Goal: Task Accomplishment & Management: Manage account settings

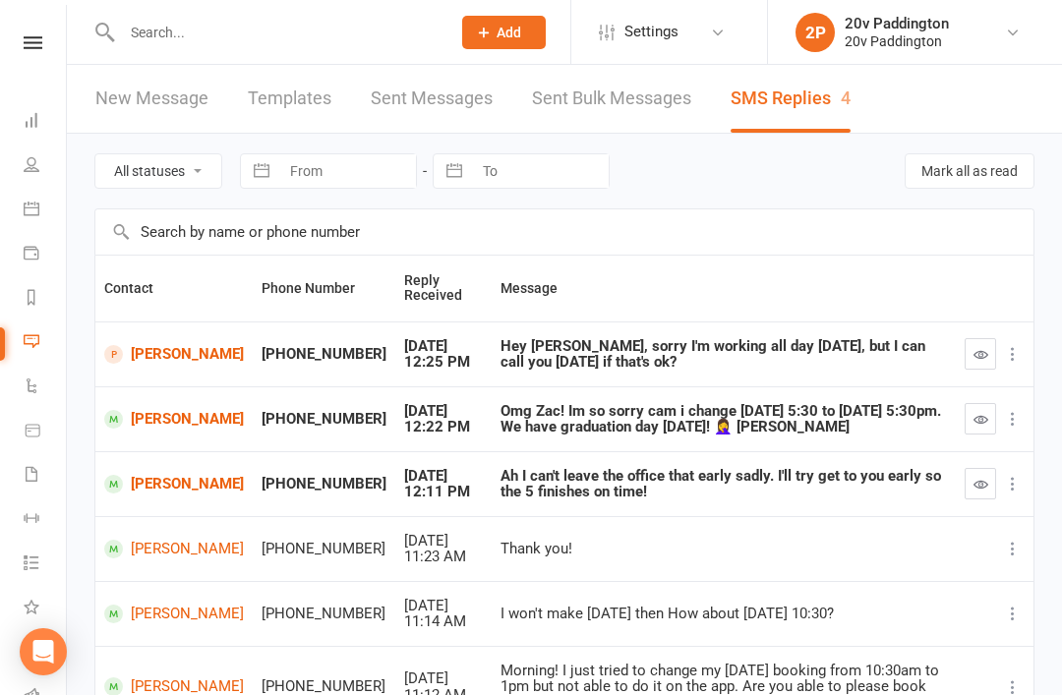
click at [138, 421] on link "[PERSON_NAME]" at bounding box center [174, 419] width 140 height 19
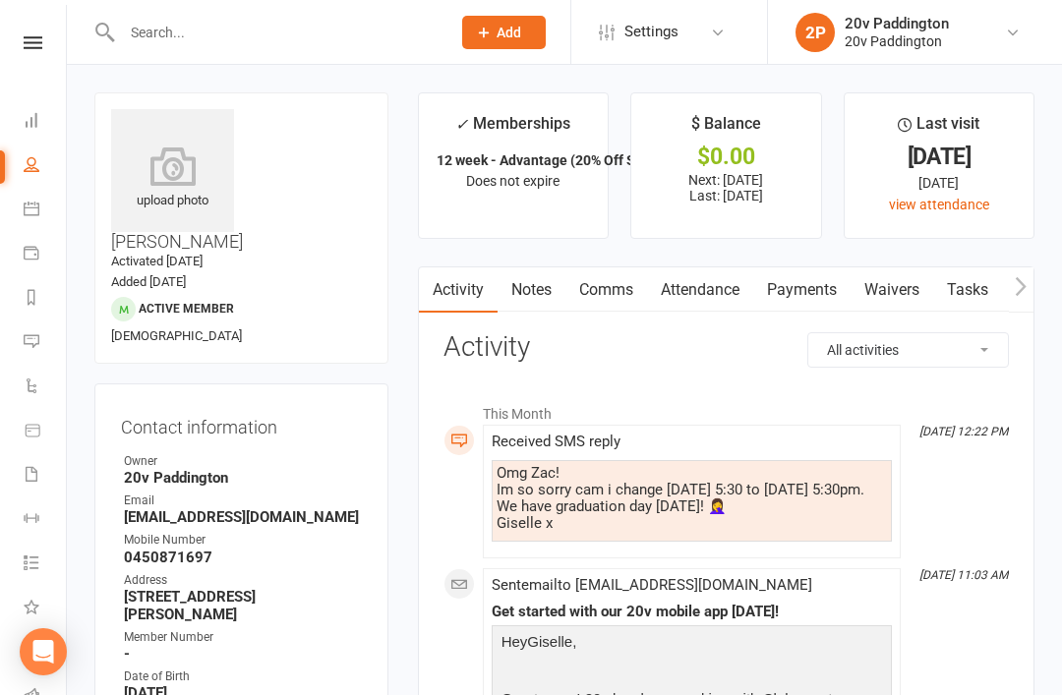
click at [622, 285] on link "Comms" at bounding box center [606, 289] width 82 height 45
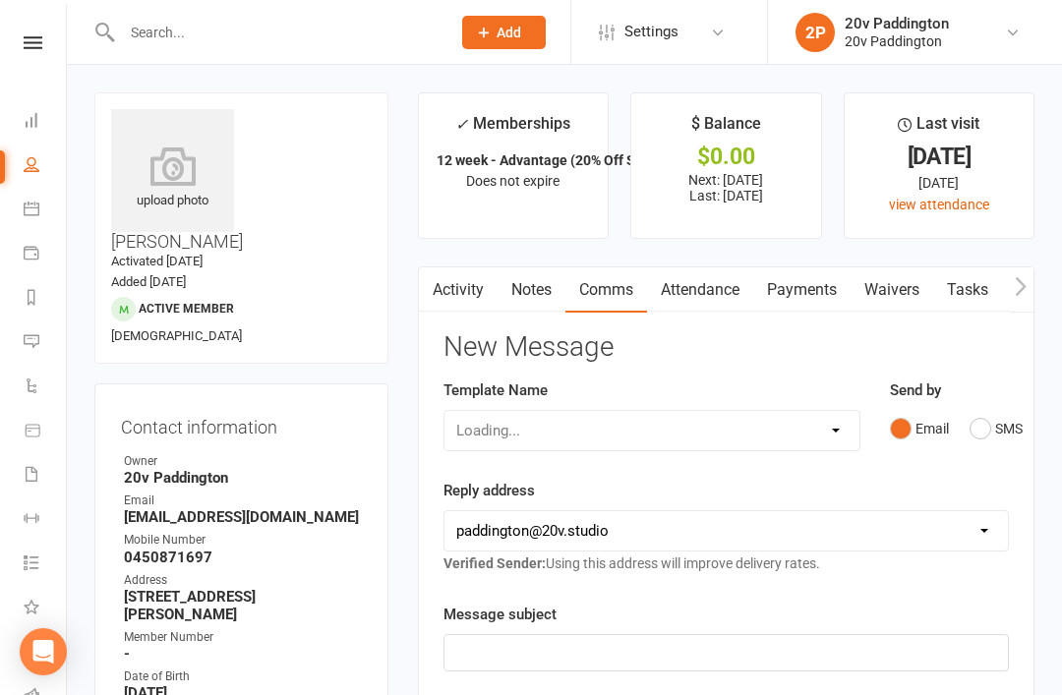
click at [970, 444] on div "Send by Email SMS" at bounding box center [949, 427] width 148 height 96
click at [1008, 438] on button "SMS" at bounding box center [996, 428] width 53 height 37
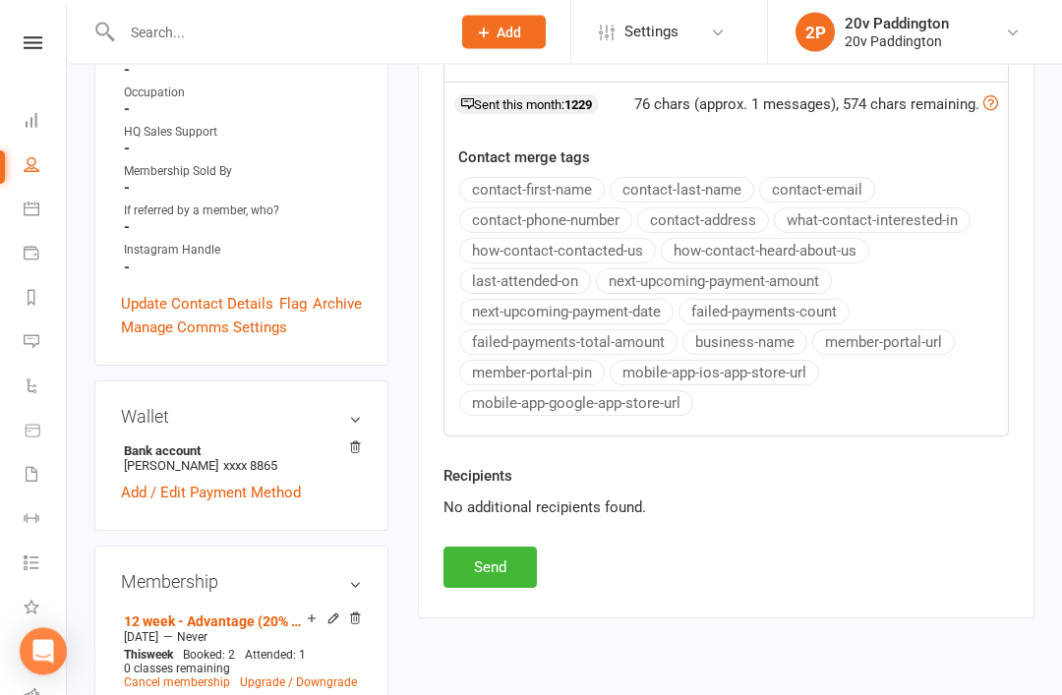
click at [465, 584] on button "Send" at bounding box center [490, 568] width 93 height 41
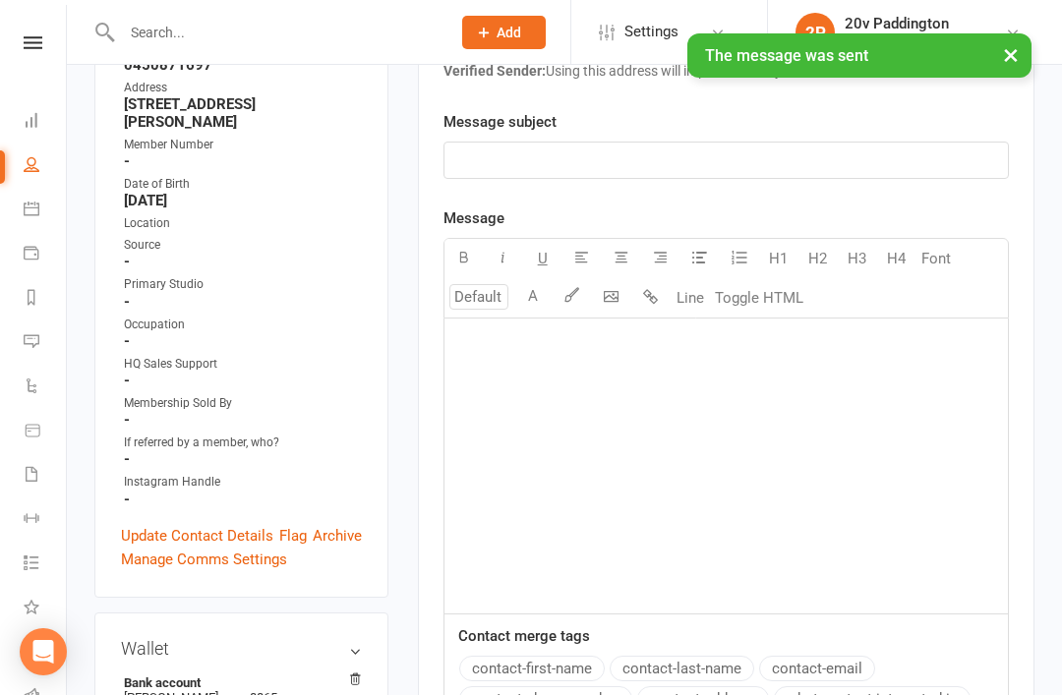
scroll to position [0, 0]
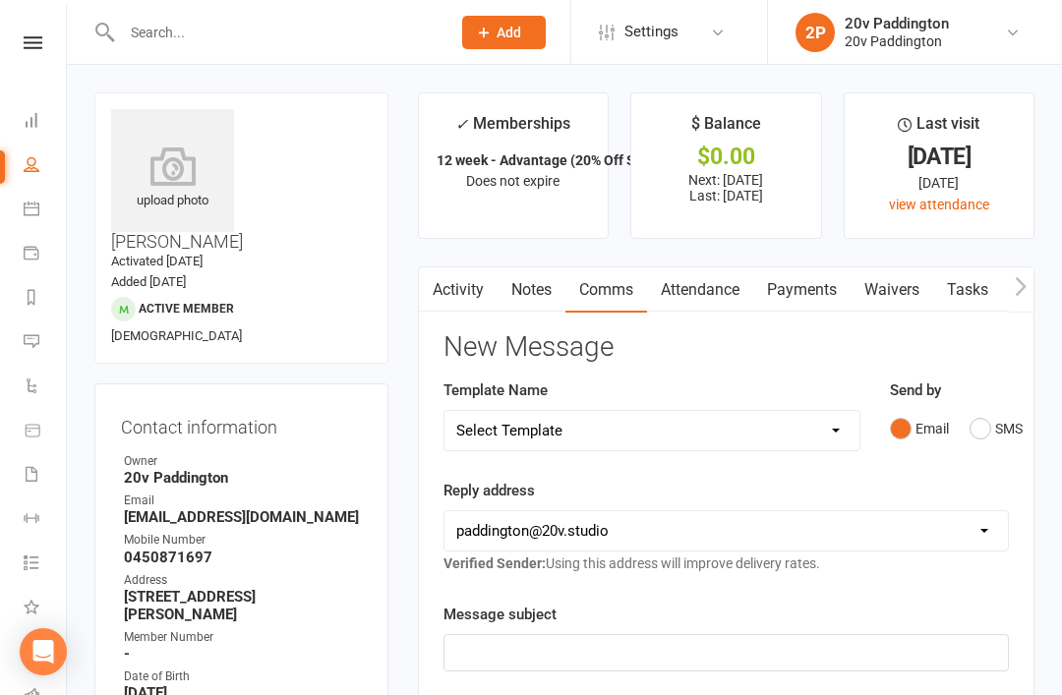
click at [475, 291] on link "Activity" at bounding box center [458, 289] width 79 height 45
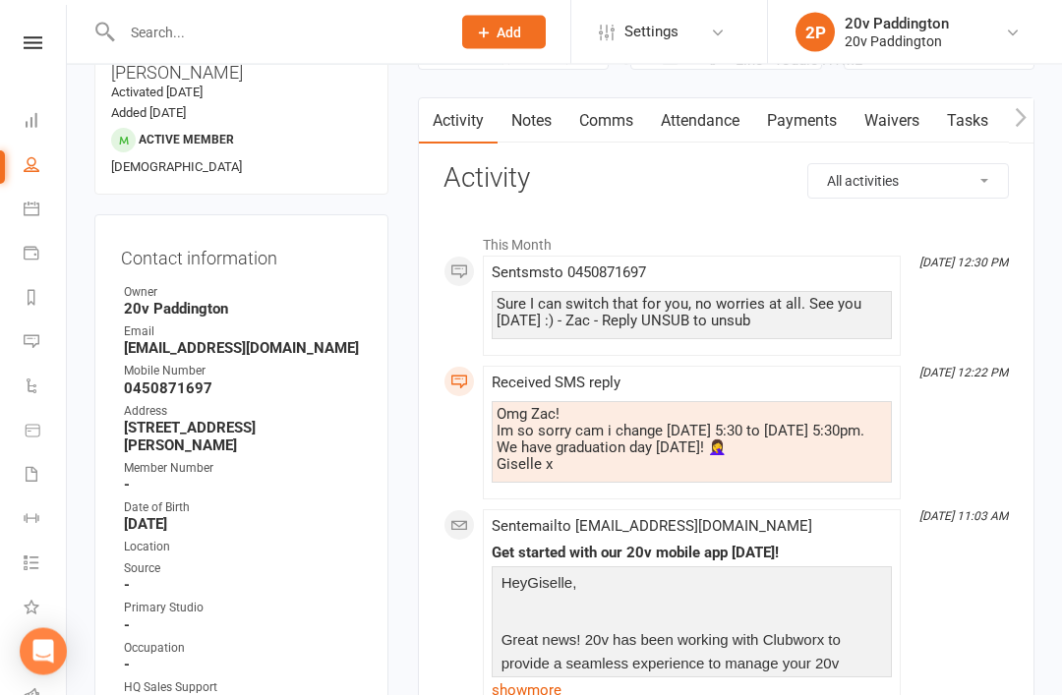
scroll to position [101, 0]
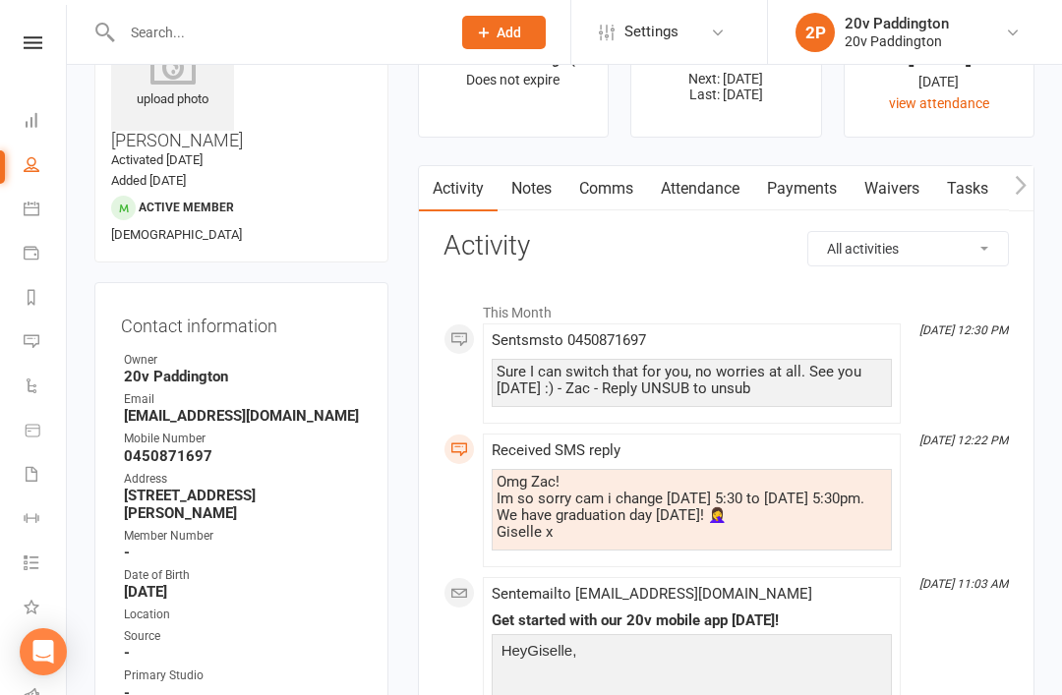
click at [613, 207] on link "Comms" at bounding box center [606, 188] width 82 height 45
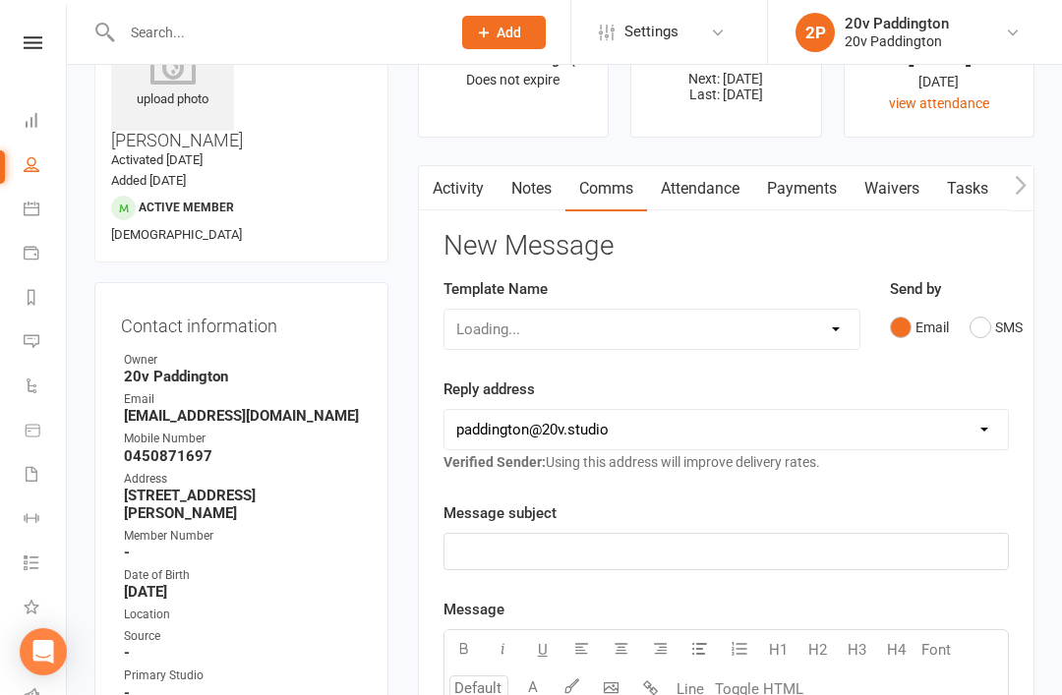
click at [983, 335] on button "SMS" at bounding box center [996, 327] width 53 height 37
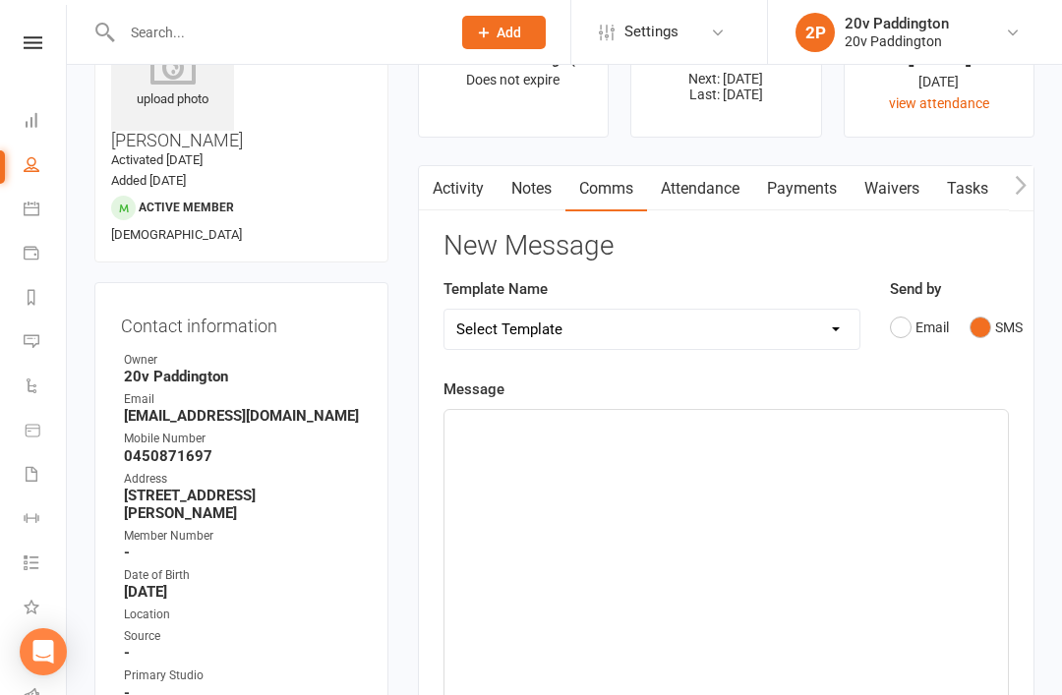
click at [725, 550] on div "﻿" at bounding box center [725, 557] width 563 height 295
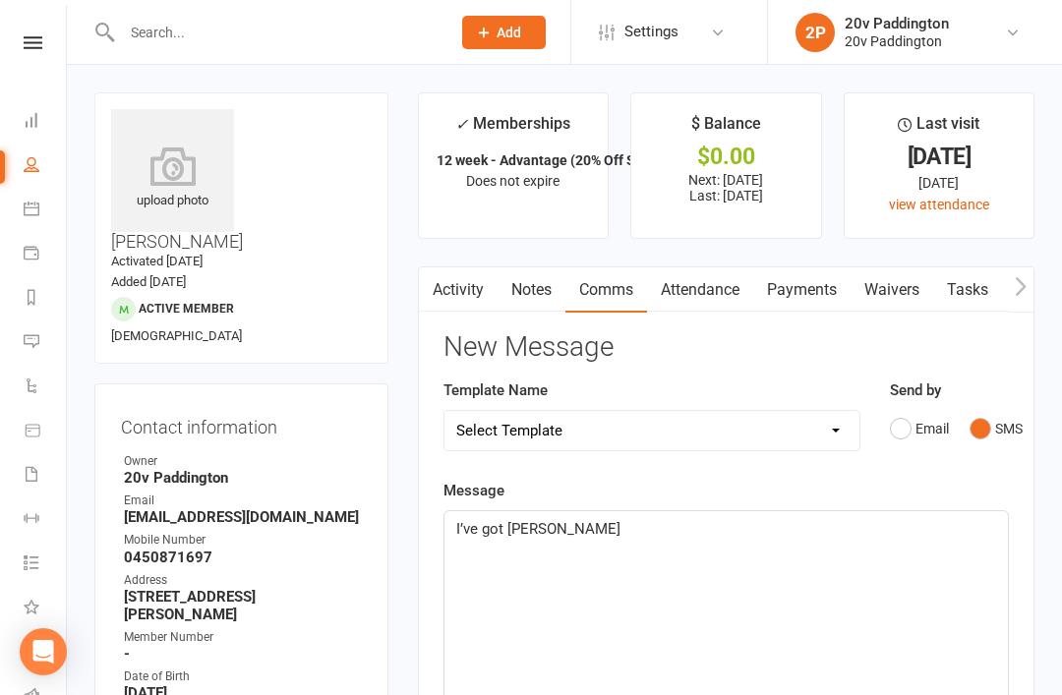
click at [732, 278] on link "Attendance" at bounding box center [700, 289] width 106 height 45
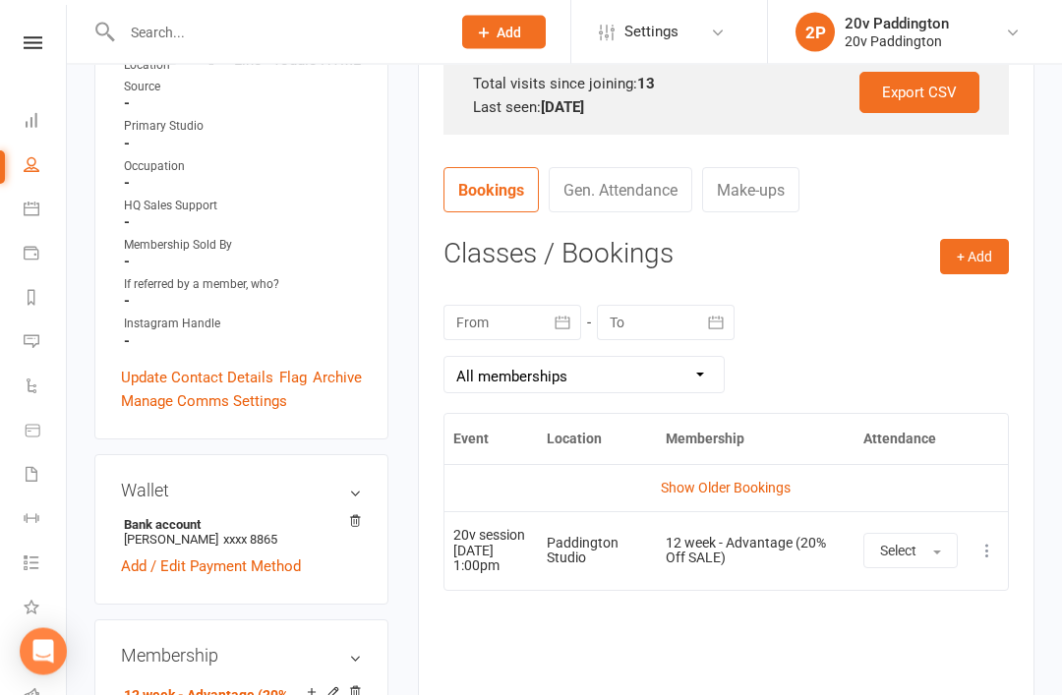
scroll to position [702, 0]
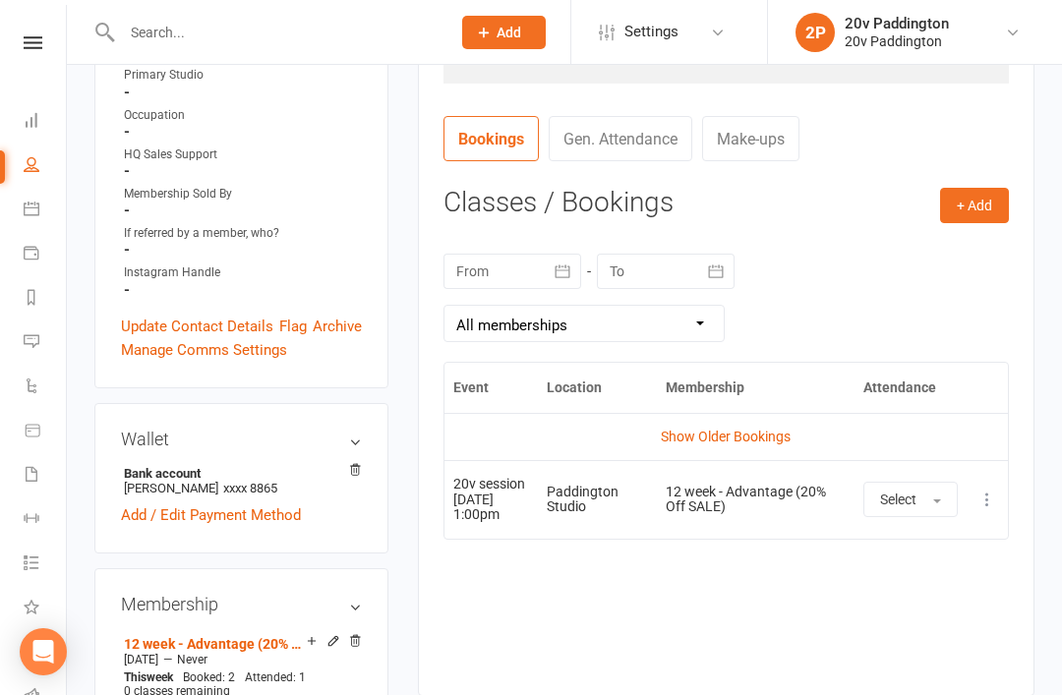
click at [715, 417] on td "Show Older Bookings" at bounding box center [725, 436] width 563 height 47
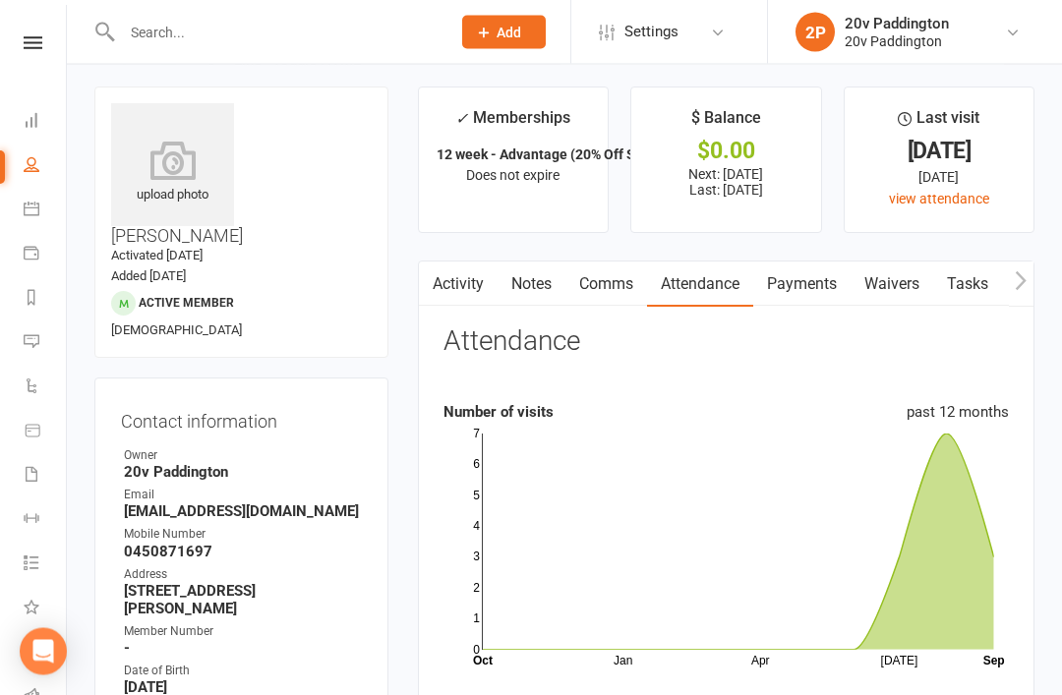
scroll to position [0, 0]
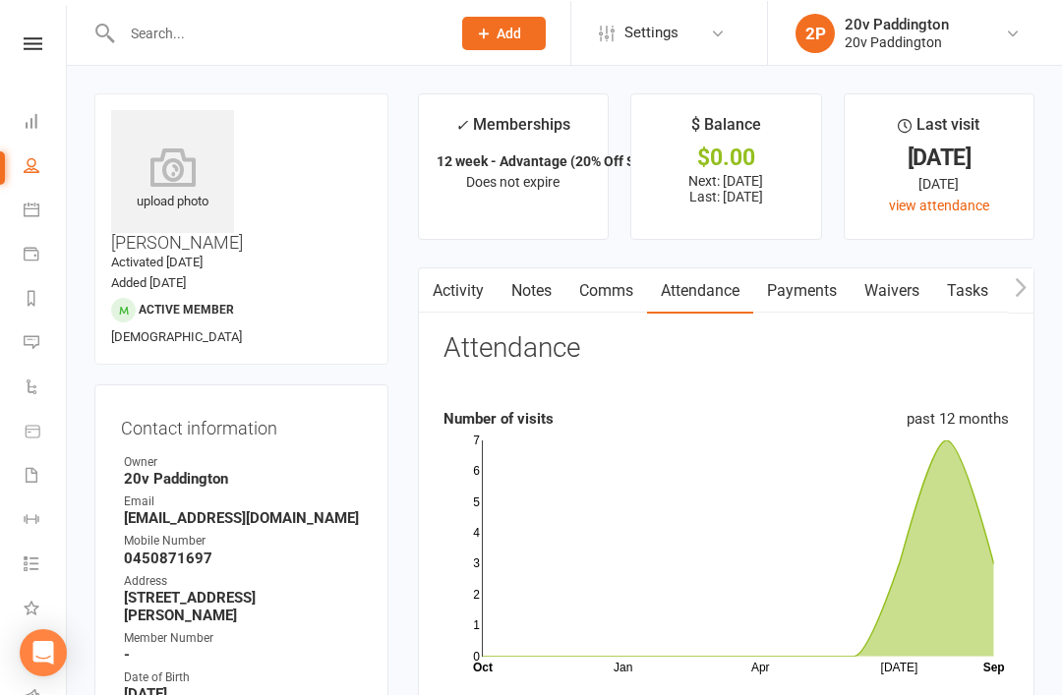
click at [50, 152] on link "People" at bounding box center [46, 167] width 44 height 44
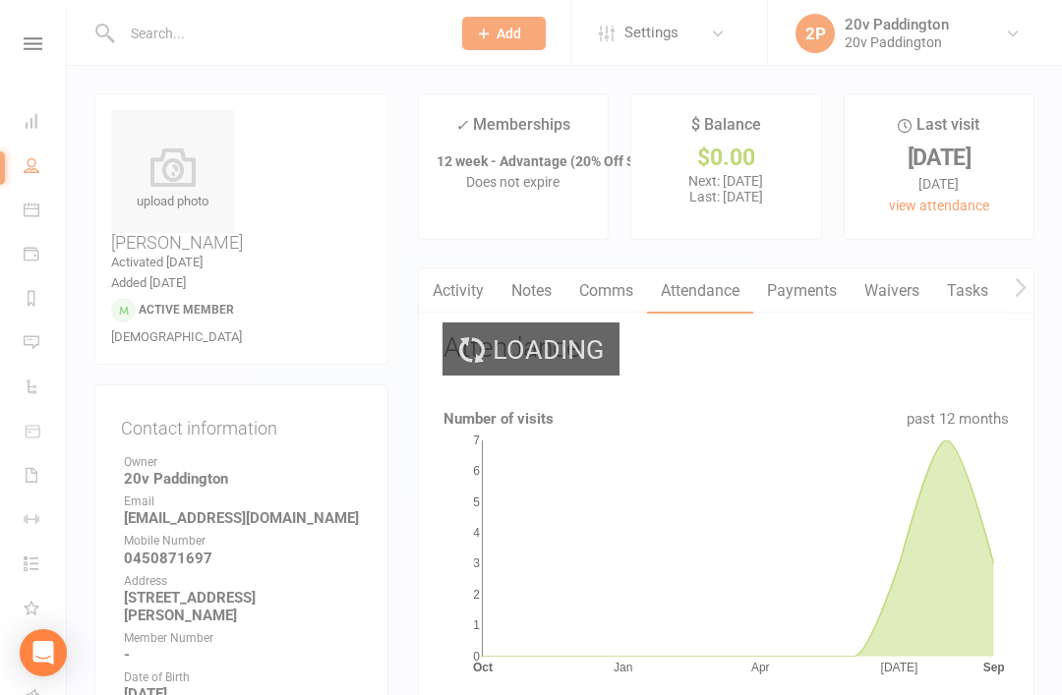
select select "100"
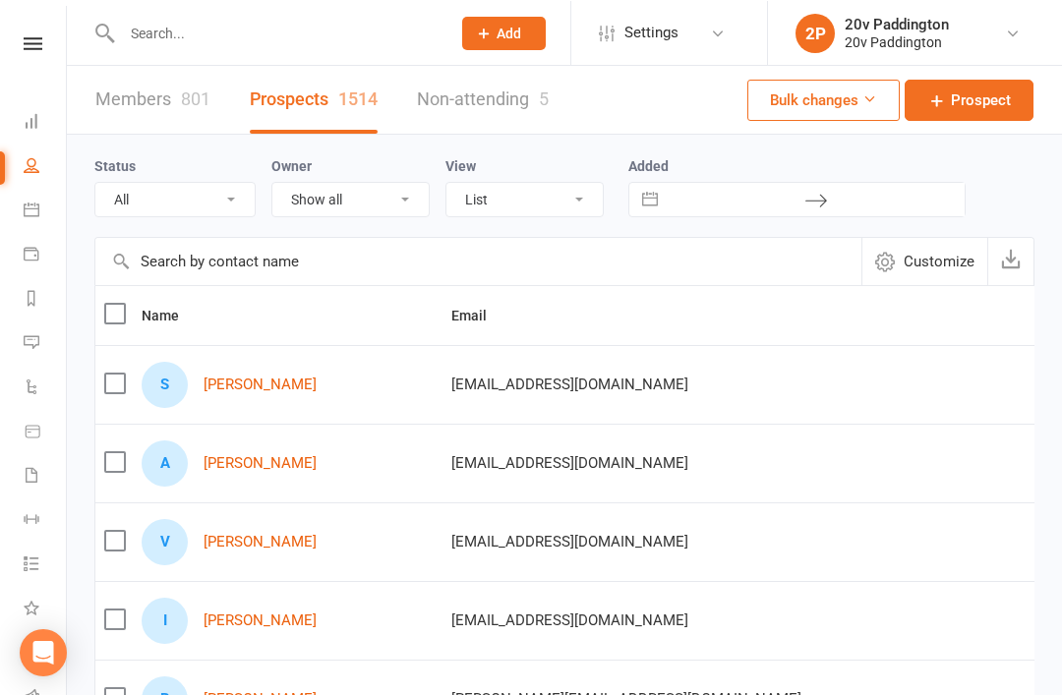
click at [241, 186] on select "All (No status set) (Invalid status) Parachute Referral In Communication Call L…" at bounding box center [174, 198] width 159 height 33
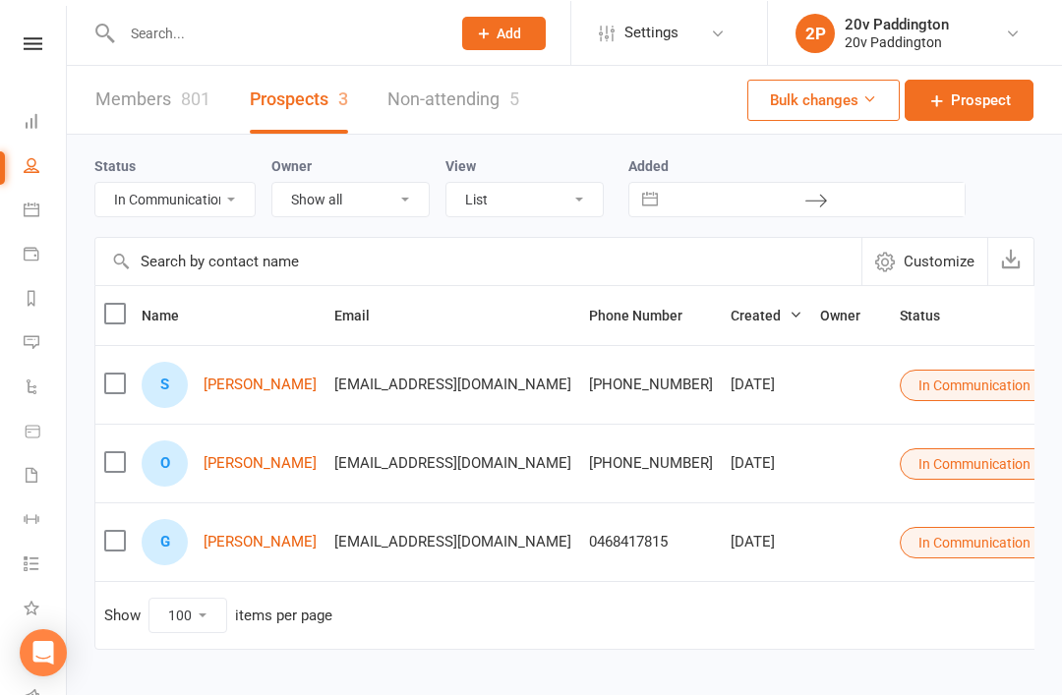
click at [153, 196] on select "All (No status set) (Invalid status) Parachute Referral In Communication Call L…" at bounding box center [174, 198] width 159 height 33
select select "Call Later Task Comms"
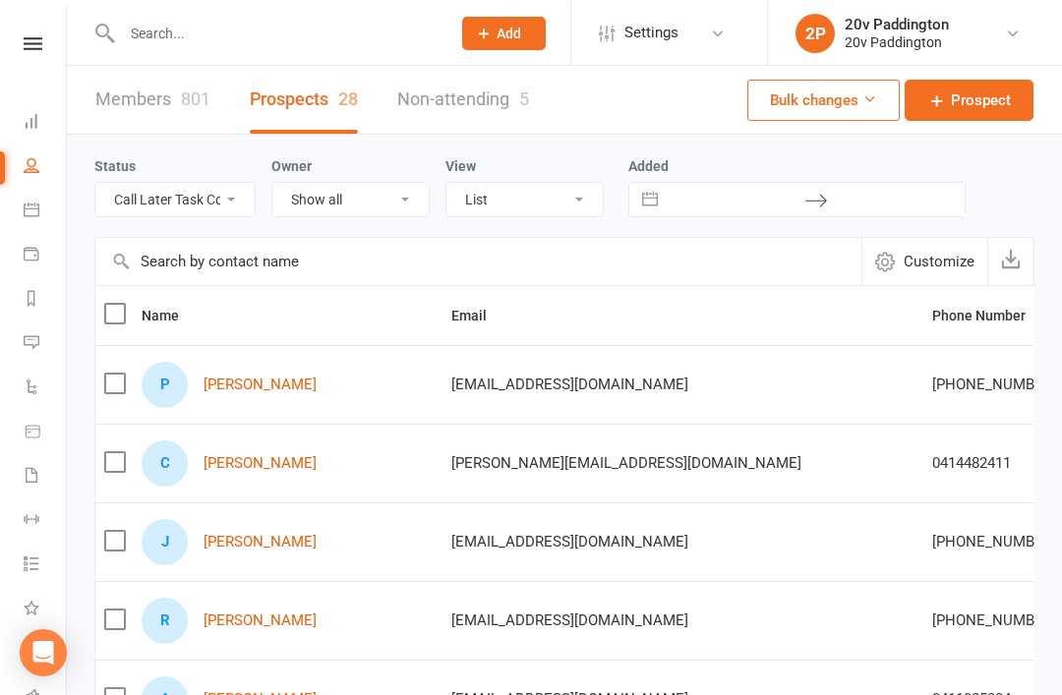
click at [51, 546] on link "Tasks 16" at bounding box center [46, 565] width 44 height 44
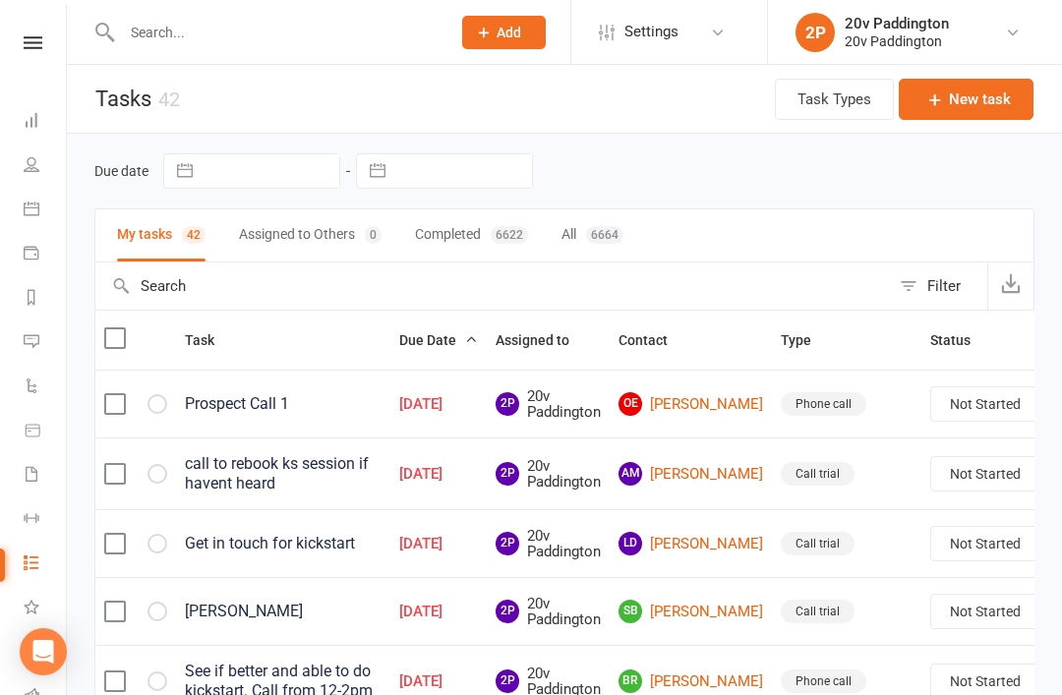
scroll to position [6, 0]
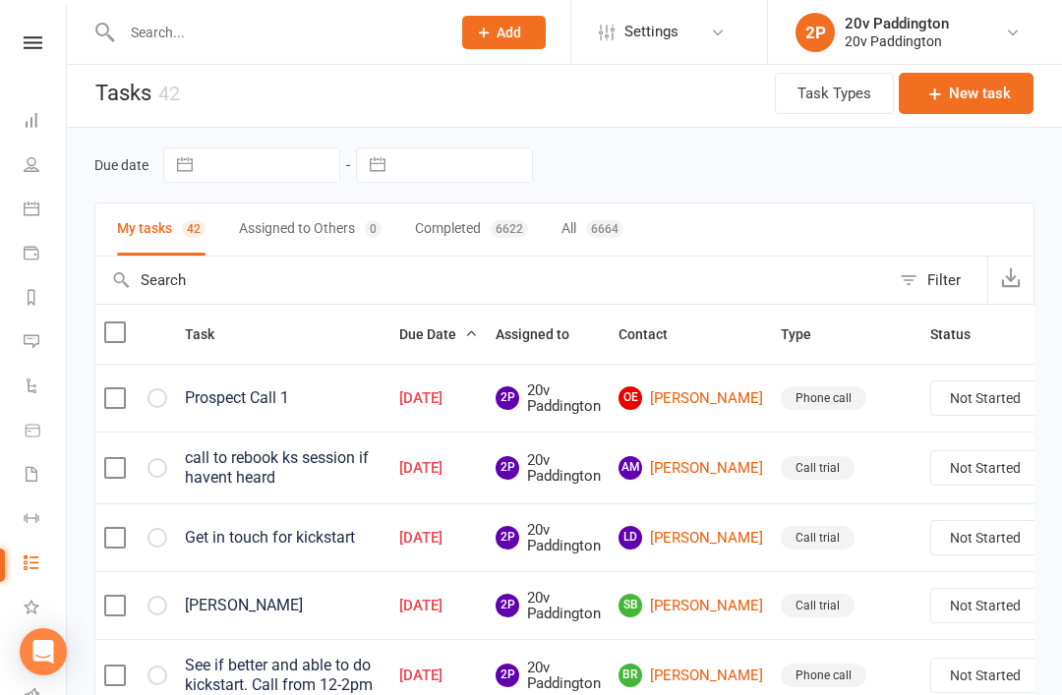
click at [63, 146] on link "People" at bounding box center [46, 167] width 44 height 44
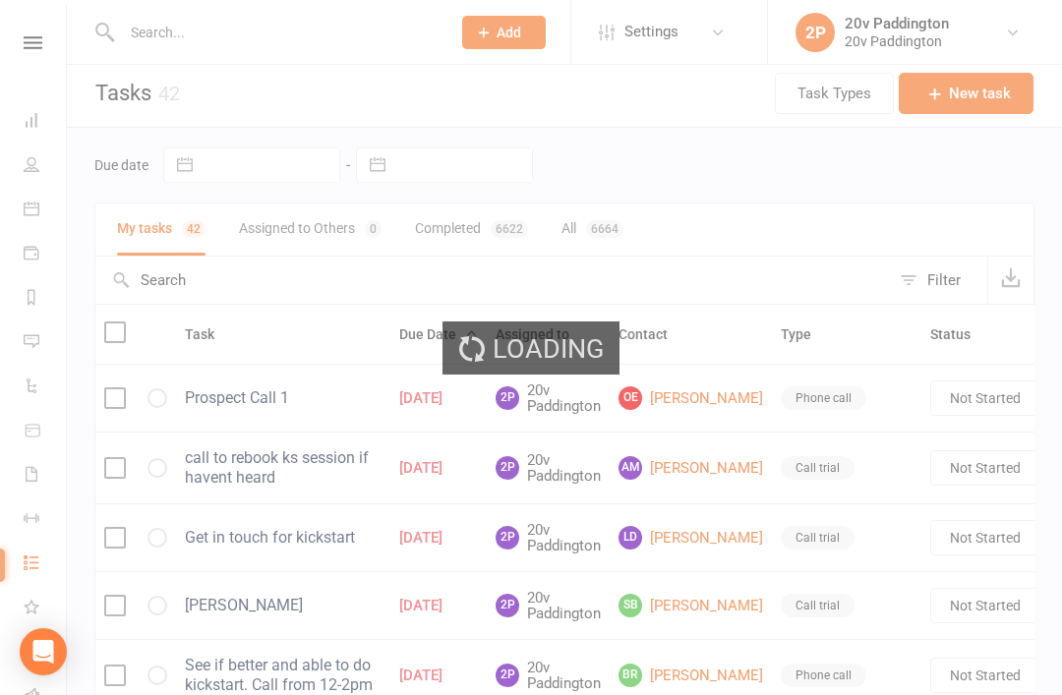
scroll to position [-63, 0]
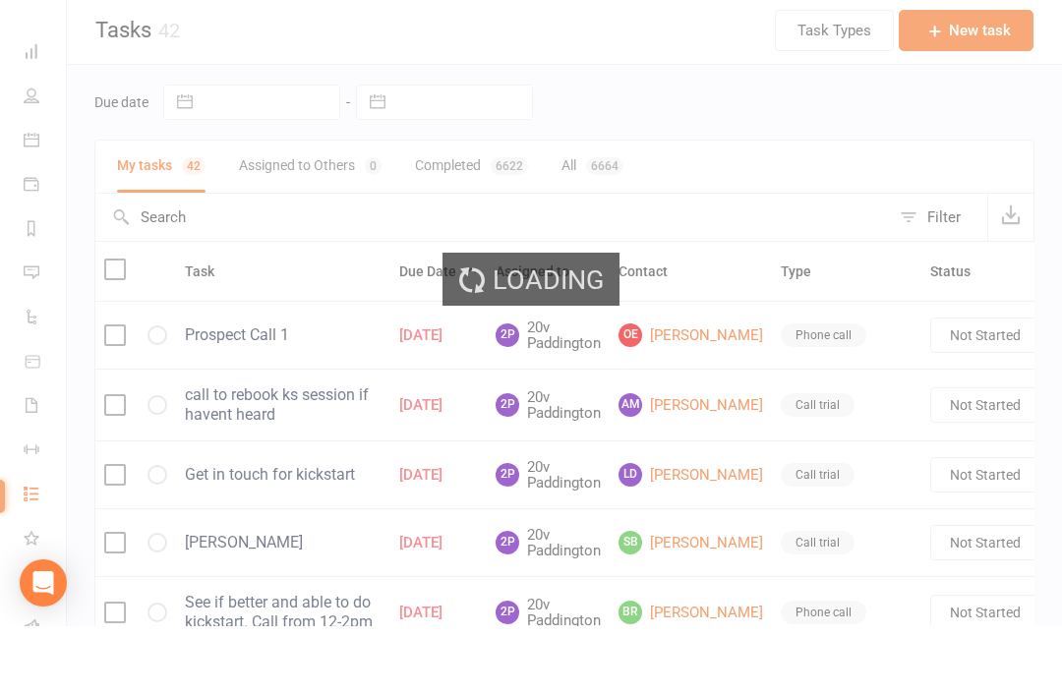
select select "100"
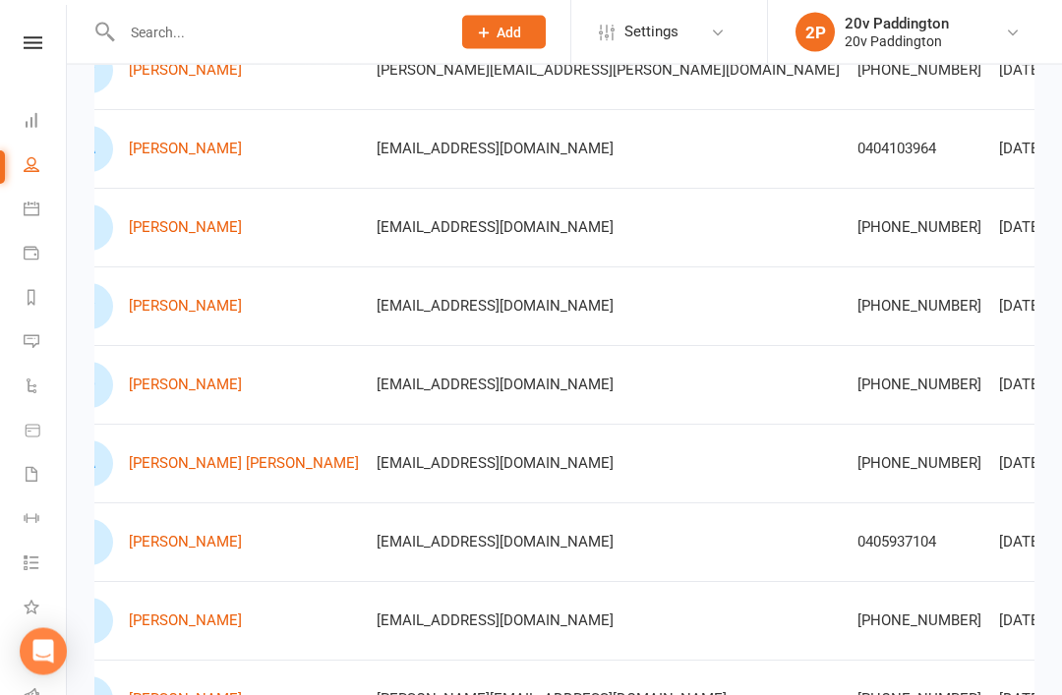
scroll to position [0, 78]
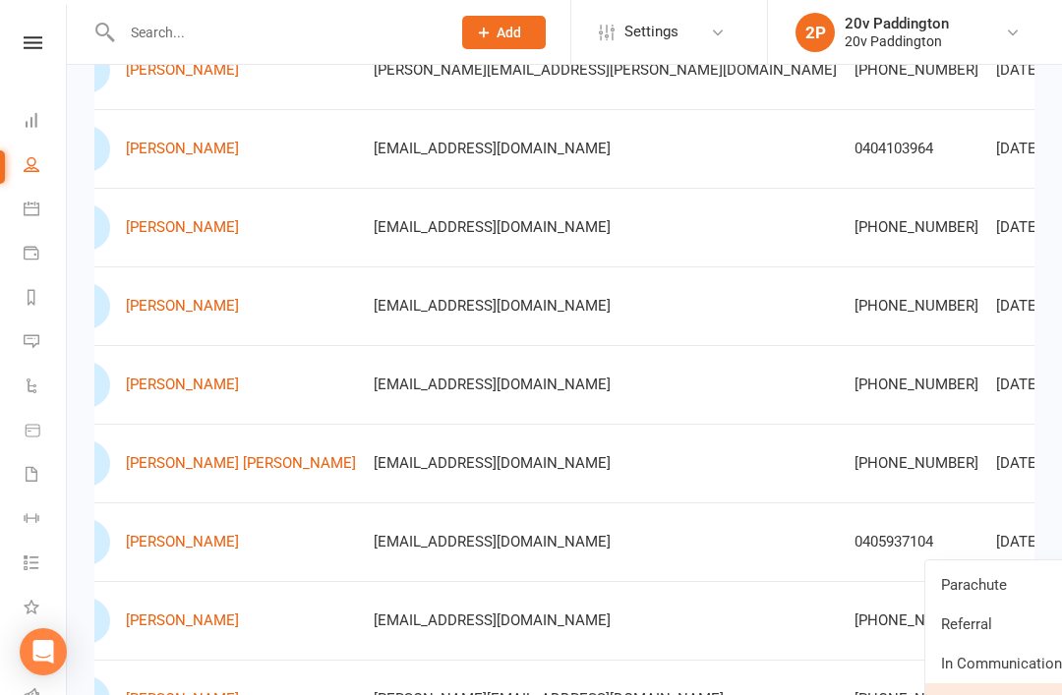
click at [1004, 624] on link "Referral" at bounding box center [1022, 624] width 195 height 39
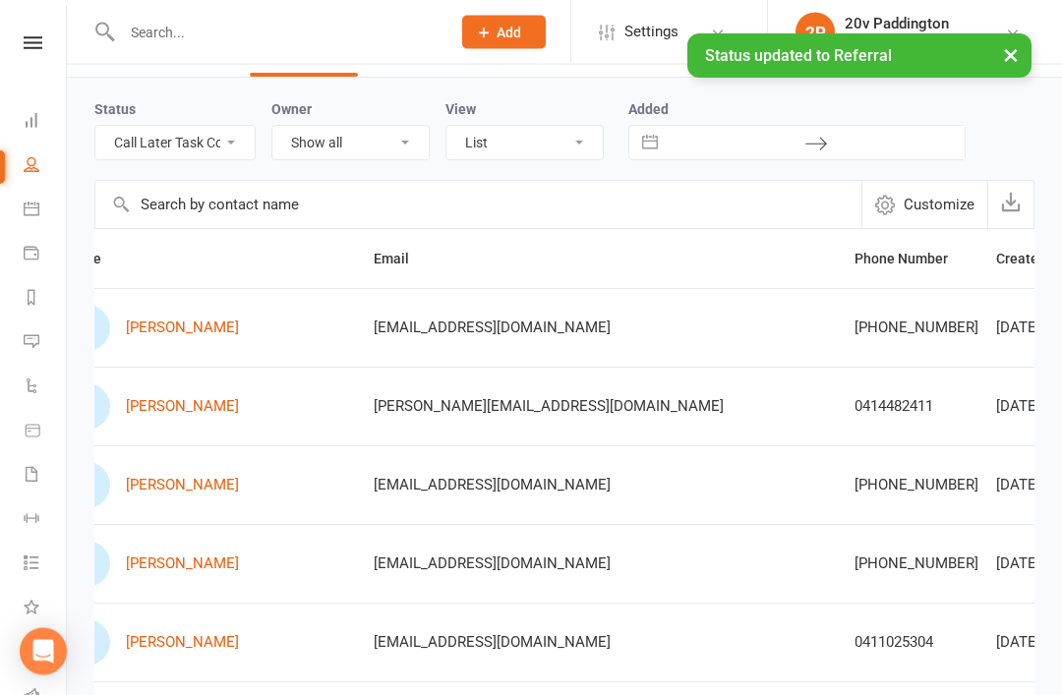
scroll to position [0, 0]
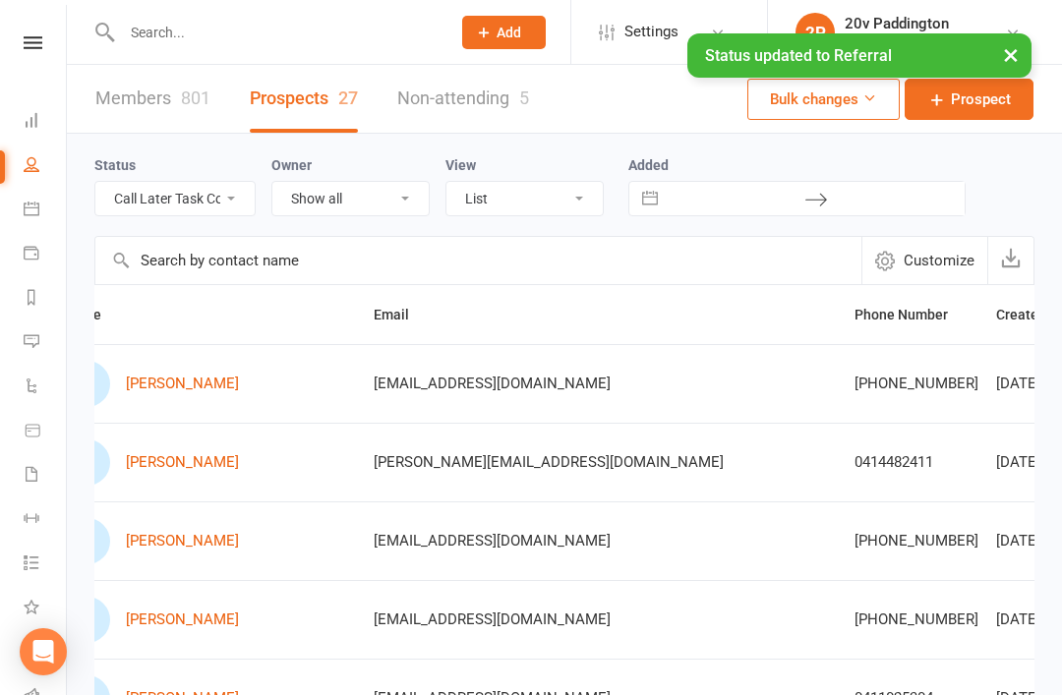
click at [253, 207] on select "All (No status set) (Invalid status) Parachute Referral In Communication Call L…" at bounding box center [174, 198] width 159 height 33
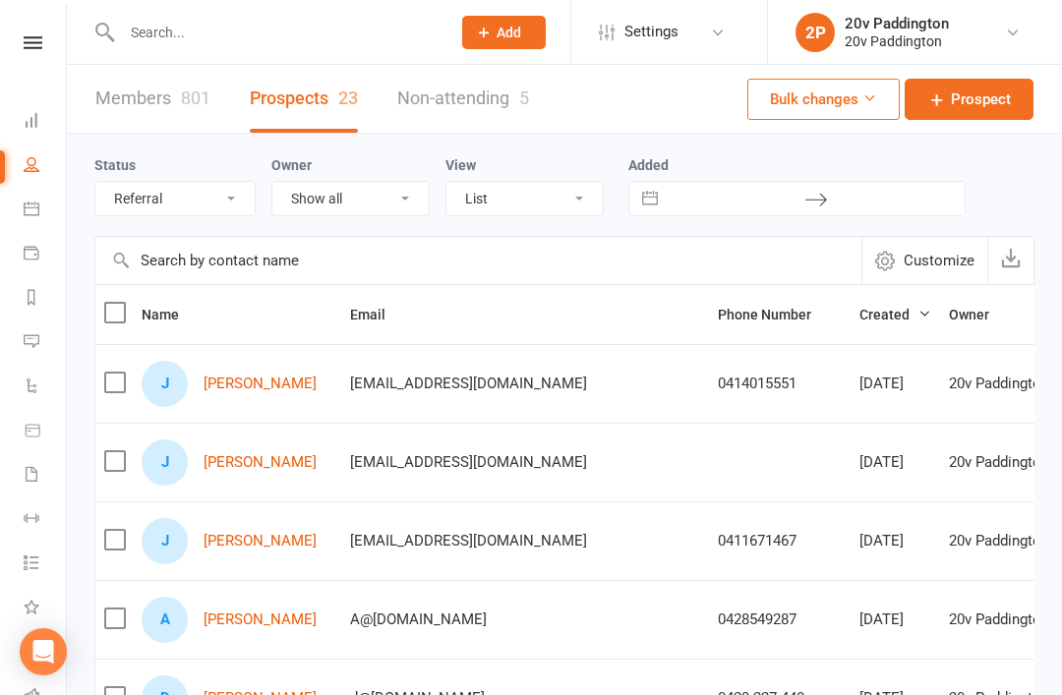
click at [121, 214] on select "All (No status set) (Invalid status) Parachute Referral In Communication Call L…" at bounding box center [174, 198] width 159 height 33
select select "no_prospect_status"
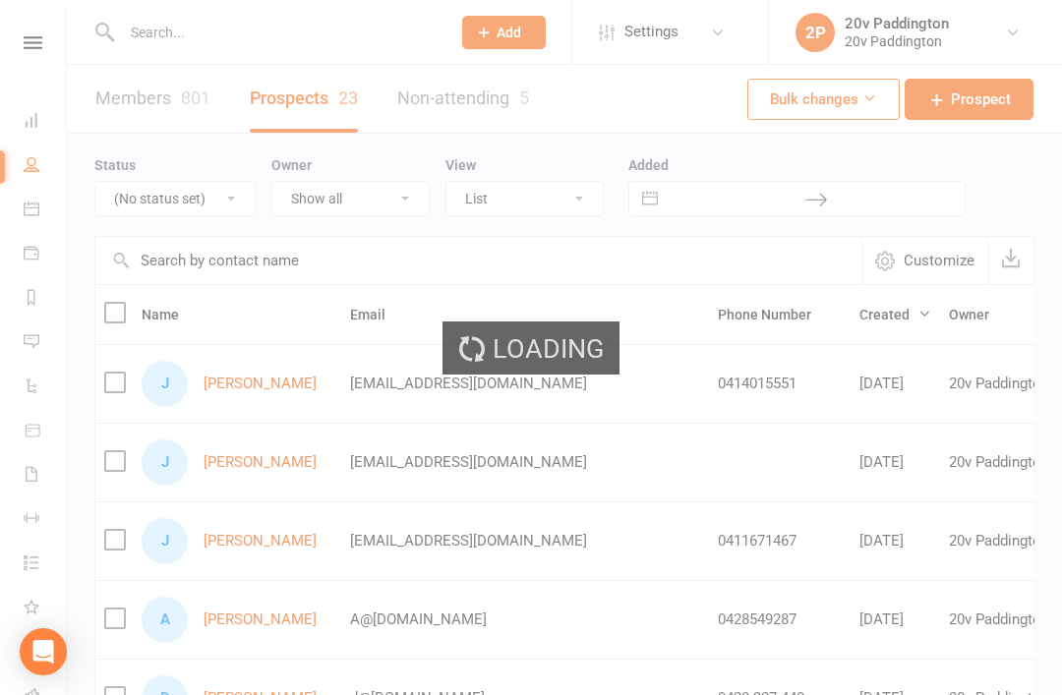
click at [133, 221] on div "Status All (No status set) (Invalid status) Parachute Referral In Communication…" at bounding box center [564, 185] width 940 height 102
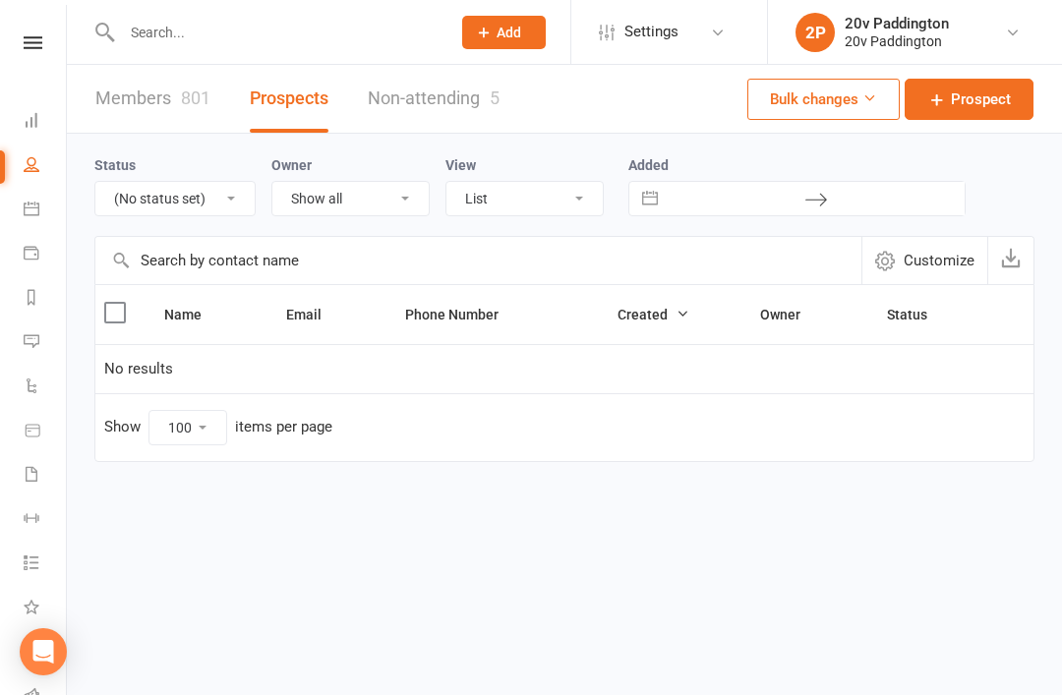
click at [128, 211] on select "All (No status set) (Invalid status) Parachute Referral In Communication Call L…" at bounding box center [174, 198] width 159 height 33
select select
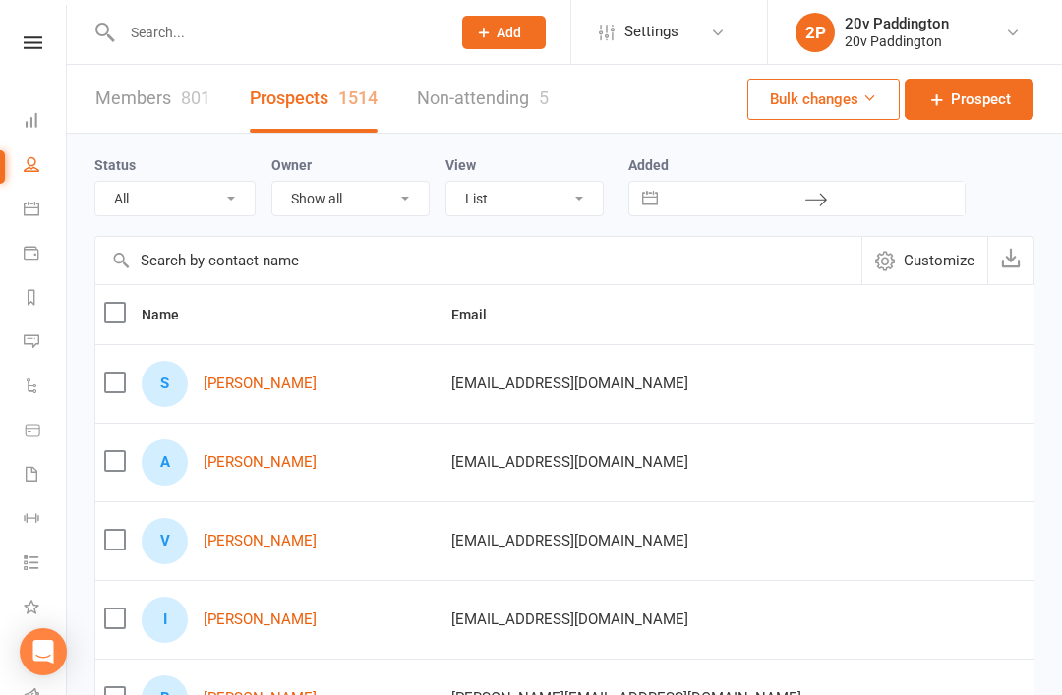
click at [32, 344] on icon at bounding box center [32, 341] width 16 height 16
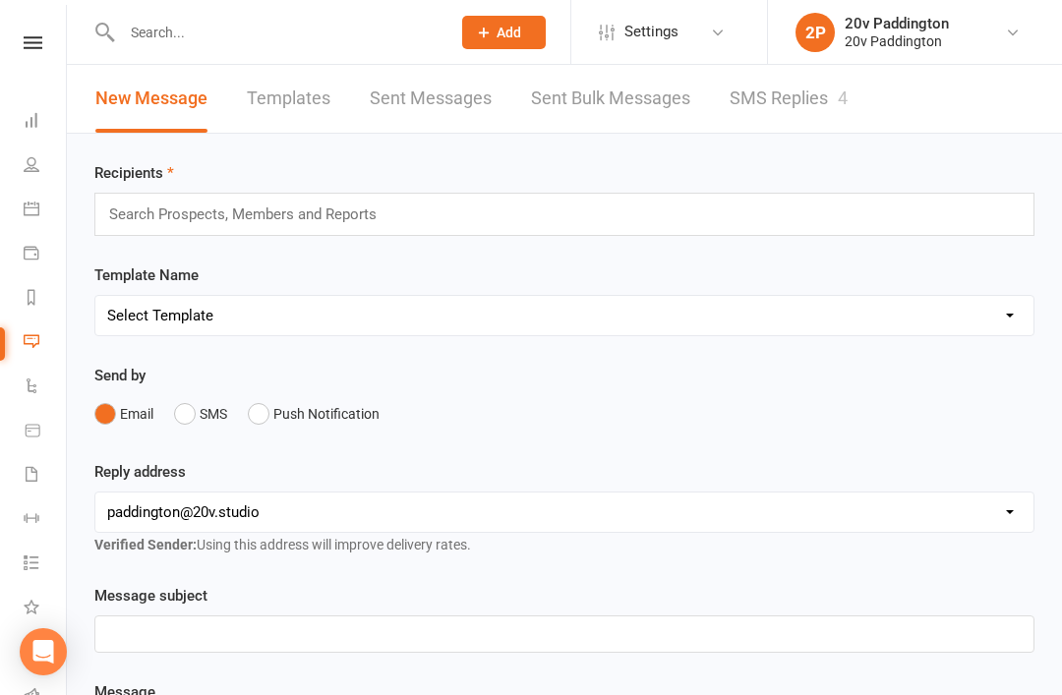
click at [829, 106] on link "SMS Replies 4" at bounding box center [789, 99] width 118 height 68
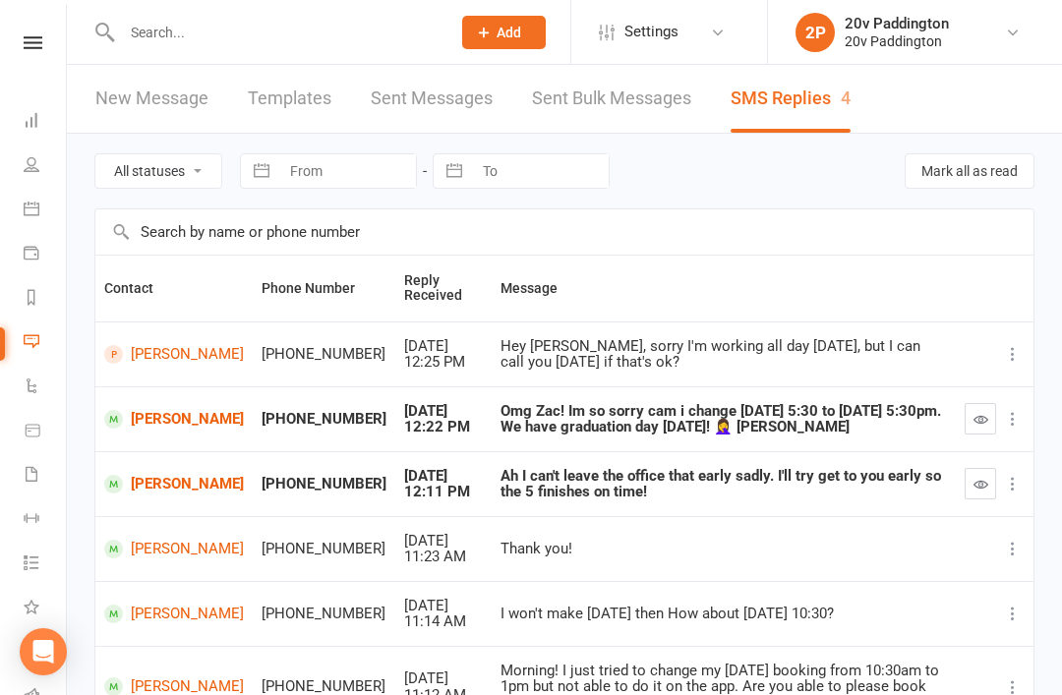
click at [126, 410] on link "[PERSON_NAME]" at bounding box center [174, 419] width 140 height 19
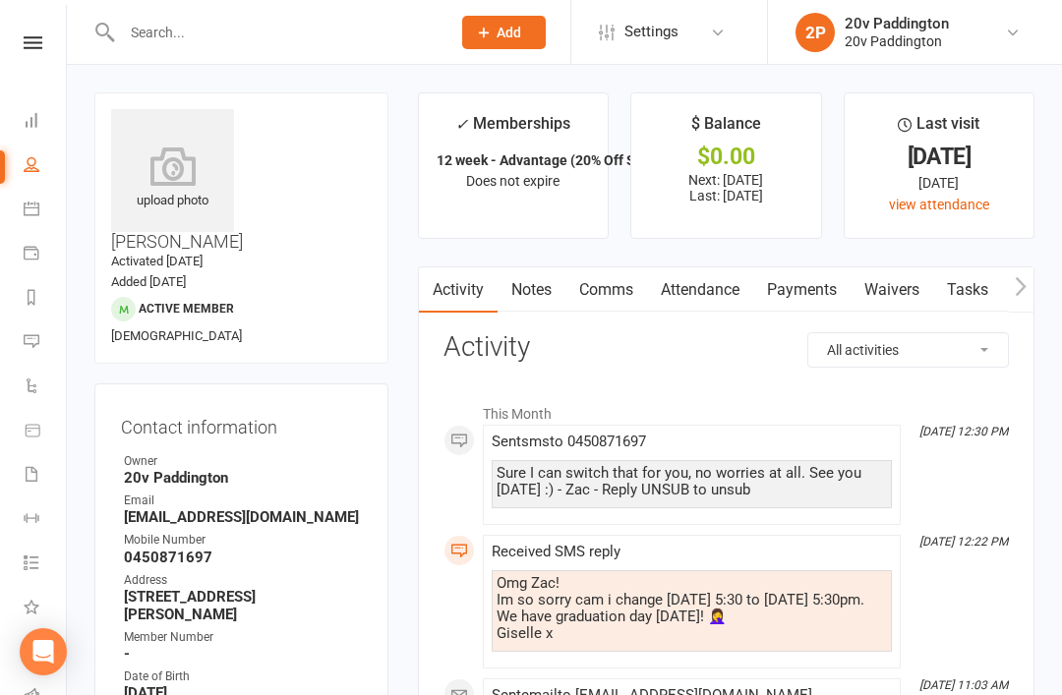
click at [34, 334] on icon at bounding box center [32, 341] width 16 height 16
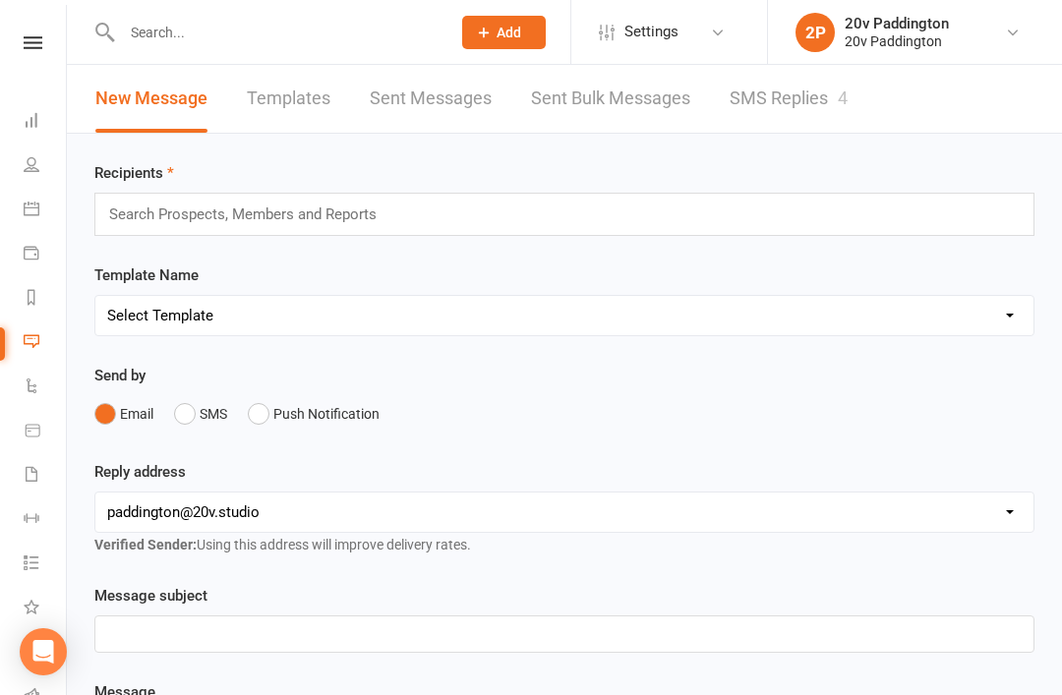
click at [757, 72] on link "SMS Replies 4" at bounding box center [789, 99] width 118 height 68
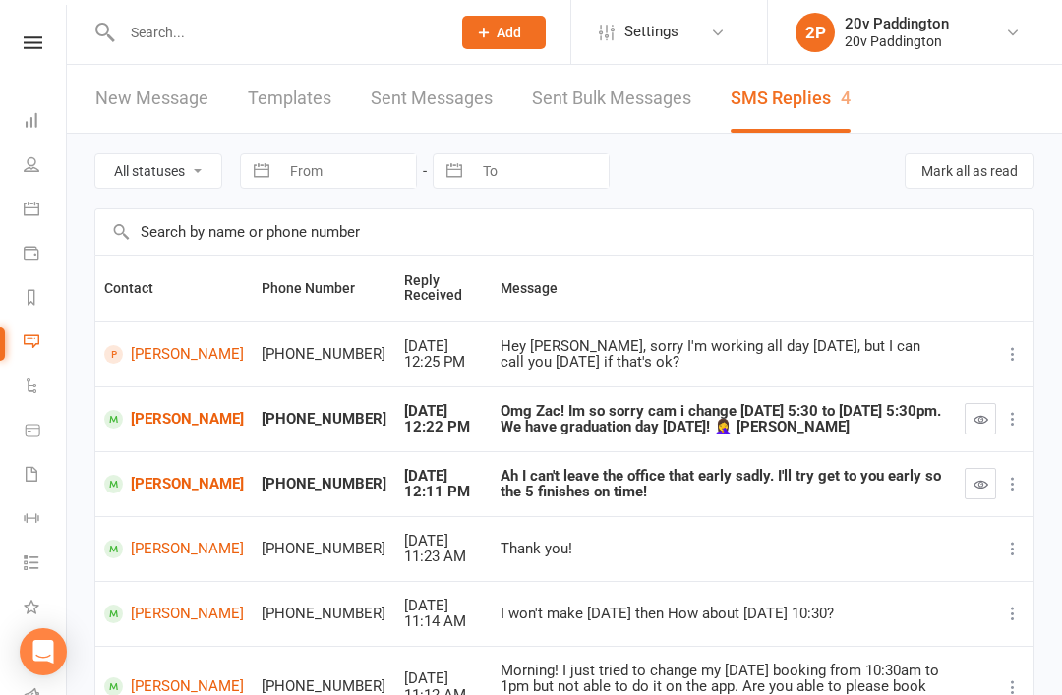
click at [984, 407] on button "button" at bounding box center [980, 418] width 31 height 31
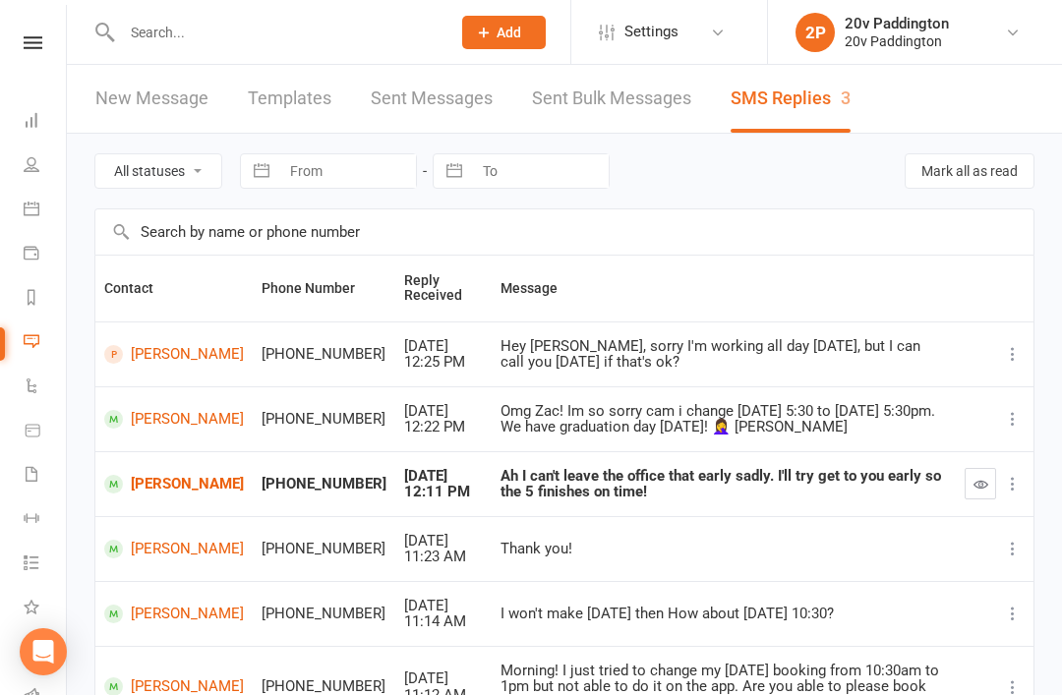
click at [156, 486] on link "[PERSON_NAME]" at bounding box center [174, 484] width 140 height 19
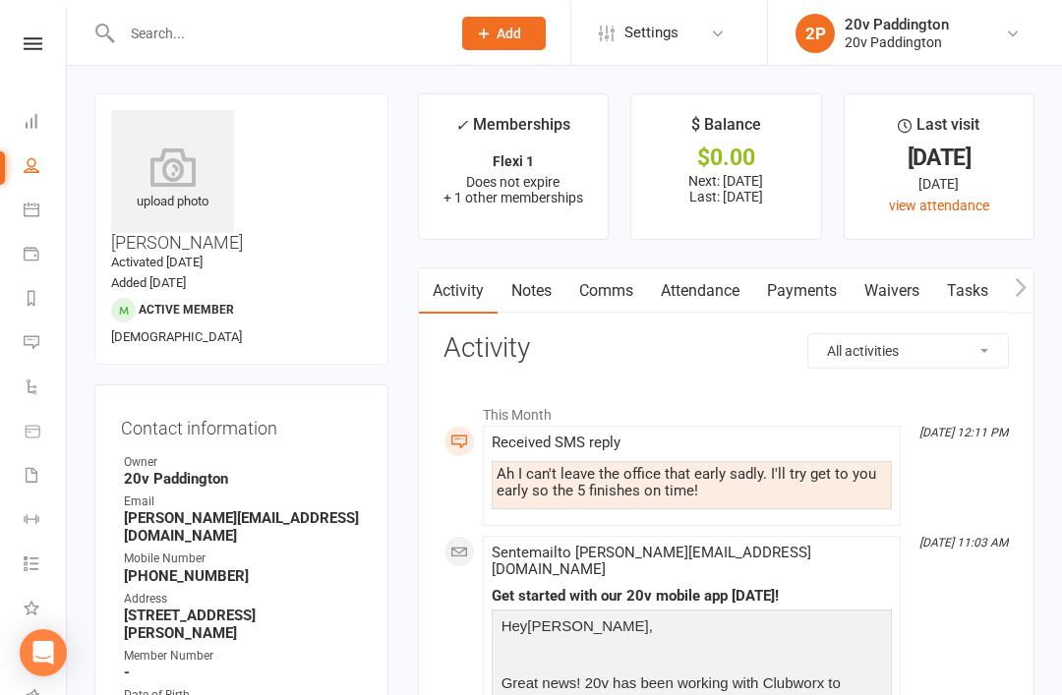
click at [605, 280] on link "Comms" at bounding box center [606, 289] width 82 height 45
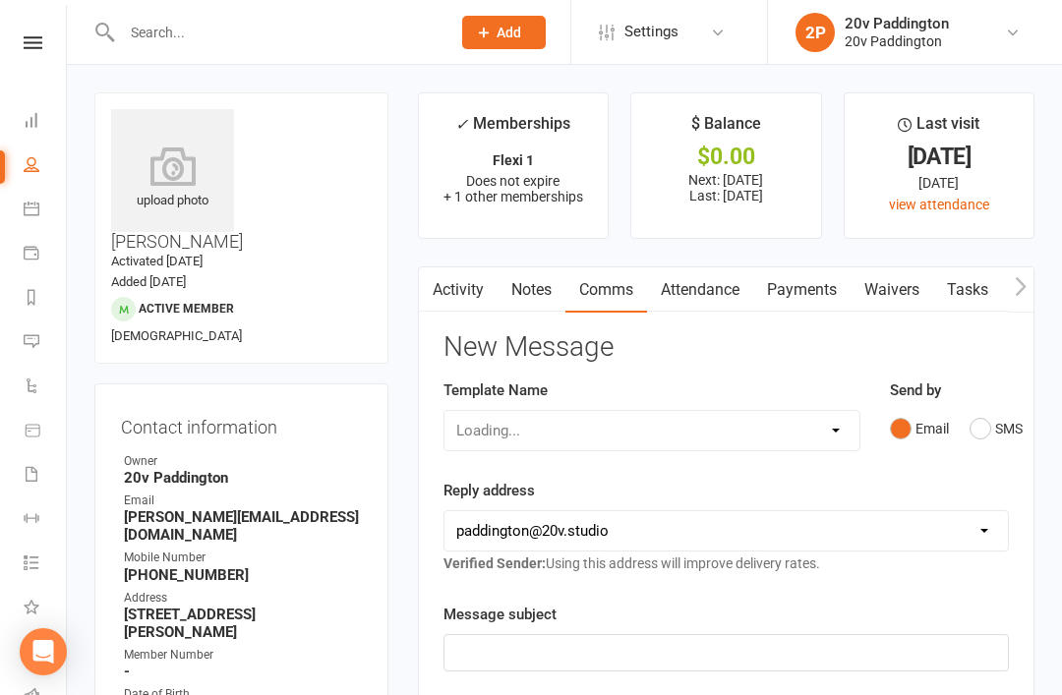
click at [984, 428] on button "SMS" at bounding box center [996, 428] width 53 height 37
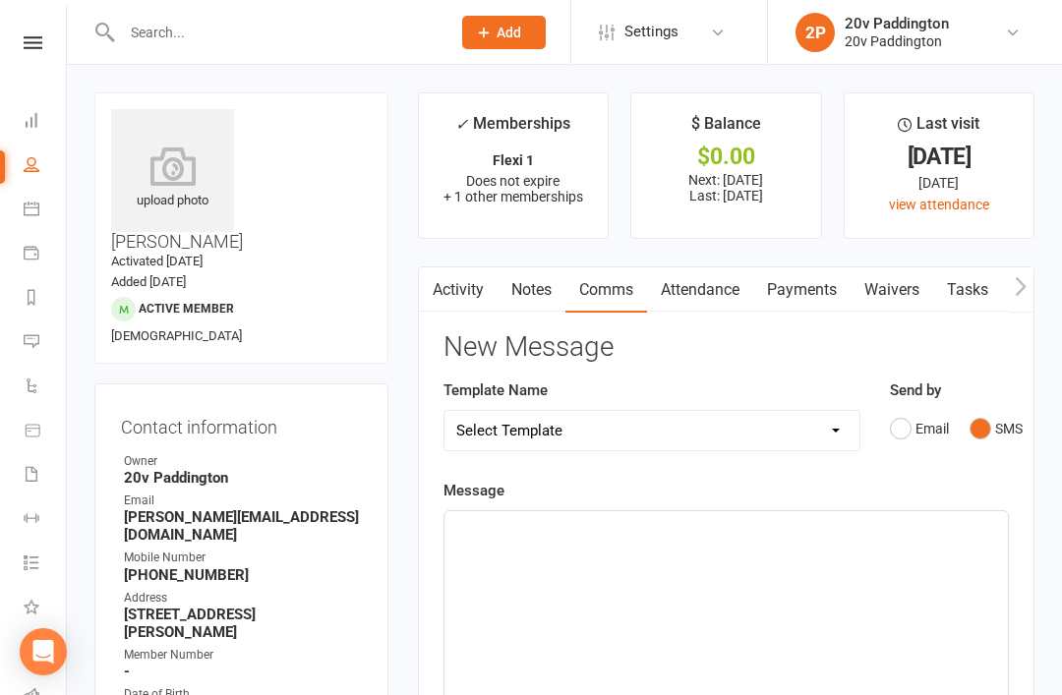
click at [805, 553] on div "﻿" at bounding box center [725, 658] width 563 height 295
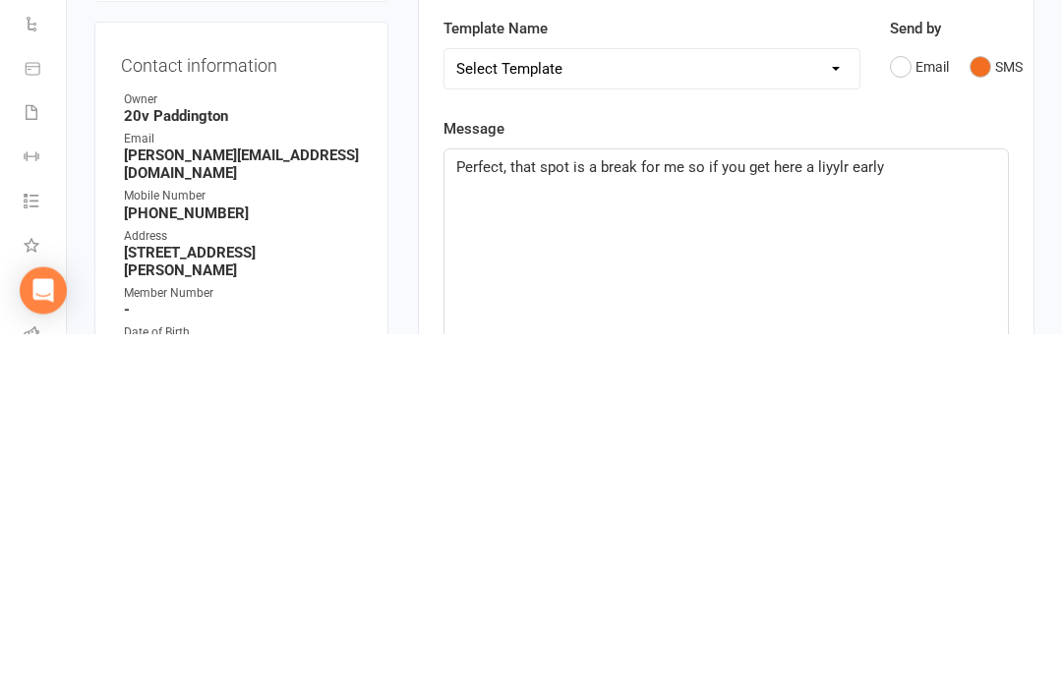
click at [819, 511] on div "Perfect, that spot is a break for me so if you get here a liyylr early" at bounding box center [725, 658] width 563 height 295
click at [812, 511] on div "Perfect, that spot is a break for me so if you get here a liyylr early" at bounding box center [725, 658] width 563 height 295
click at [959, 517] on p "Perfect, that spot is a break for me so if you get here a little early" at bounding box center [726, 529] width 540 height 24
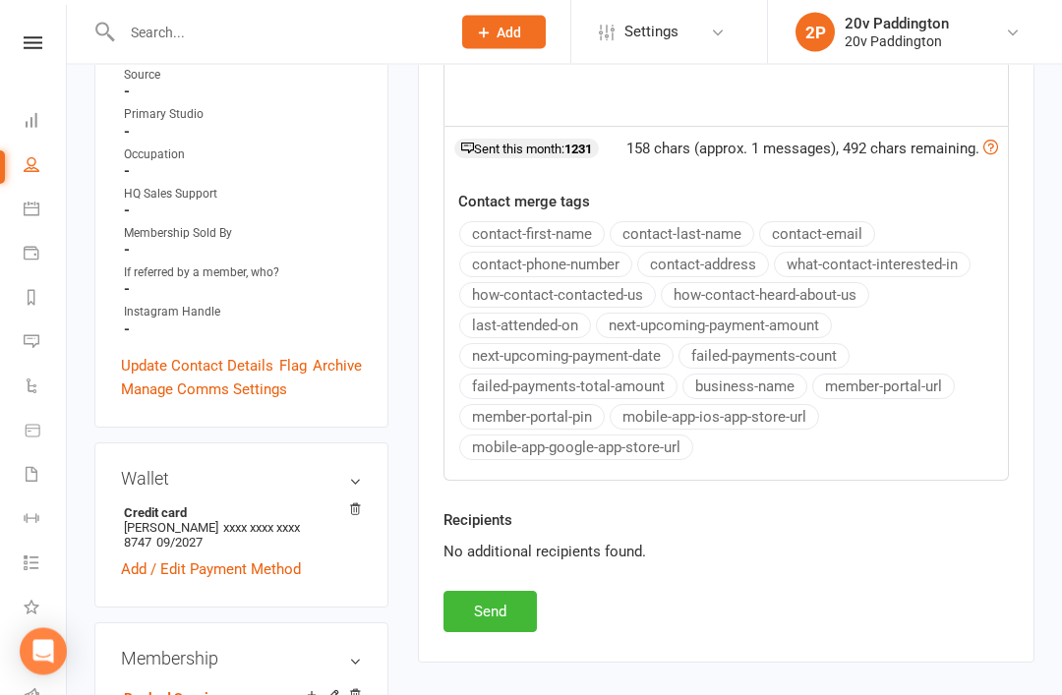
click at [512, 592] on button "Send" at bounding box center [490, 612] width 93 height 41
click at [533, 590] on div "New Message Template Name Select Template [Email] 20v Referral Bonus [SMS] Free…" at bounding box center [726, 142] width 565 height 980
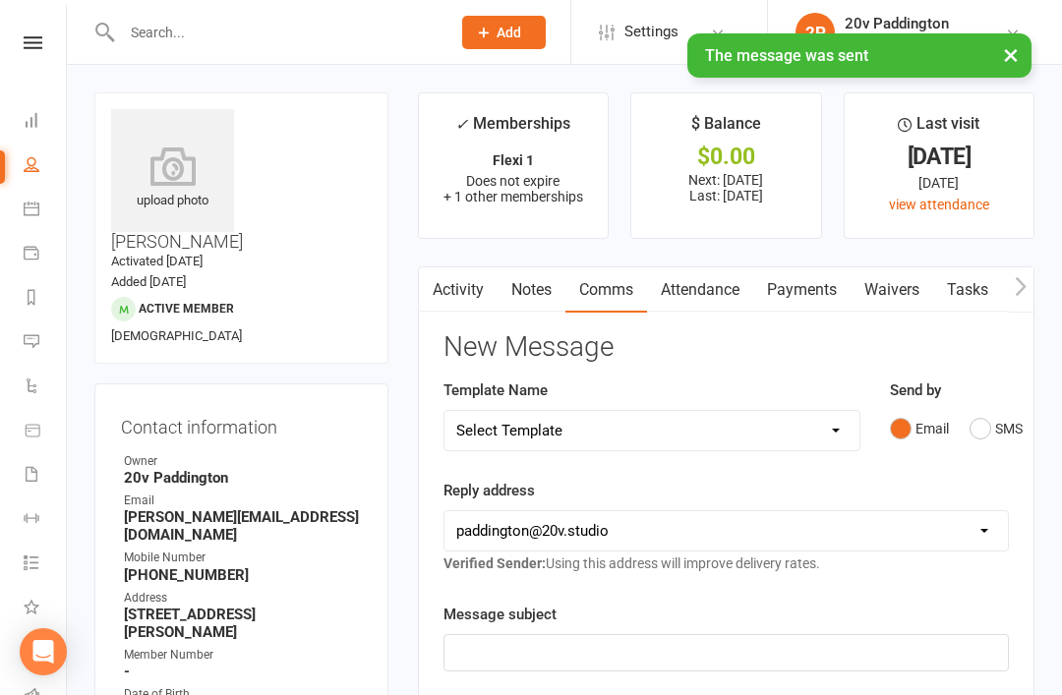
click at [32, 348] on icon at bounding box center [32, 341] width 16 height 16
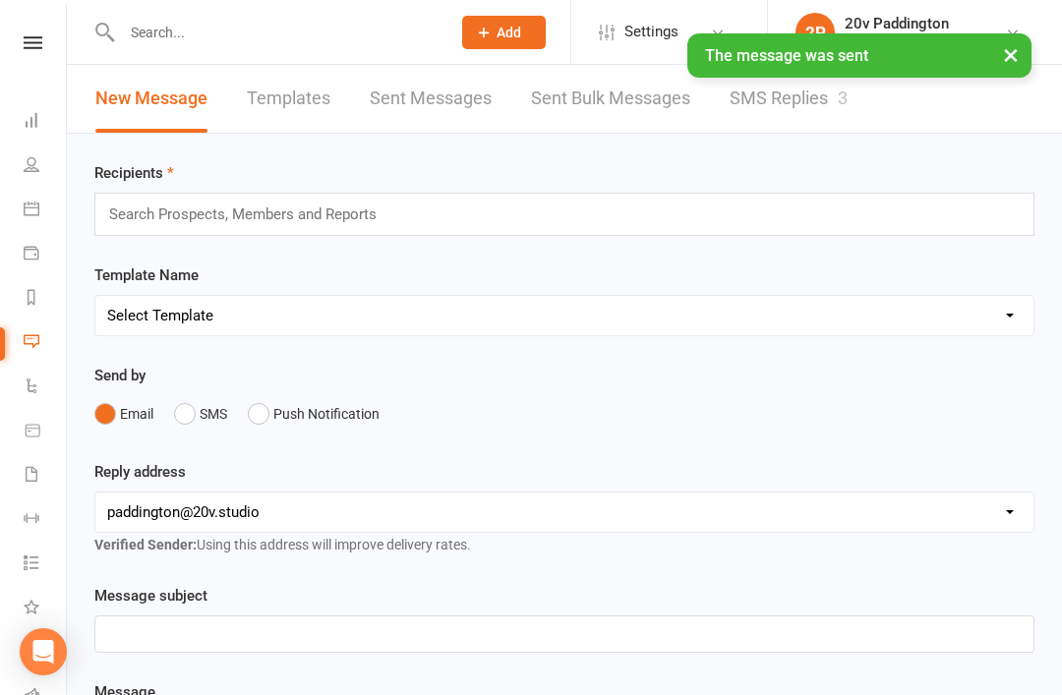
click at [834, 99] on link "SMS Replies 3" at bounding box center [789, 99] width 118 height 68
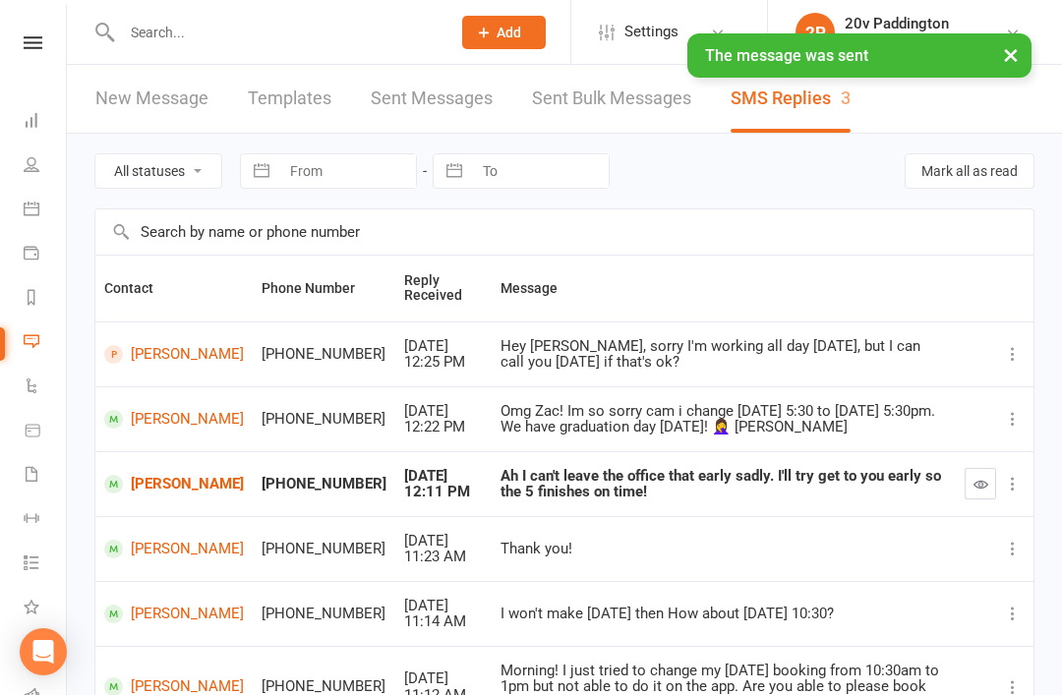
click at [981, 489] on button "button" at bounding box center [980, 483] width 31 height 31
click at [0, 0] on div "Loading" at bounding box center [0, 0] width 0 height 0
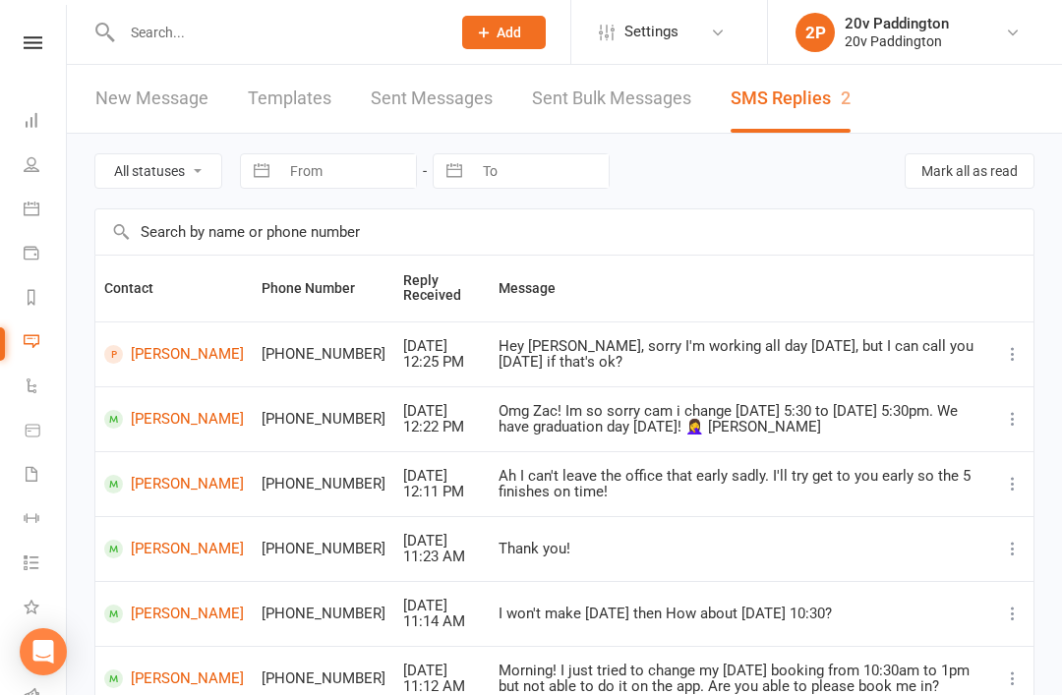
click at [49, 349] on link "Messages 2" at bounding box center [46, 344] width 44 height 44
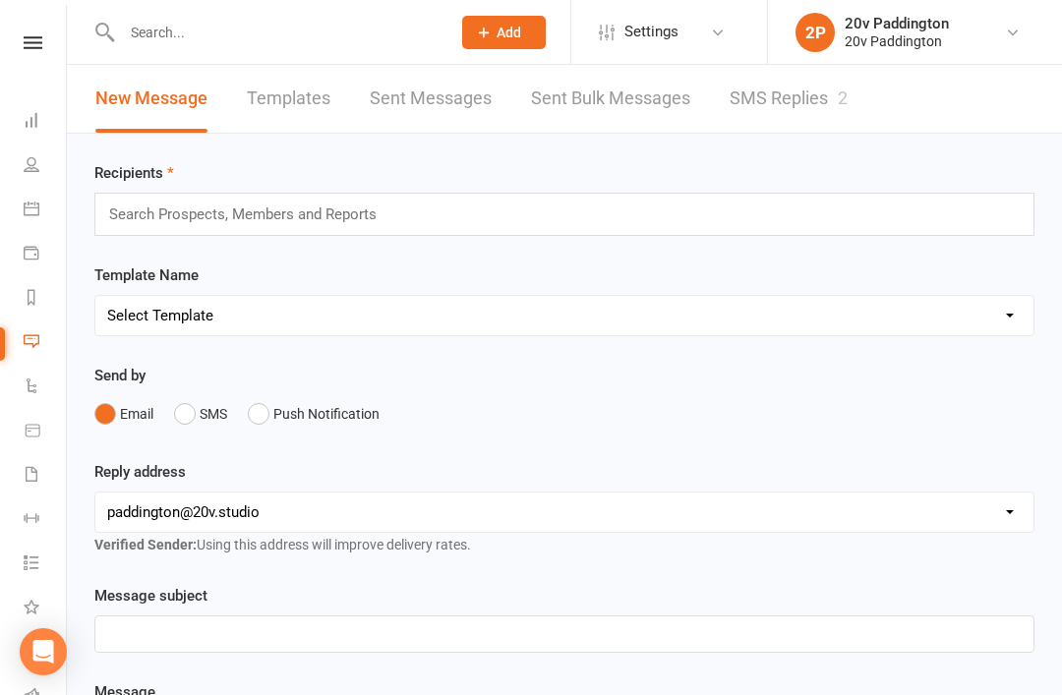
click at [732, 122] on link "SMS Replies 2" at bounding box center [789, 99] width 118 height 68
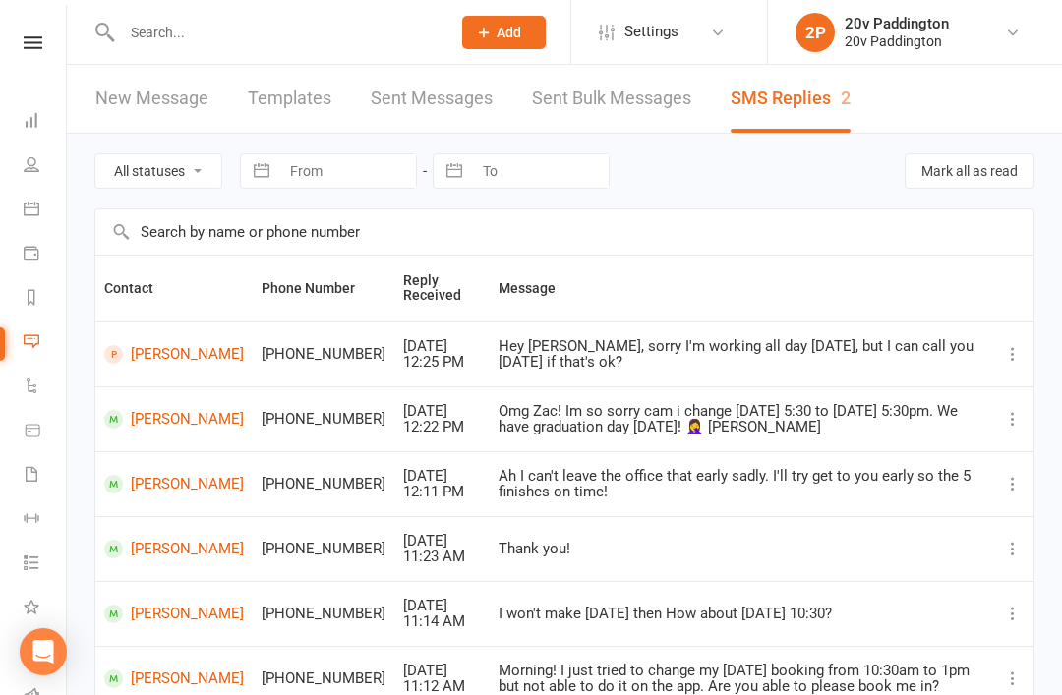
click at [188, 176] on select "All statuses Read only Unread only" at bounding box center [158, 170] width 126 height 33
select select "unread_only"
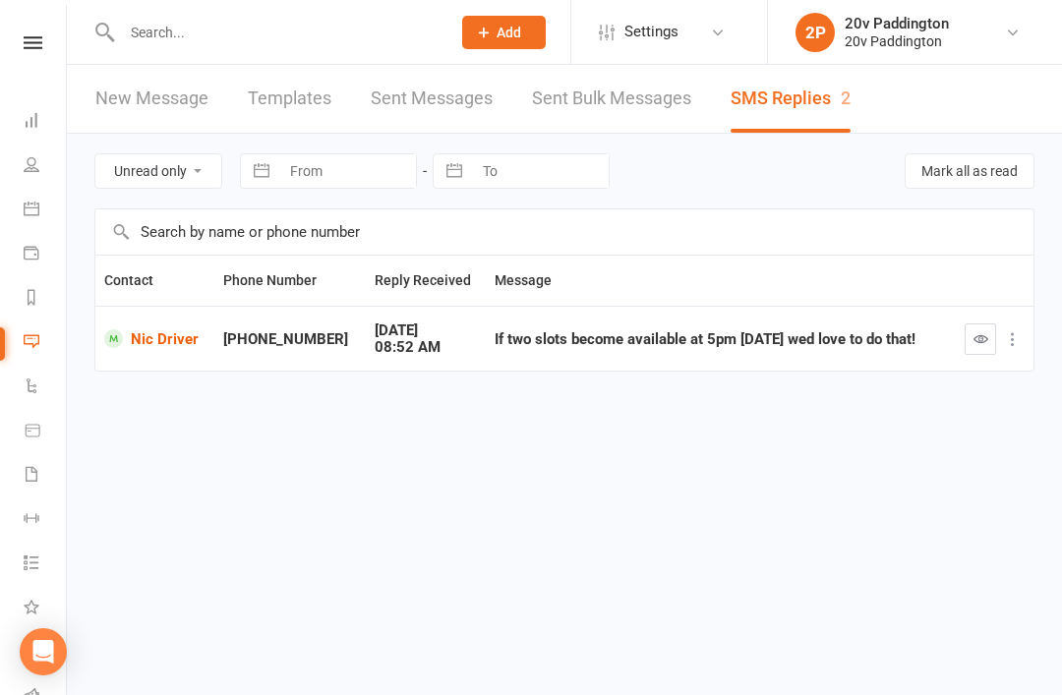
click at [960, 351] on div at bounding box center [992, 339] width 65 height 31
click at [974, 340] on icon "button" at bounding box center [981, 338] width 15 height 15
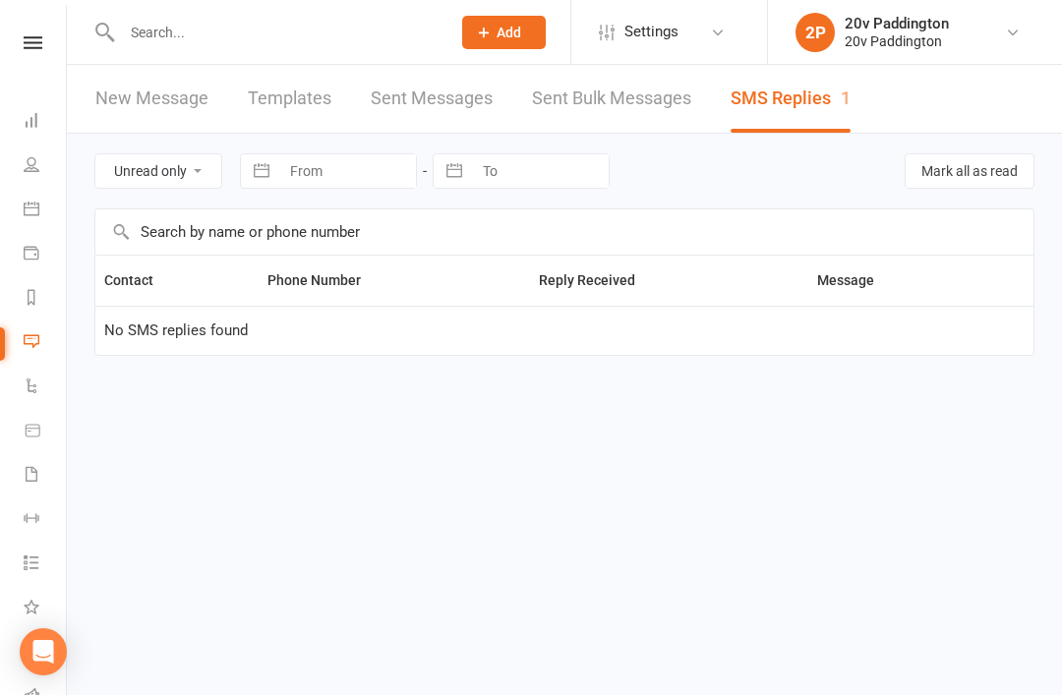
click at [39, 356] on link "Messages 1" at bounding box center [46, 344] width 44 height 44
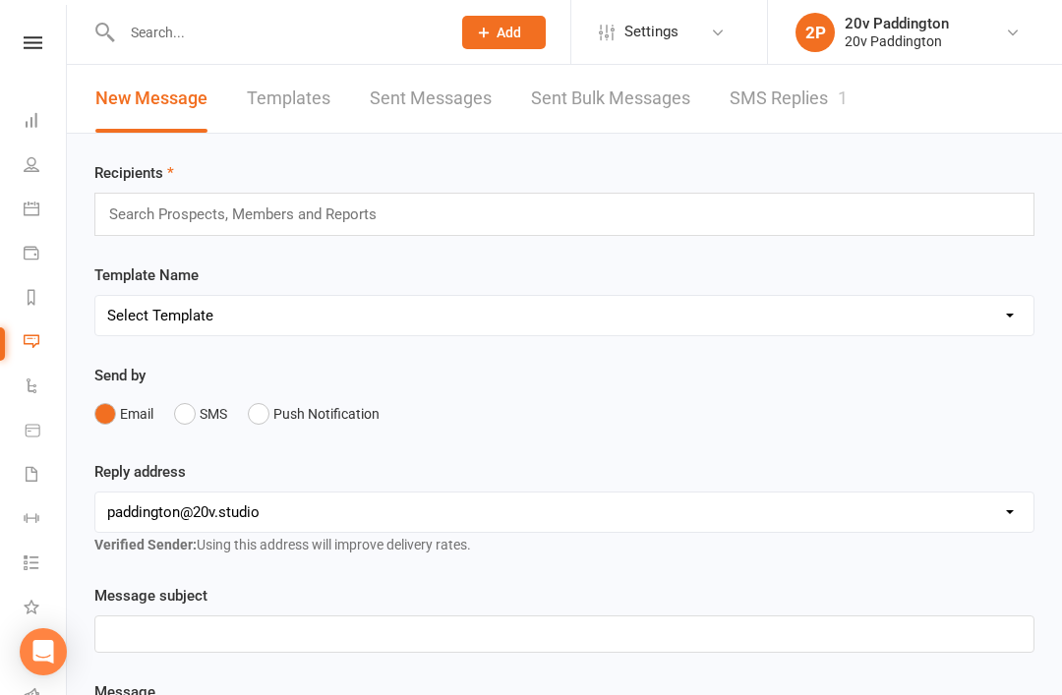
click at [791, 93] on link "SMS Replies 1" at bounding box center [789, 99] width 118 height 68
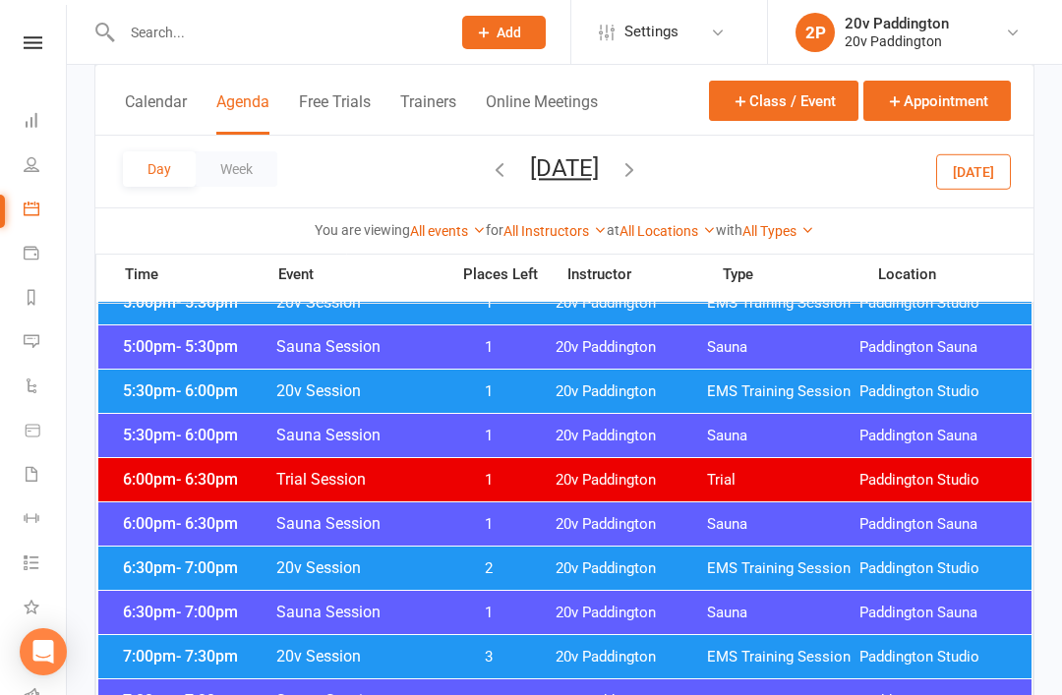
scroll to position [1790, 0]
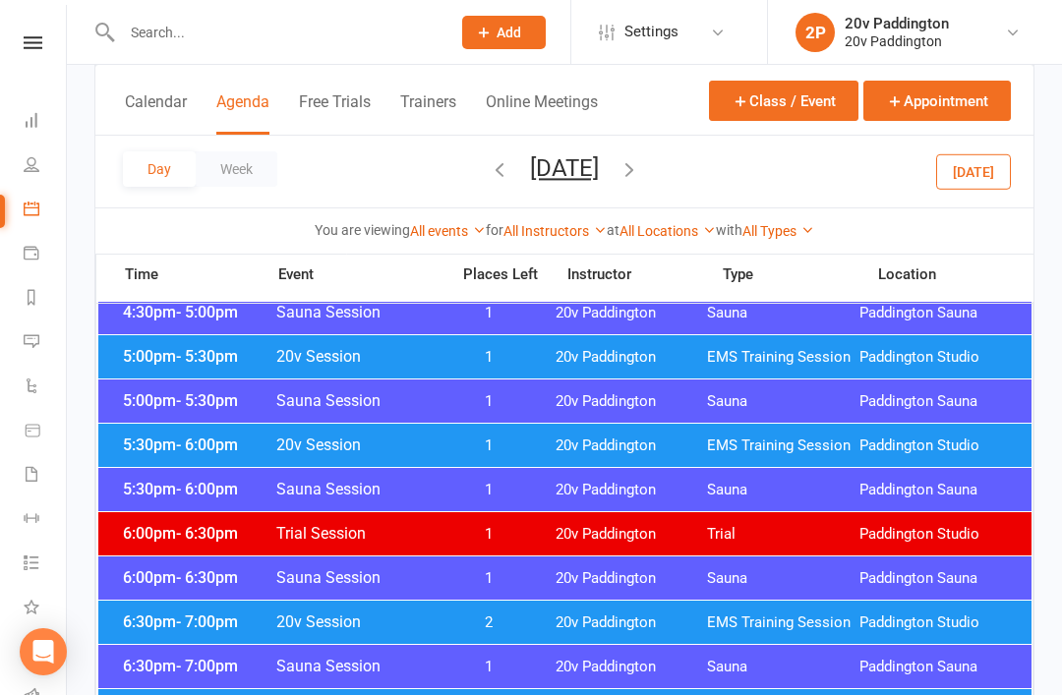
click at [162, 436] on span "5:30pm - 6:00pm" at bounding box center [196, 445] width 157 height 19
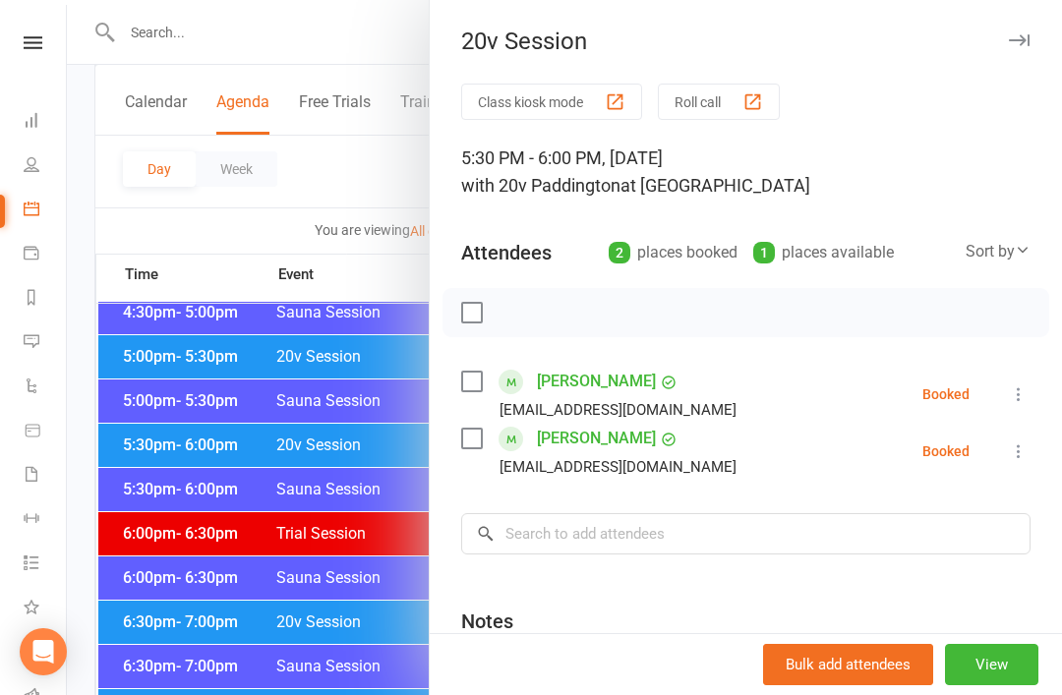
click at [124, 389] on div at bounding box center [564, 347] width 995 height 695
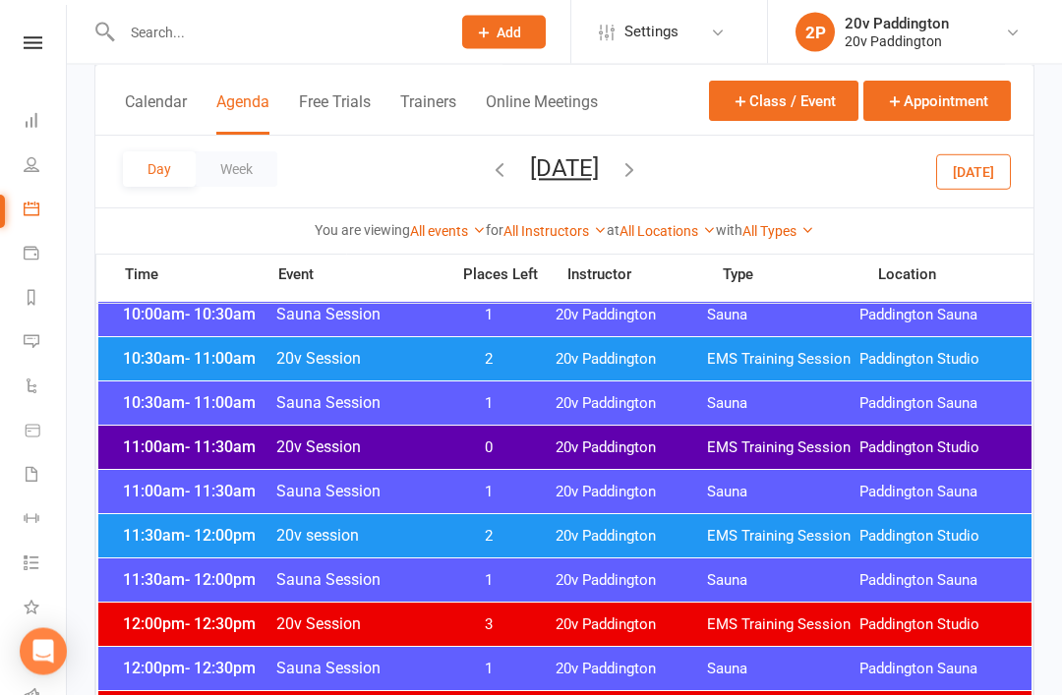
scroll to position [764, 0]
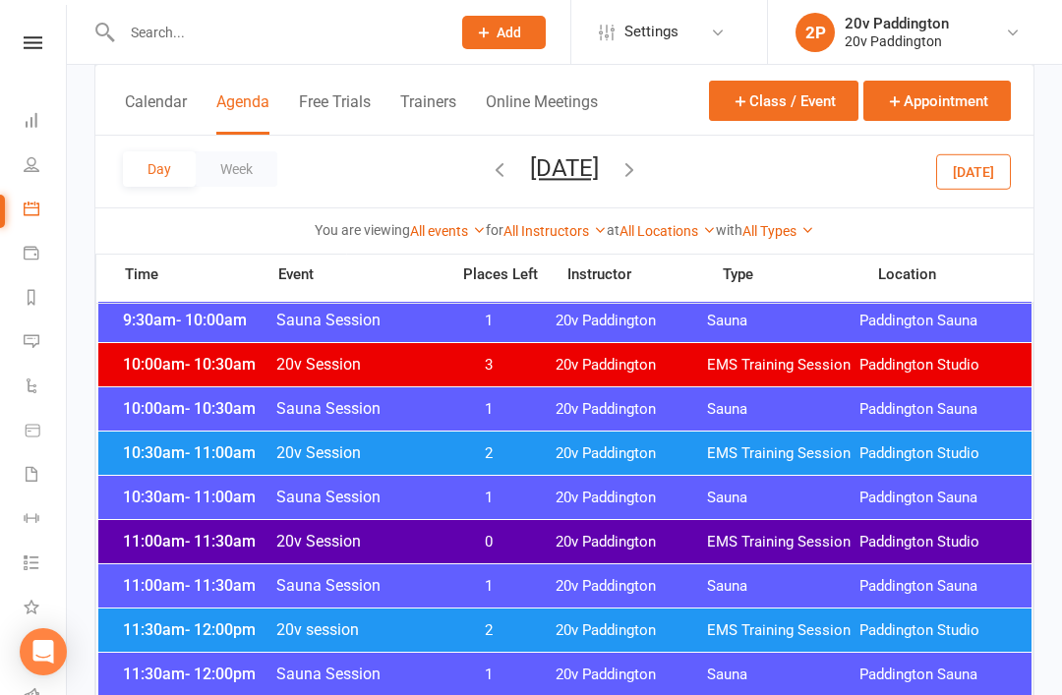
click at [947, 189] on button "[DATE]" at bounding box center [973, 170] width 75 height 35
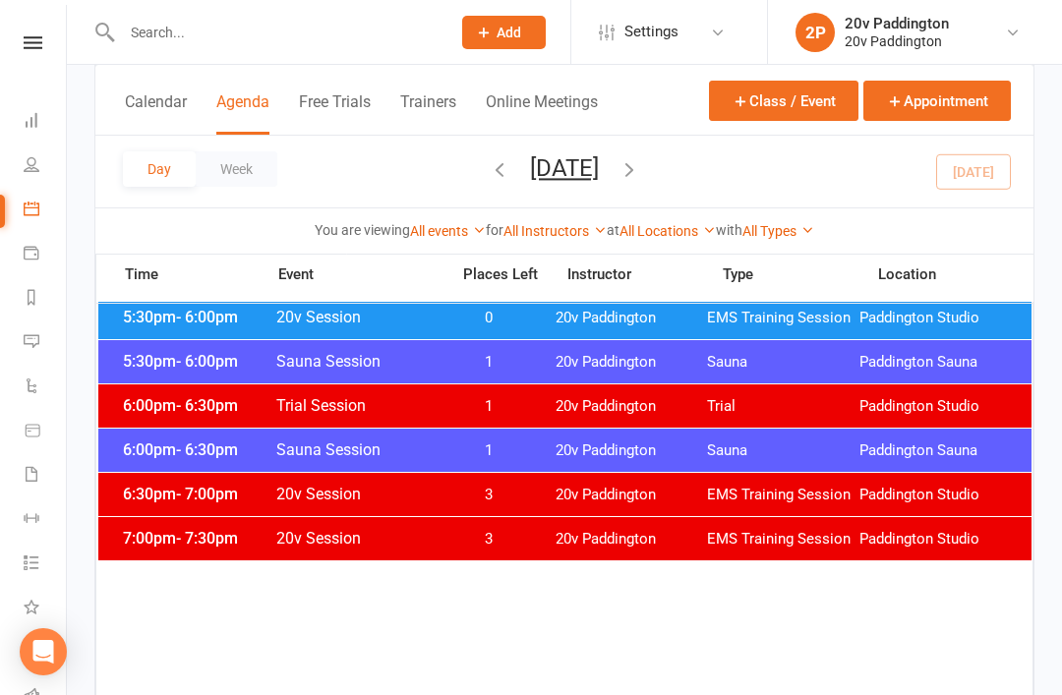
scroll to position [1849, 0]
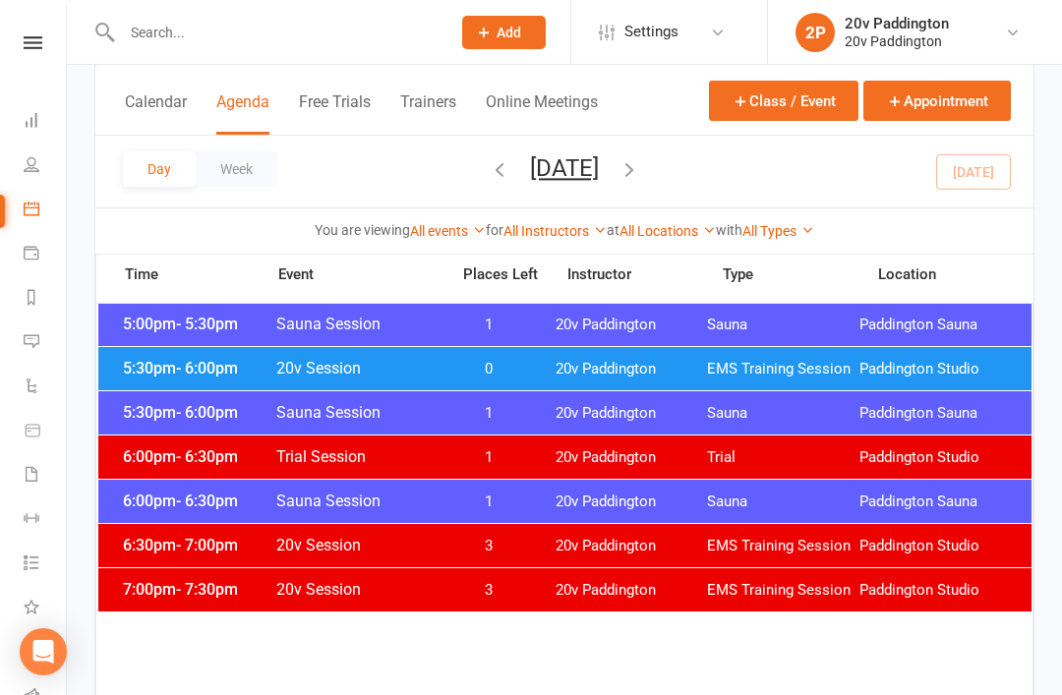
click at [852, 379] on div "5:30pm - 6:00pm 20v Session 0 20v Paddington EMS Training Session [GEOGRAPHIC_D…" at bounding box center [564, 368] width 933 height 43
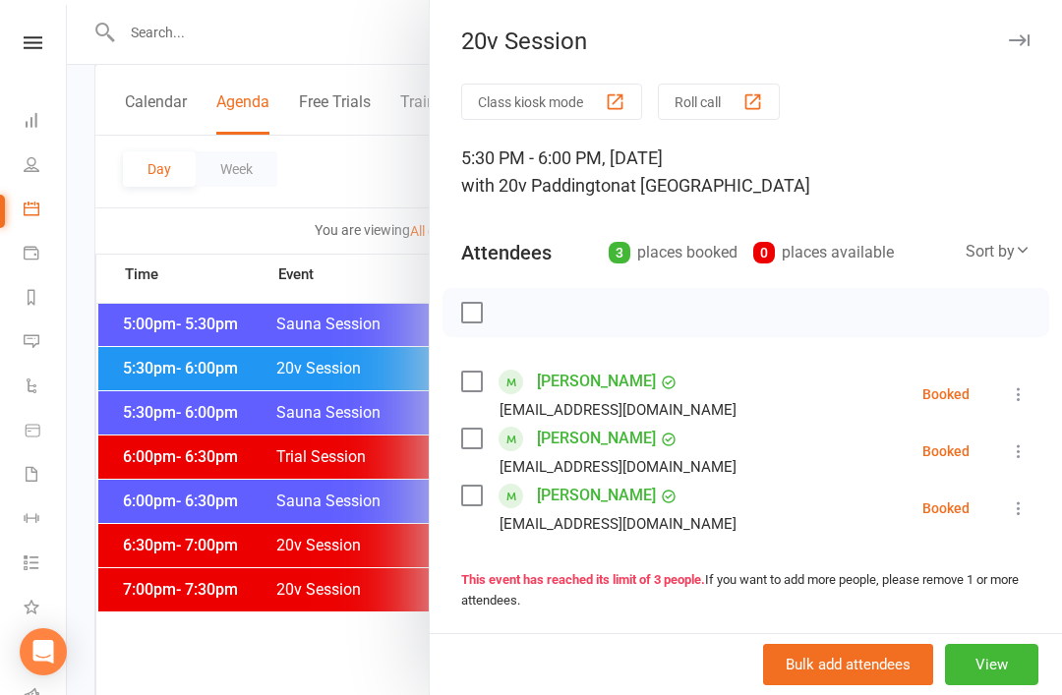
click at [612, 487] on link "[PERSON_NAME]" at bounding box center [596, 495] width 119 height 31
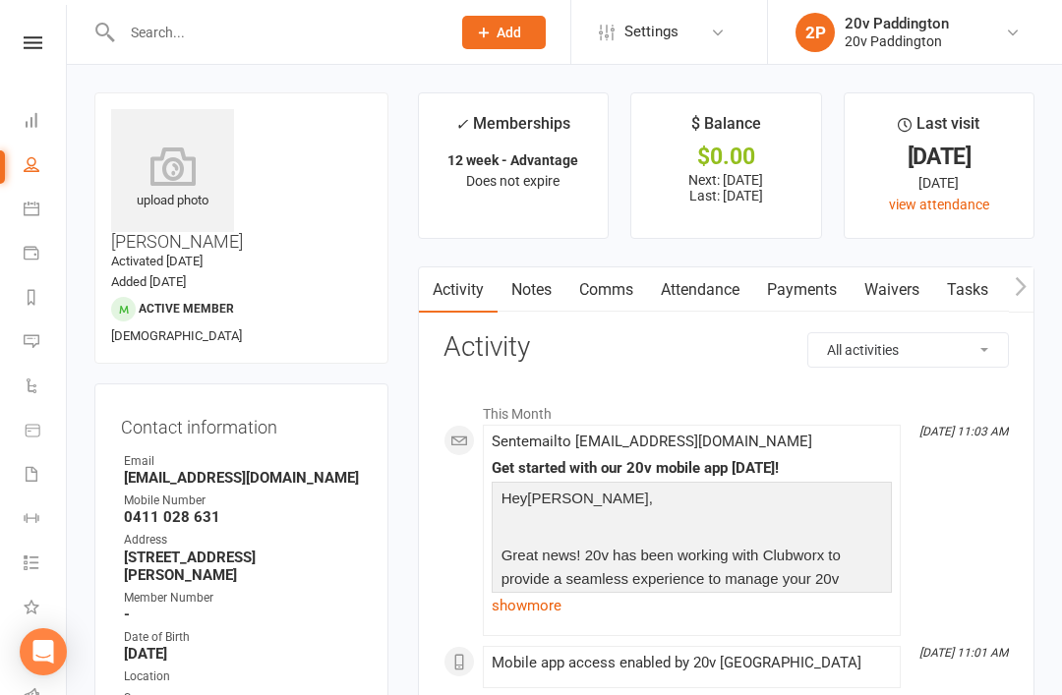
click at [35, 212] on icon at bounding box center [32, 209] width 16 height 16
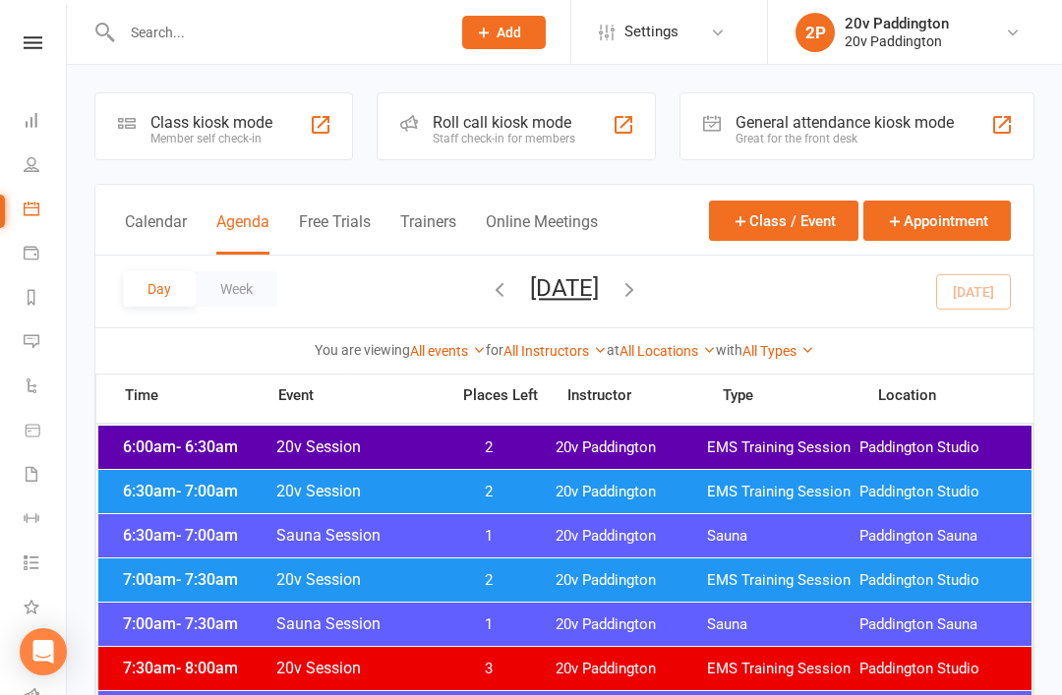
click at [640, 288] on icon "button" at bounding box center [630, 289] width 22 height 22
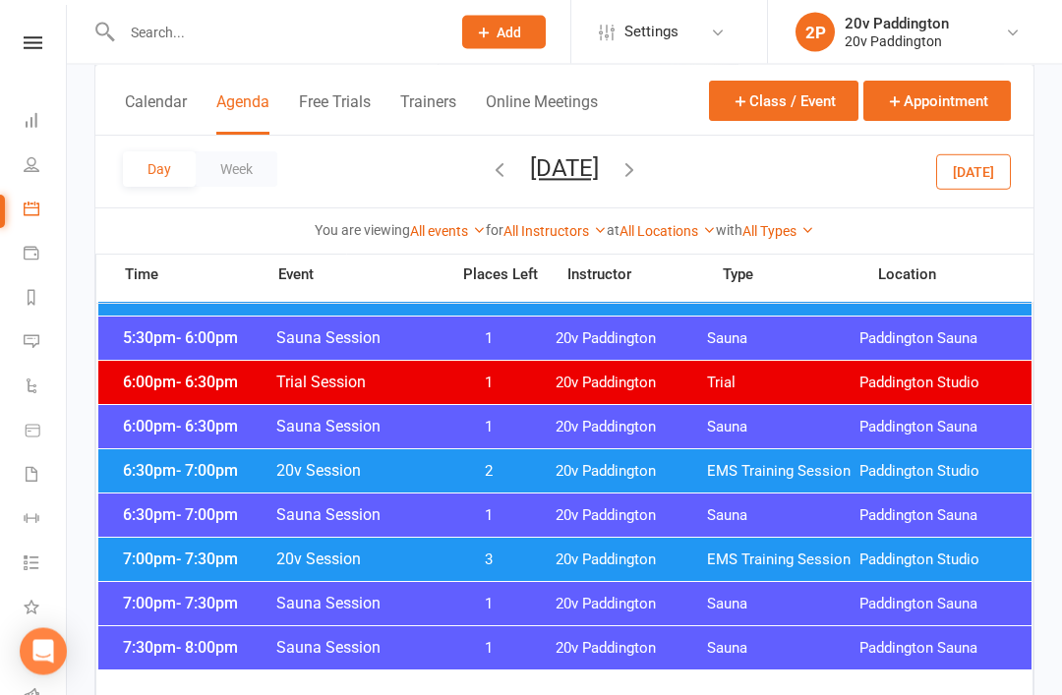
scroll to position [1961, 0]
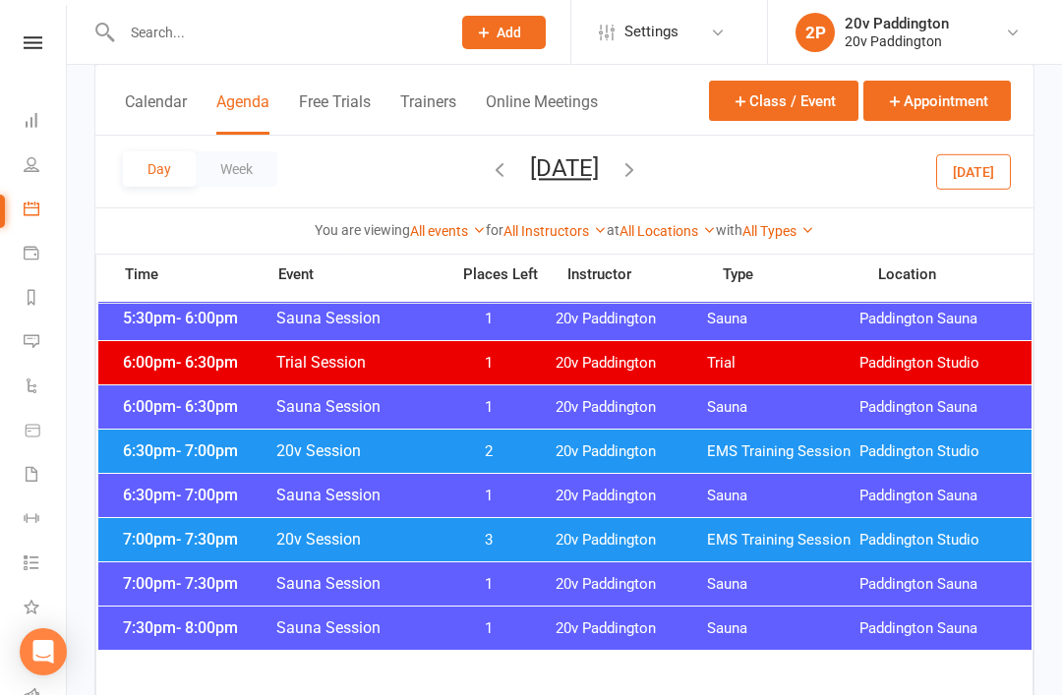
click at [849, 449] on span "EMS Training Session" at bounding box center [783, 452] width 152 height 19
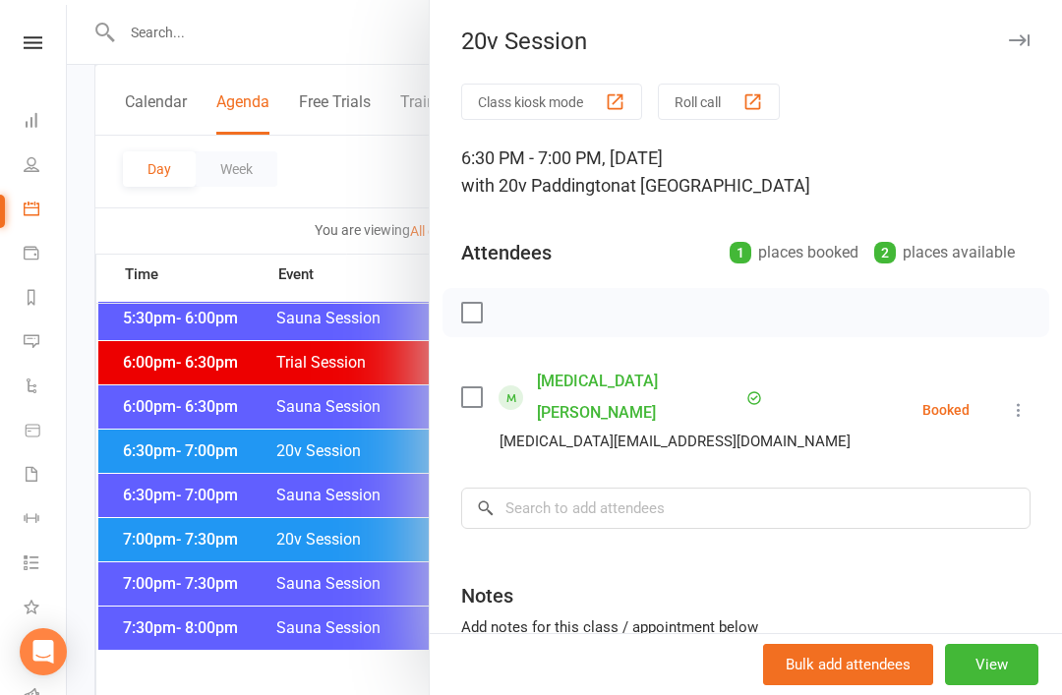
click at [80, 370] on div at bounding box center [564, 347] width 995 height 695
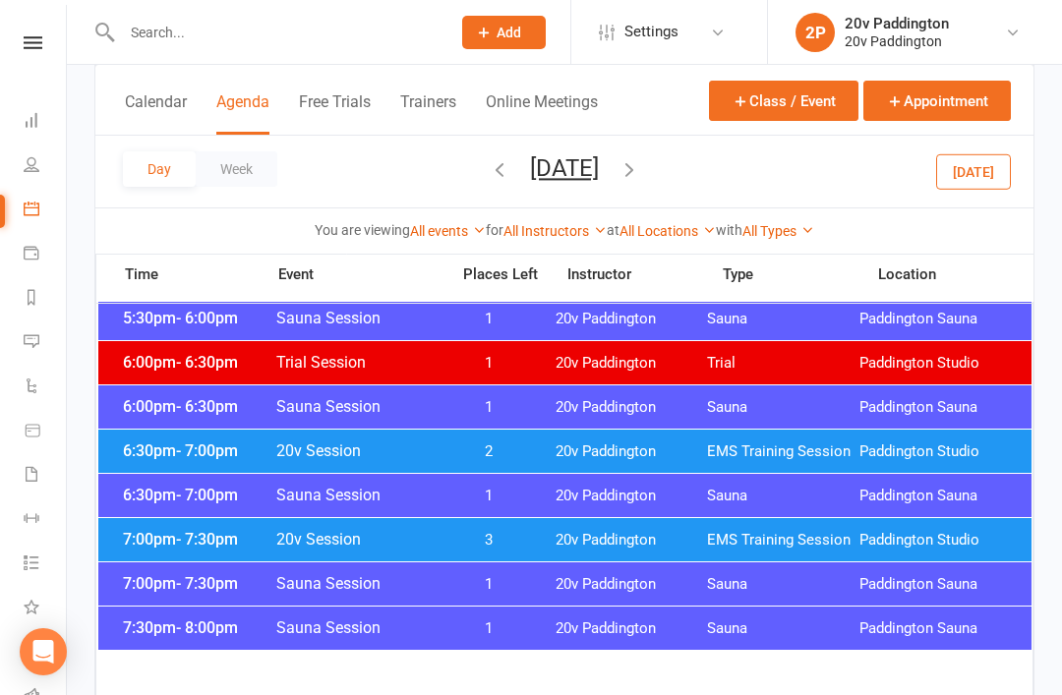
click at [993, 159] on button "[DATE]" at bounding box center [973, 170] width 75 height 35
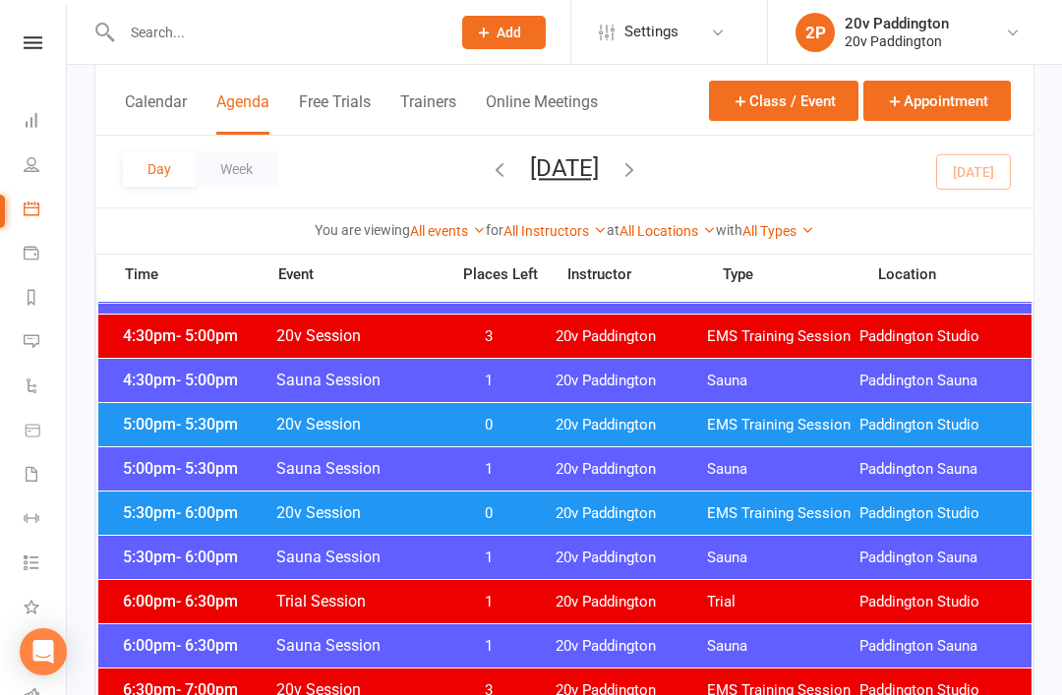
scroll to position [1667, 0]
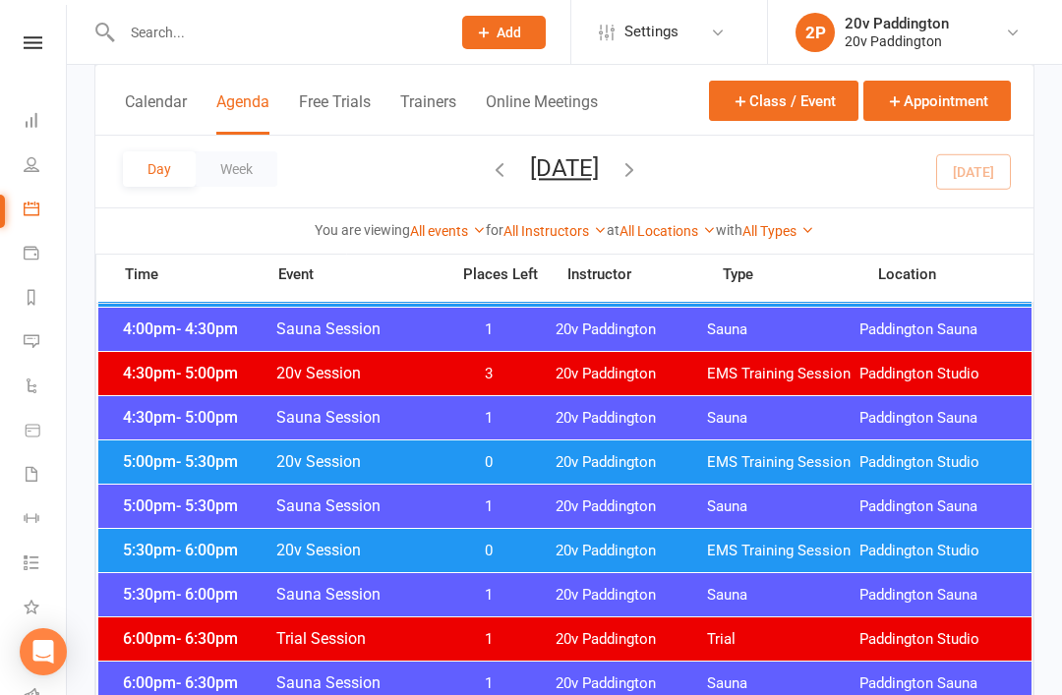
click at [160, 458] on span "5:00pm - 5:30pm" at bounding box center [196, 461] width 157 height 19
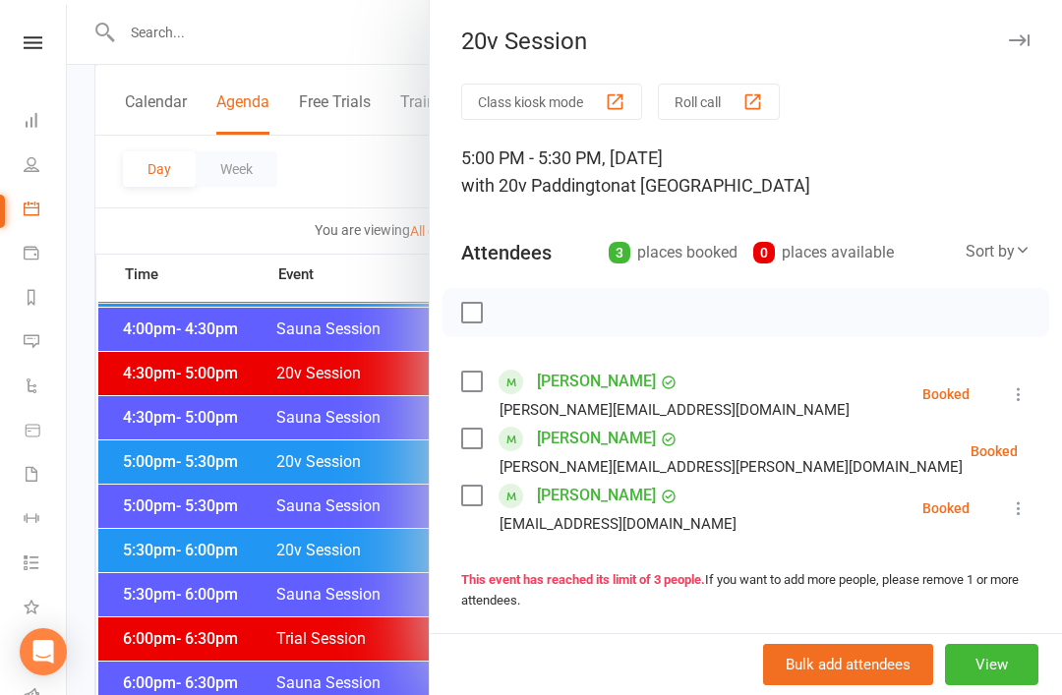
click at [143, 434] on div at bounding box center [564, 347] width 995 height 695
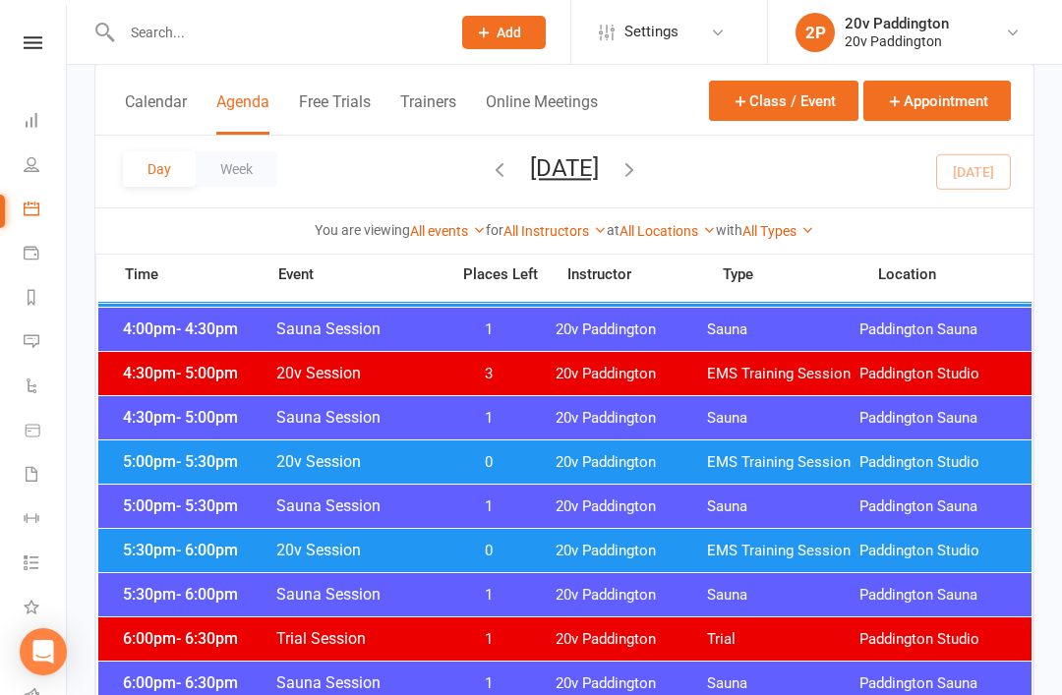
click at [640, 156] on button "button" at bounding box center [630, 171] width 22 height 34
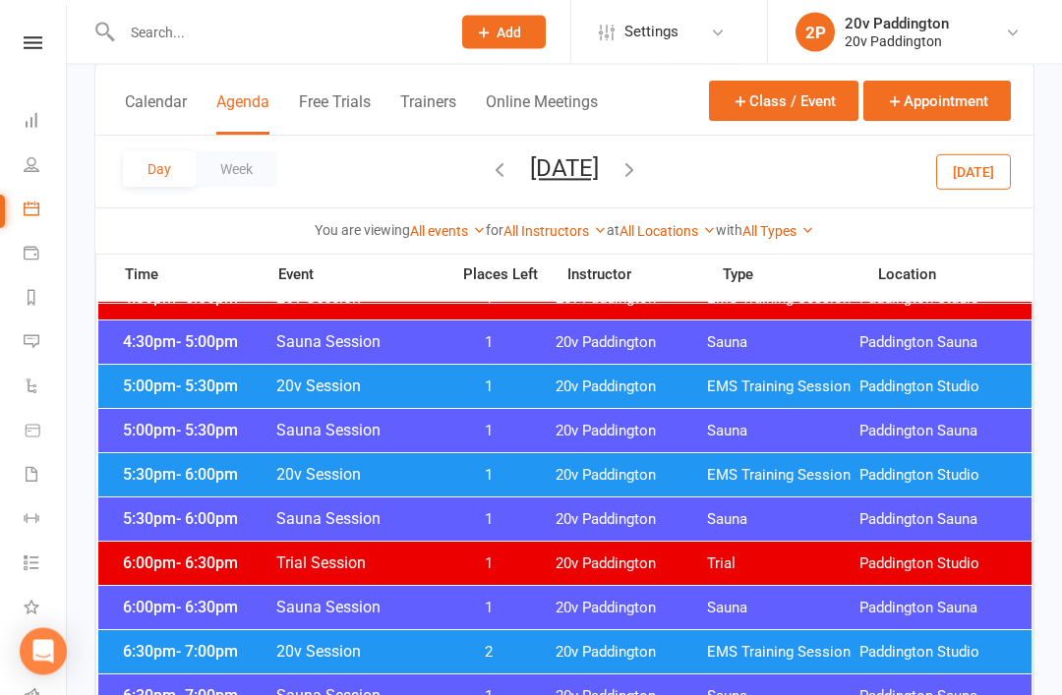
scroll to position [1759, 0]
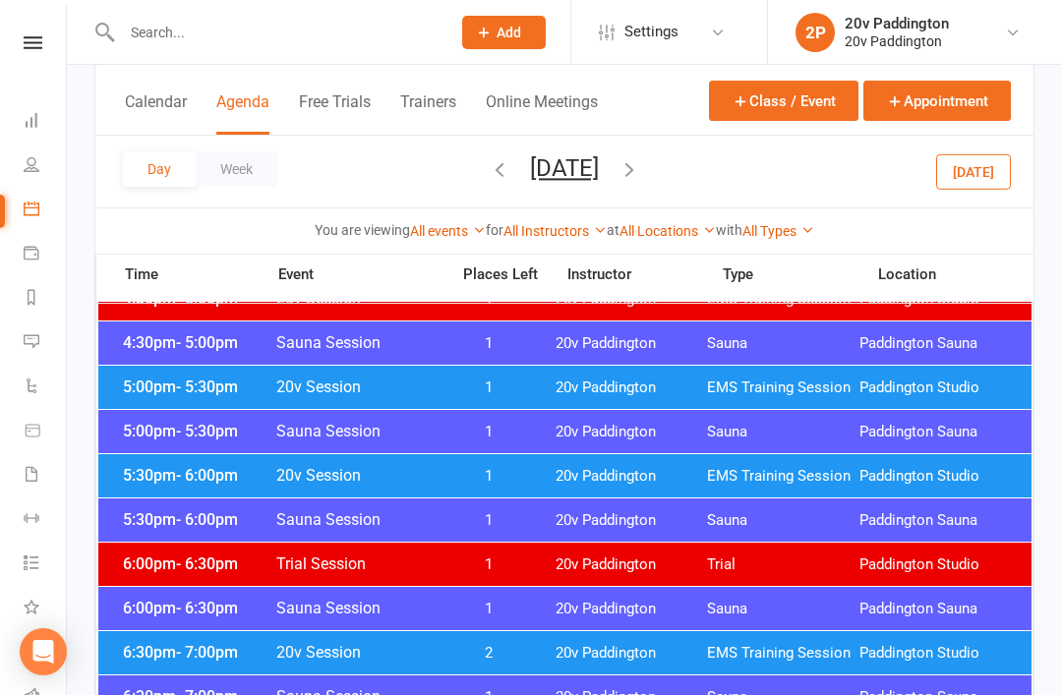
click at [810, 463] on div "5:30pm - 6:00pm 20v Session 1 20v Paddington EMS Training Session [GEOGRAPHIC_D…" at bounding box center [564, 475] width 933 height 43
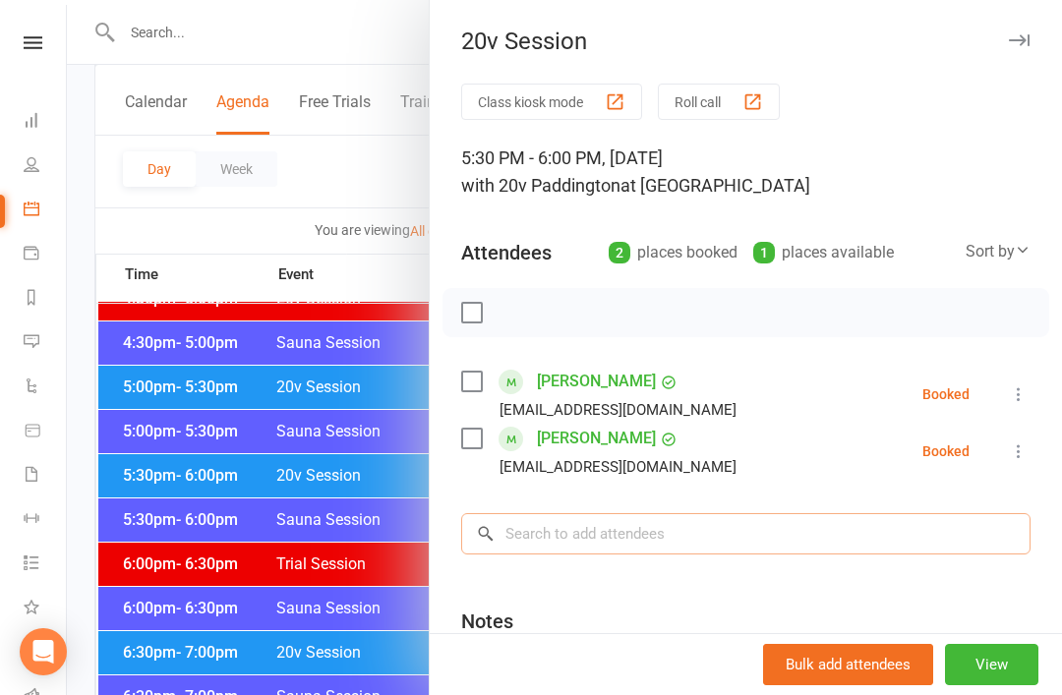
click at [691, 540] on input "search" at bounding box center [745, 533] width 569 height 41
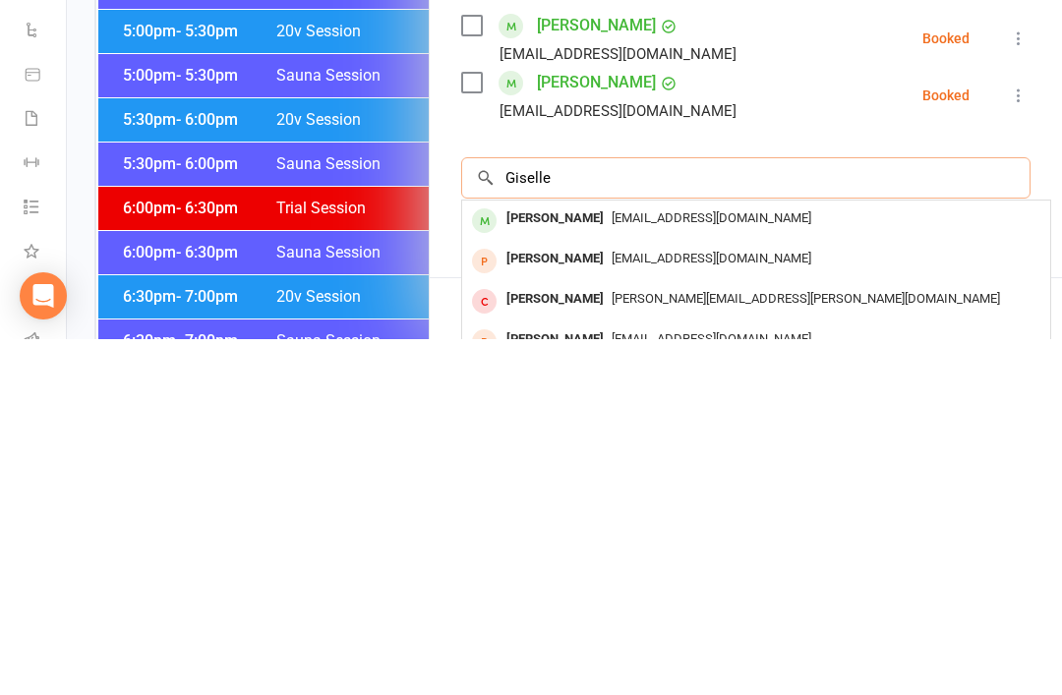
type input "Giselle"
click at [708, 561] on div "[EMAIL_ADDRESS][DOMAIN_NAME]" at bounding box center [756, 575] width 572 height 29
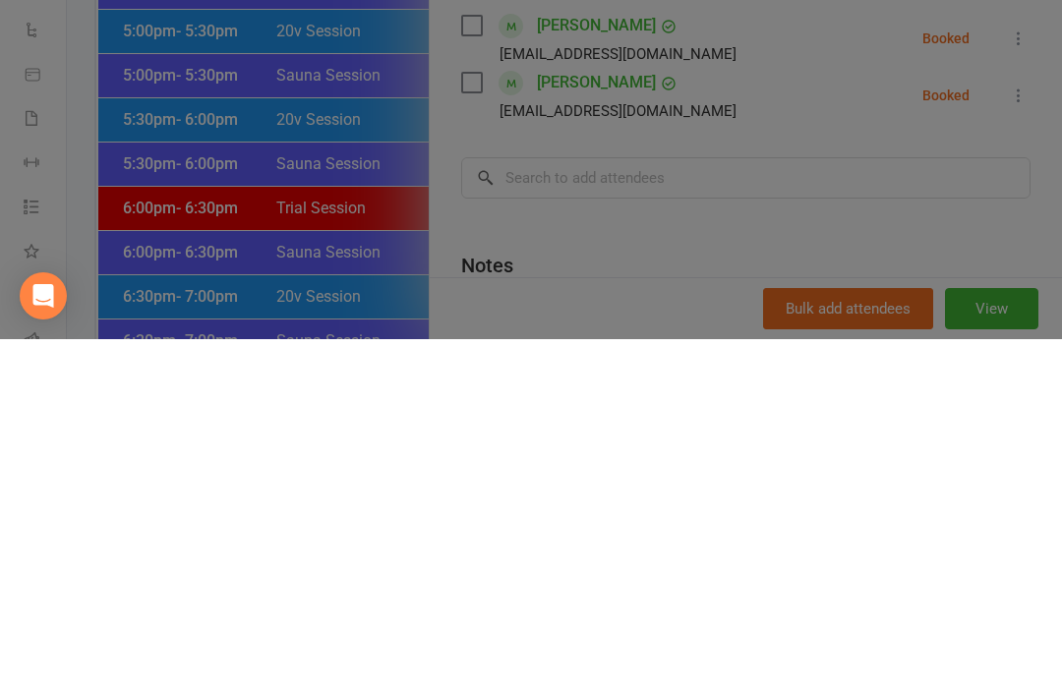
scroll to position [2115, 0]
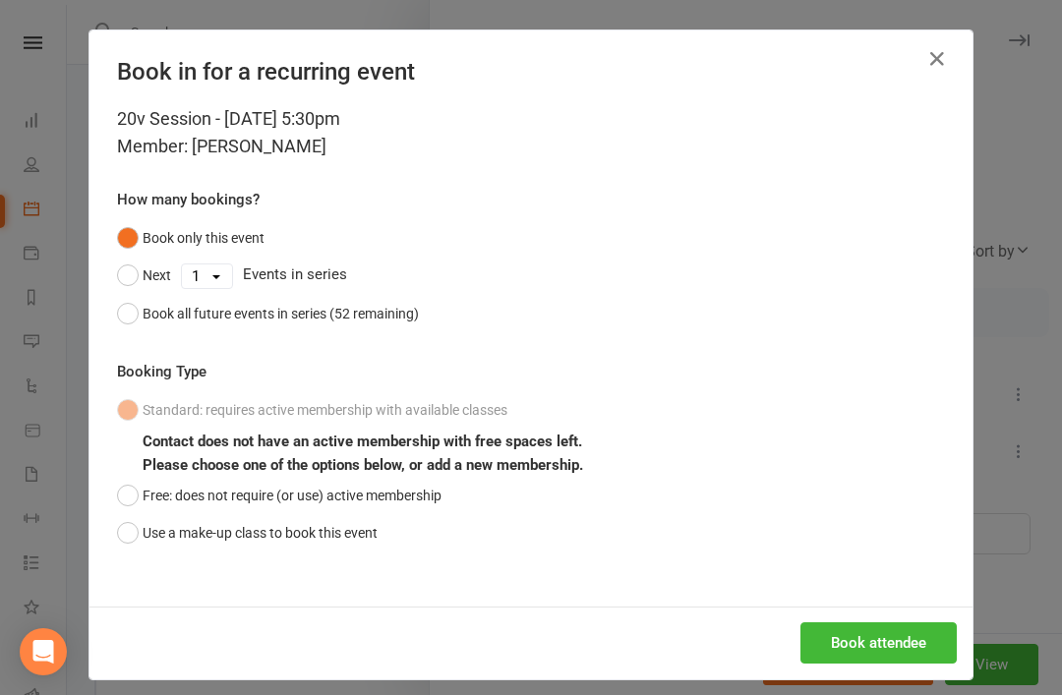
click at [941, 55] on icon "button" at bounding box center [937, 59] width 24 height 24
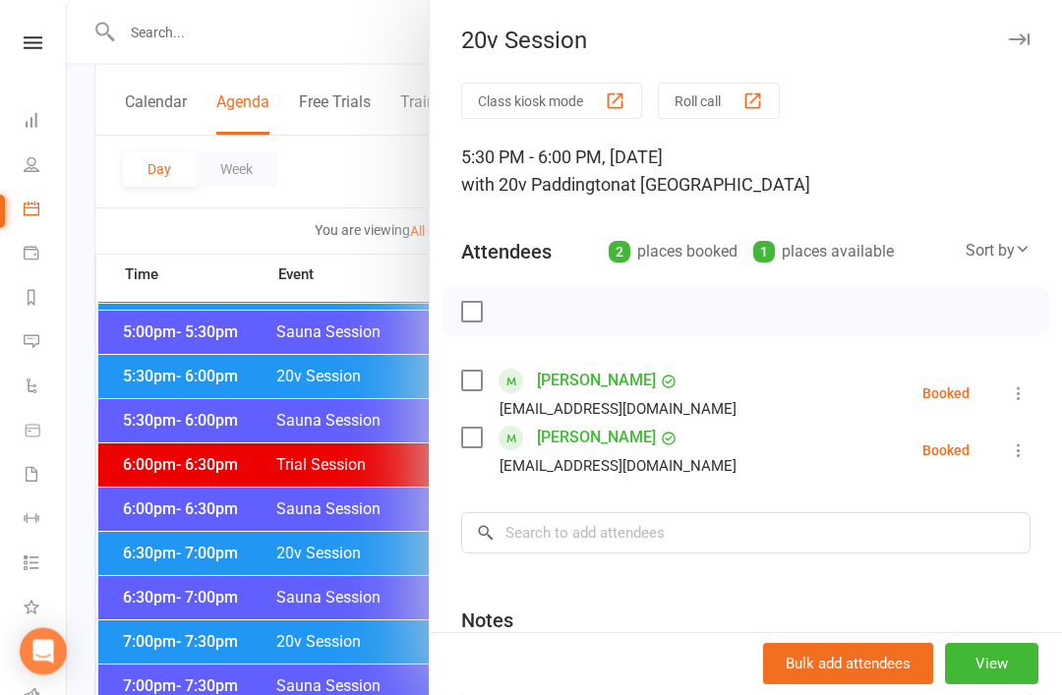
scroll to position [1859, 0]
click at [317, 476] on div at bounding box center [564, 347] width 995 height 695
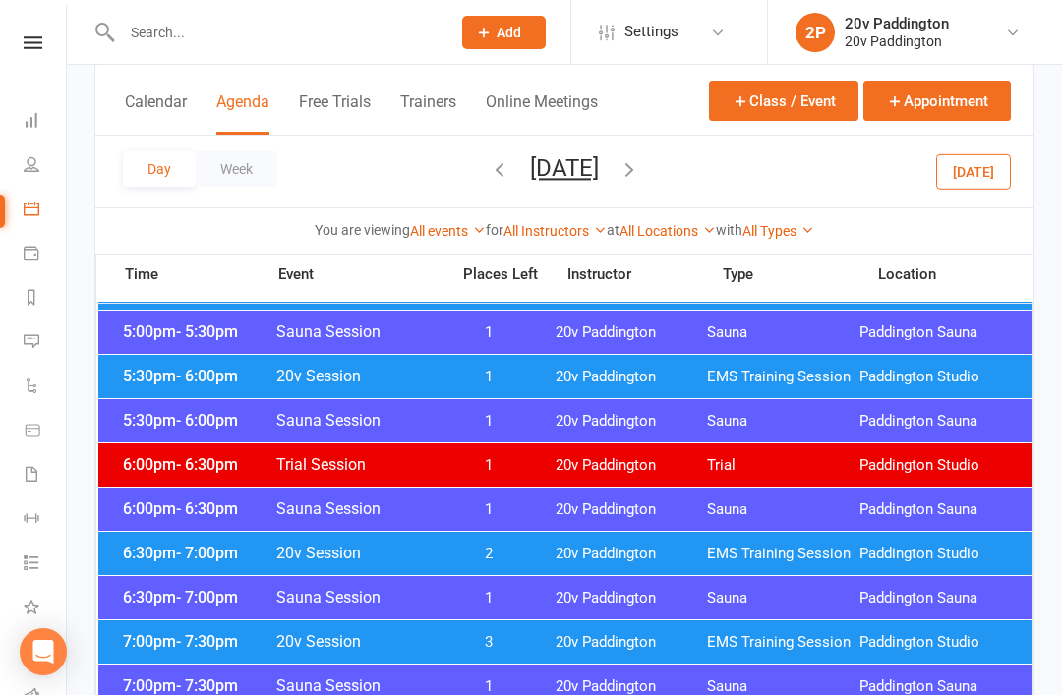
click at [976, 178] on button "[DATE]" at bounding box center [973, 170] width 75 height 35
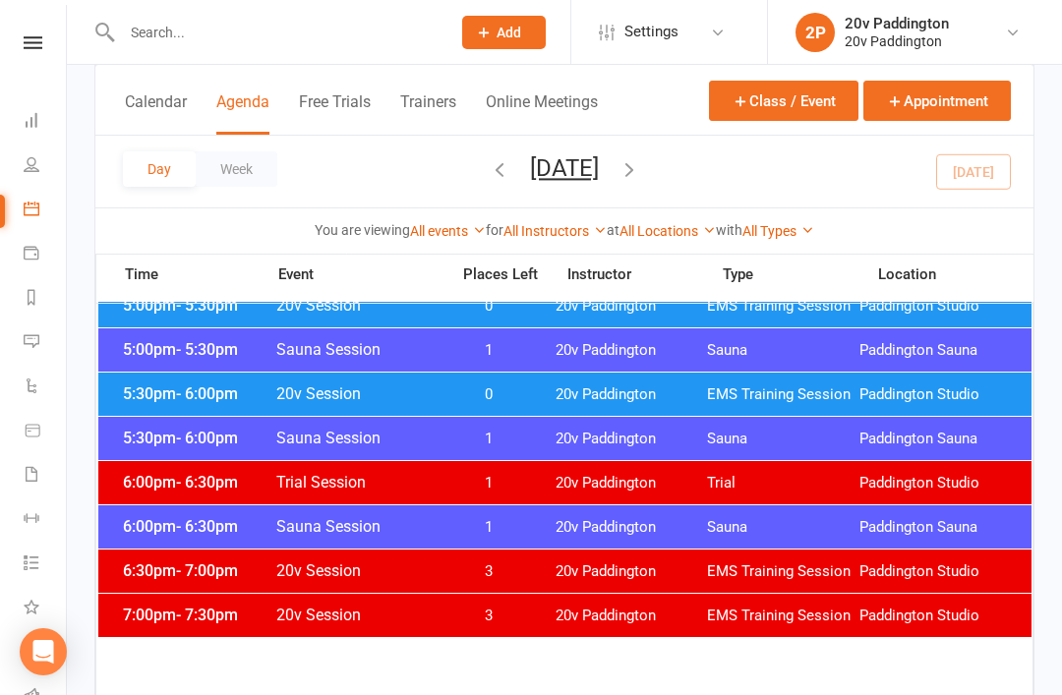
scroll to position [1824, 0]
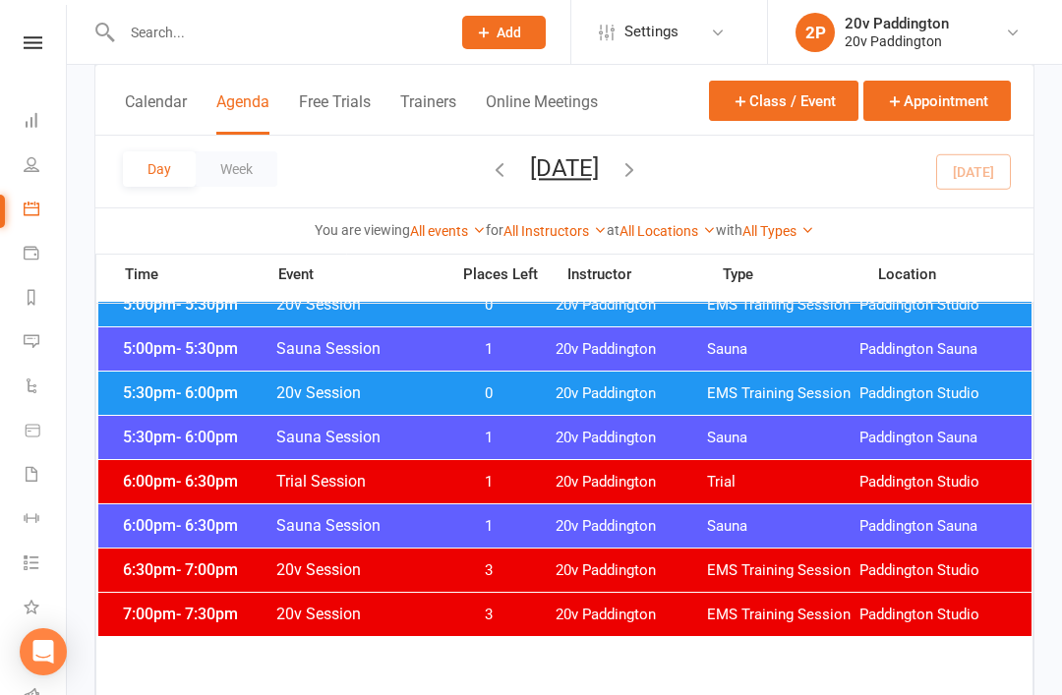
click at [674, 401] on span "20v Paddington" at bounding box center [632, 394] width 152 height 19
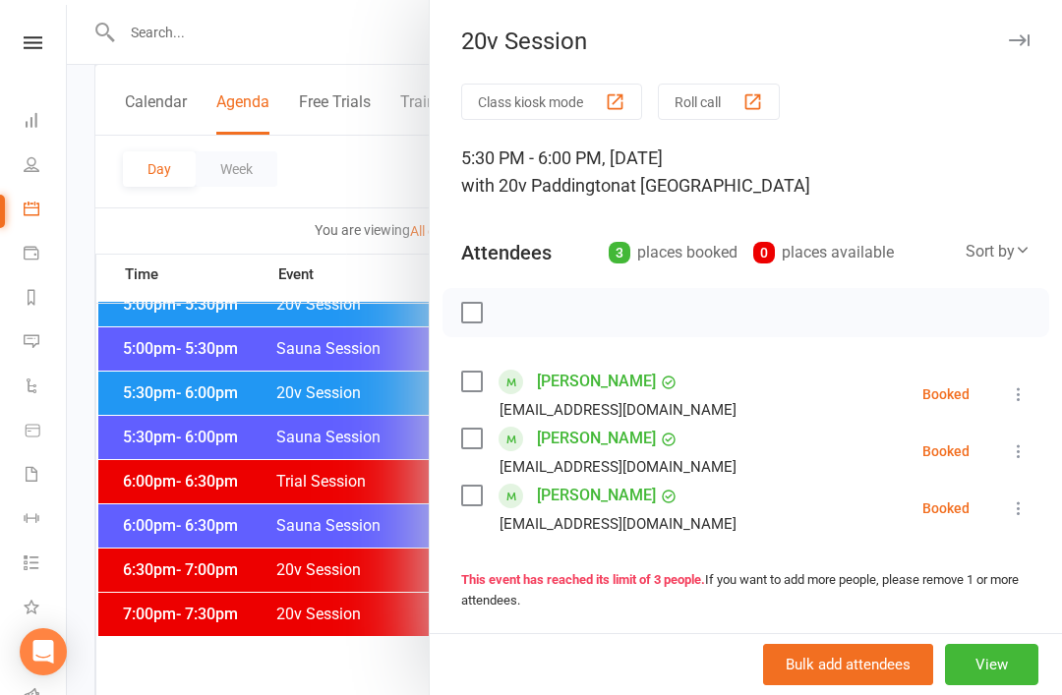
click at [312, 30] on div at bounding box center [564, 347] width 995 height 695
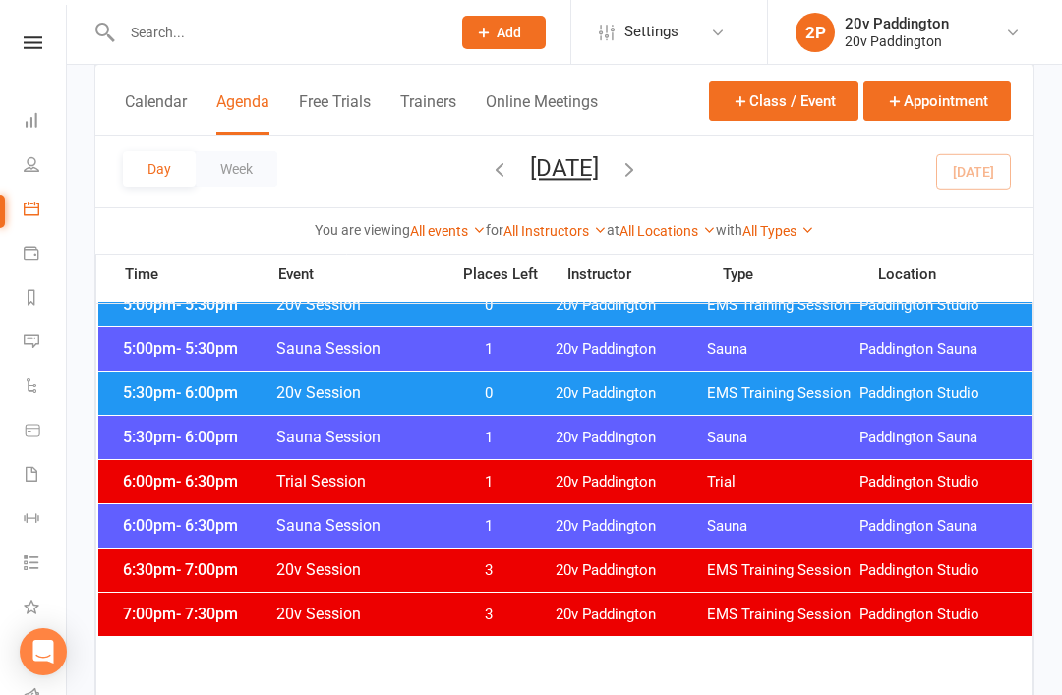
click at [327, 13] on div at bounding box center [265, 32] width 342 height 64
click at [329, 39] on input "text" at bounding box center [276, 33] width 321 height 28
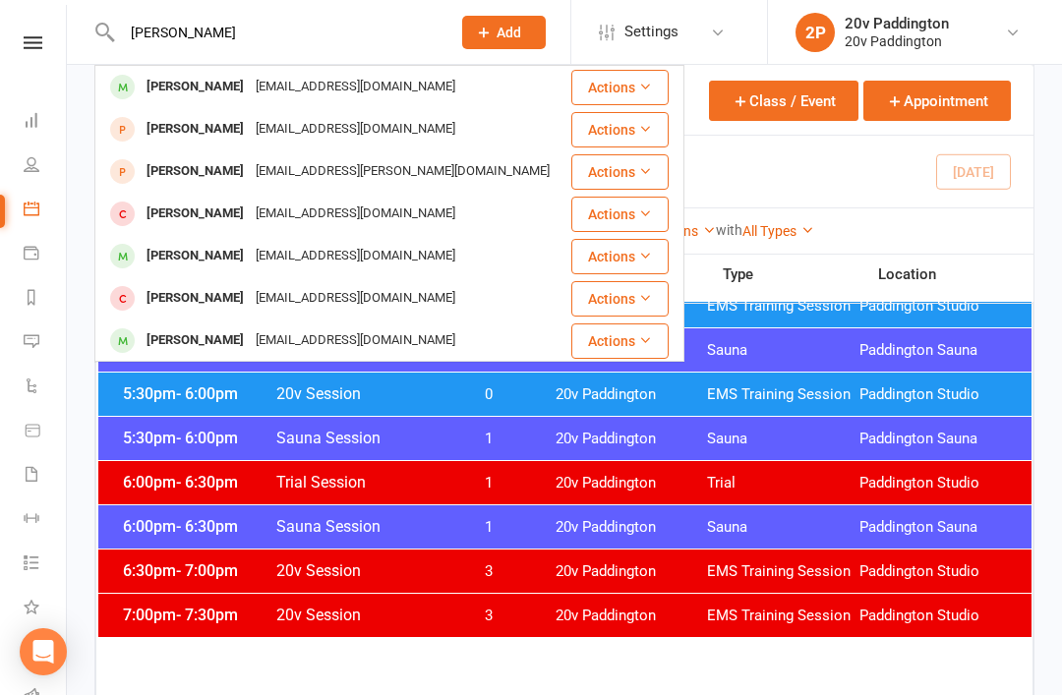
type input "[PERSON_NAME]"
click at [346, 76] on div "[EMAIL_ADDRESS][DOMAIN_NAME]" at bounding box center [355, 87] width 211 height 29
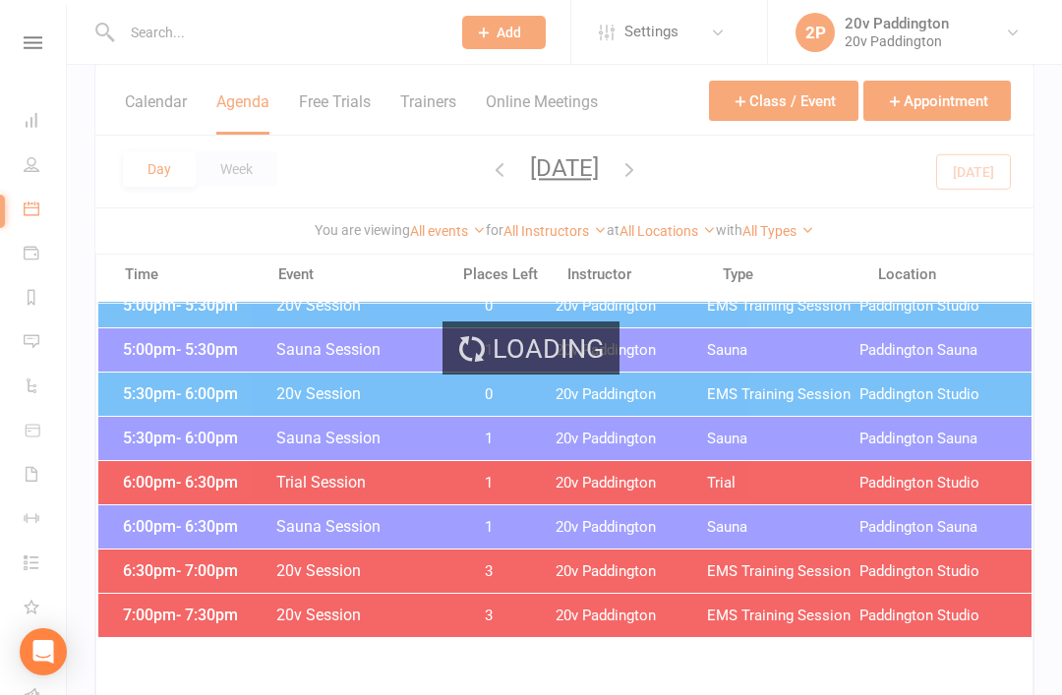
scroll to position [1824, 0]
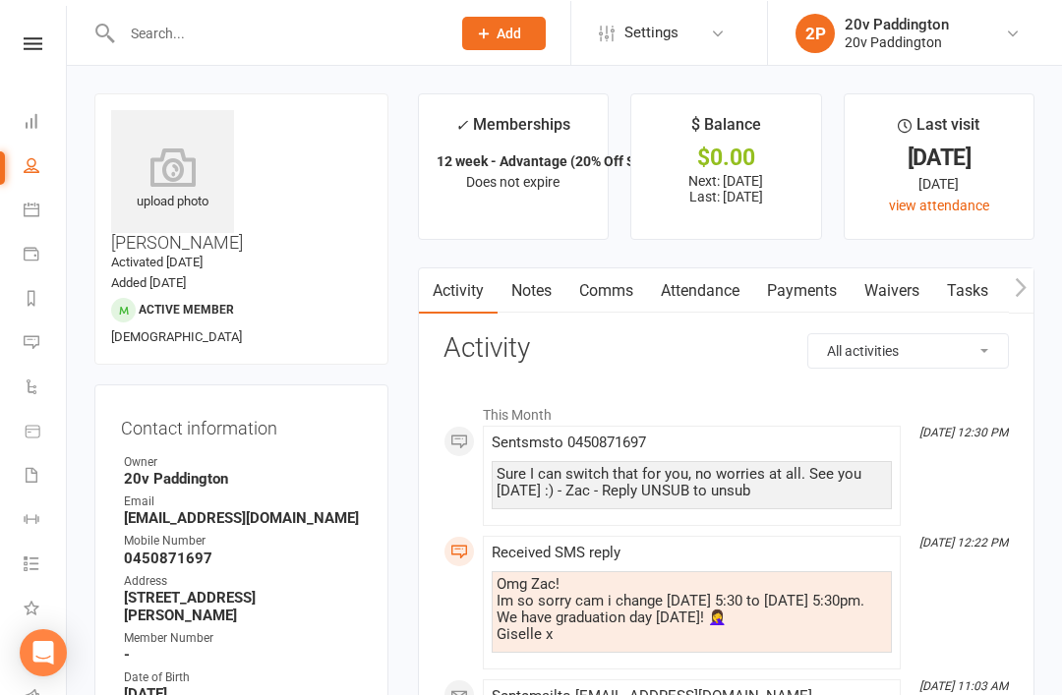
click at [12, 232] on li "Calendar" at bounding box center [33, 211] width 66 height 44
click at [14, 207] on li "Calendar" at bounding box center [33, 211] width 66 height 44
click at [26, 221] on link "Calendar" at bounding box center [46, 211] width 44 height 44
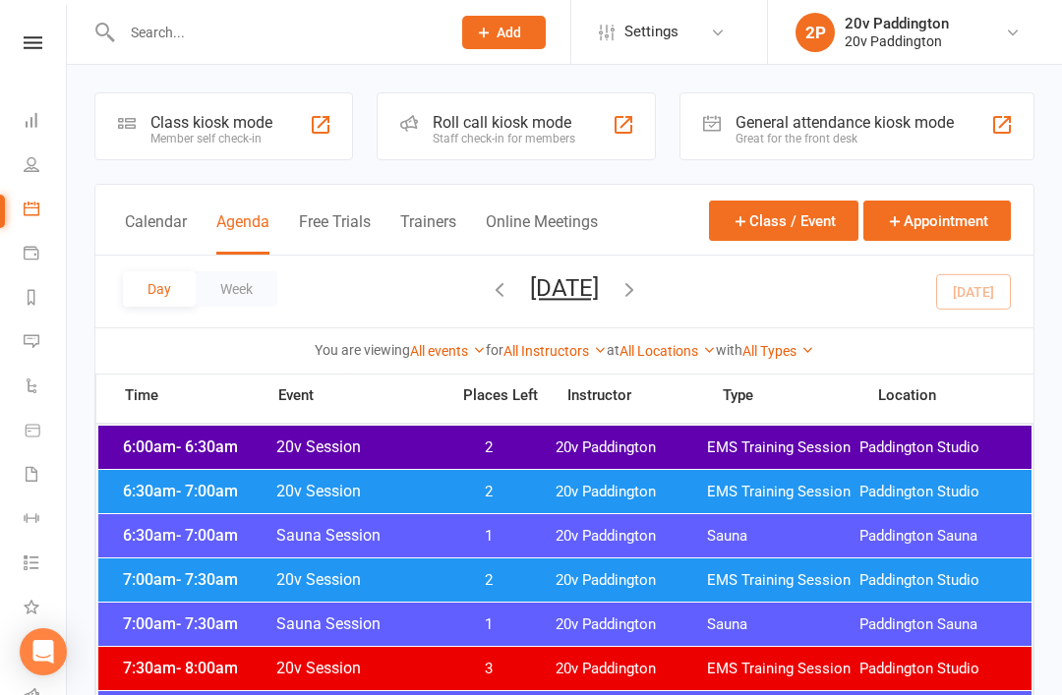
click at [640, 292] on icon "button" at bounding box center [630, 289] width 22 height 22
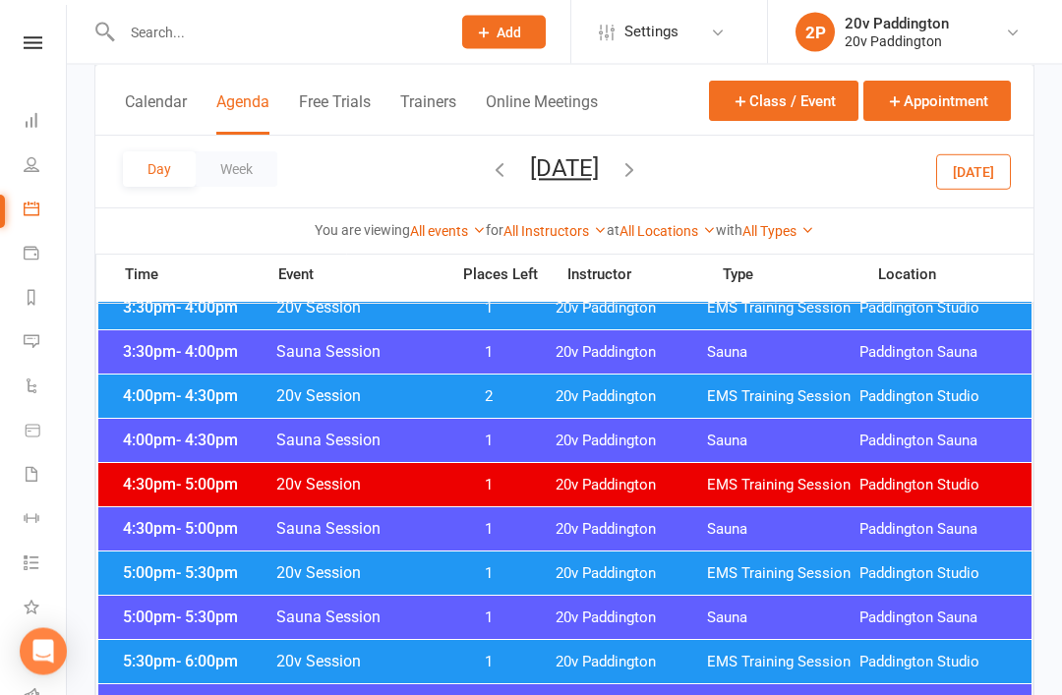
click at [725, 645] on div "5:30pm - 6:00pm 20v Session 1 20v Paddington EMS Training Session [GEOGRAPHIC_D…" at bounding box center [564, 662] width 933 height 43
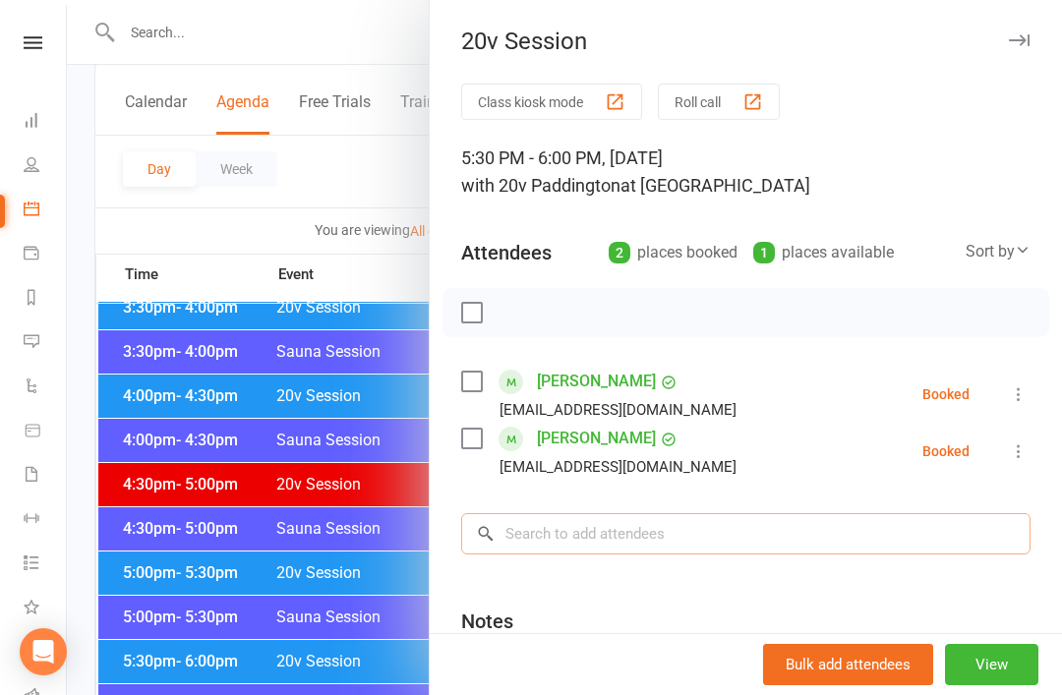
click at [696, 521] on input "search" at bounding box center [745, 533] width 569 height 41
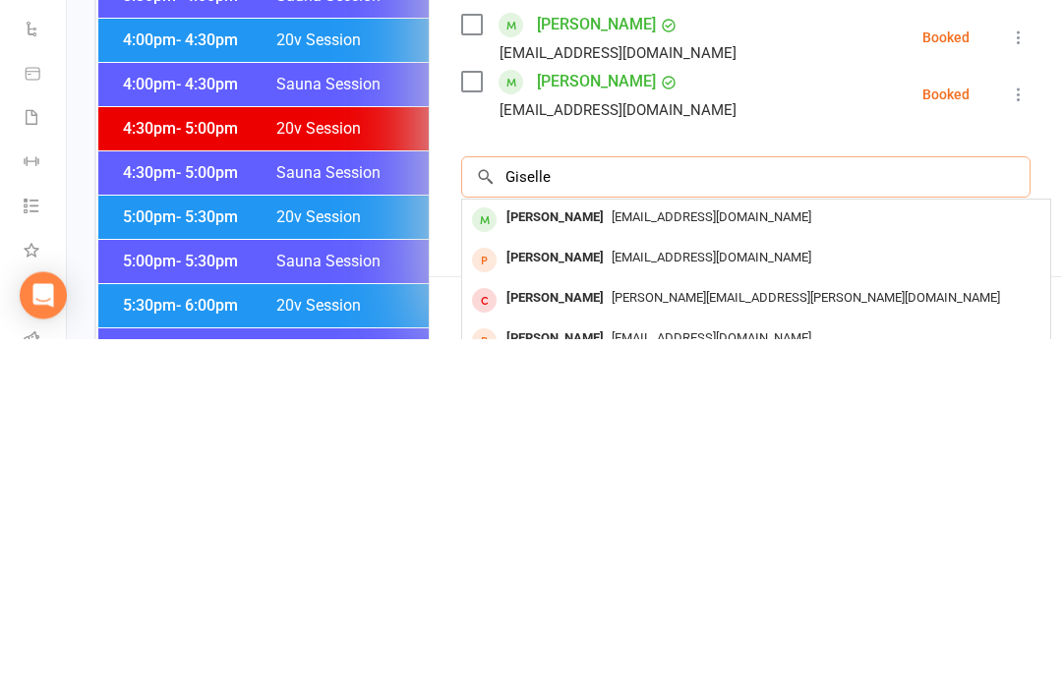
type input "Giselle"
click at [807, 561] on div "[EMAIL_ADDRESS][DOMAIN_NAME]" at bounding box center [756, 575] width 572 height 29
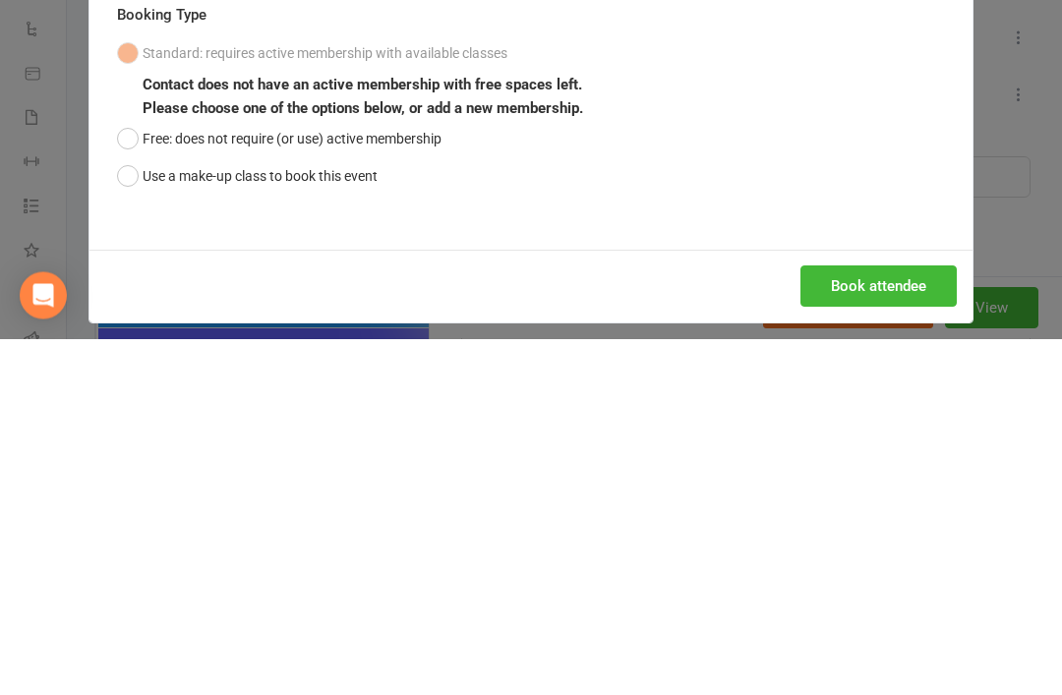
scroll to position [1929, 0]
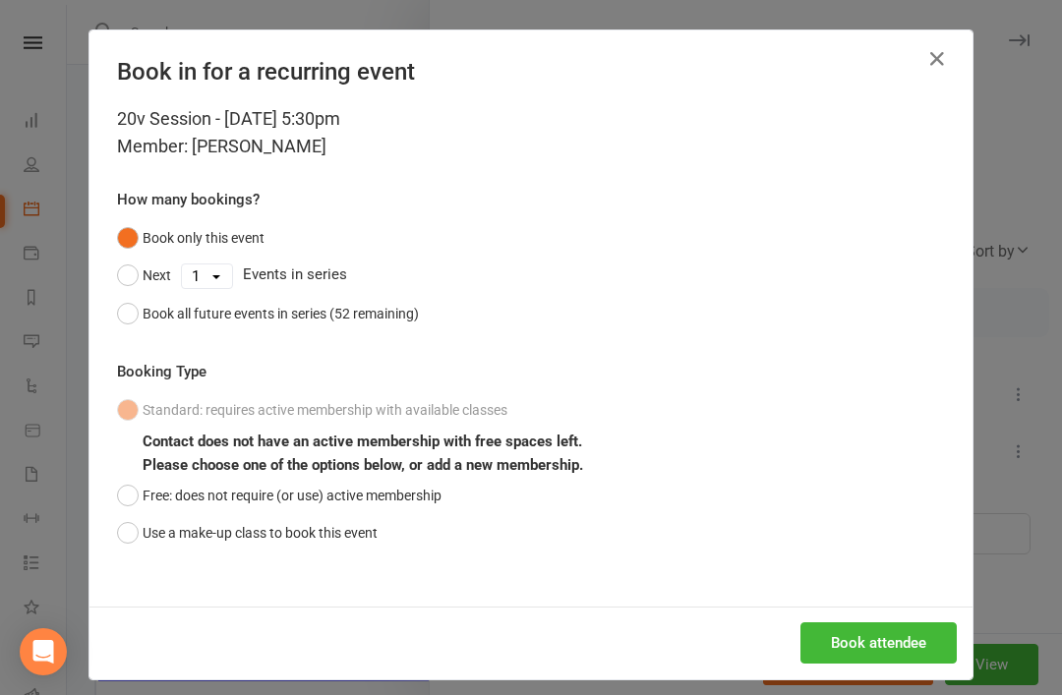
click at [907, 608] on div "Book attendee" at bounding box center [530, 643] width 883 height 73
click at [140, 510] on button "Free: does not require (or use) active membership" at bounding box center [279, 495] width 325 height 37
click at [118, 526] on button "Use a make-up class to book this event" at bounding box center [247, 532] width 261 height 37
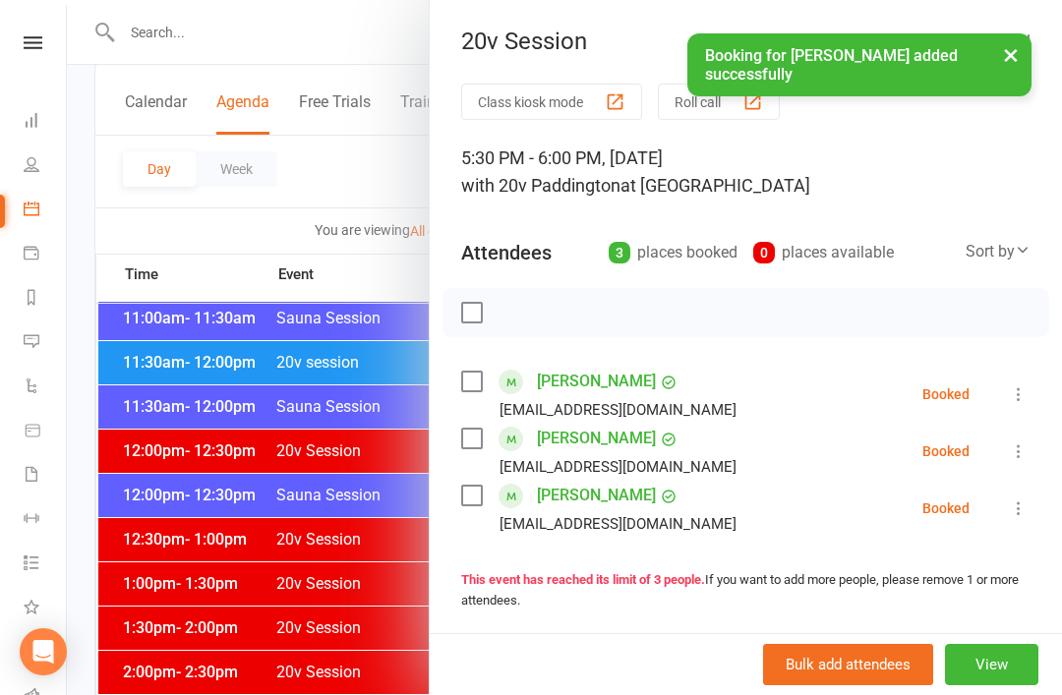
scroll to position [1016, 0]
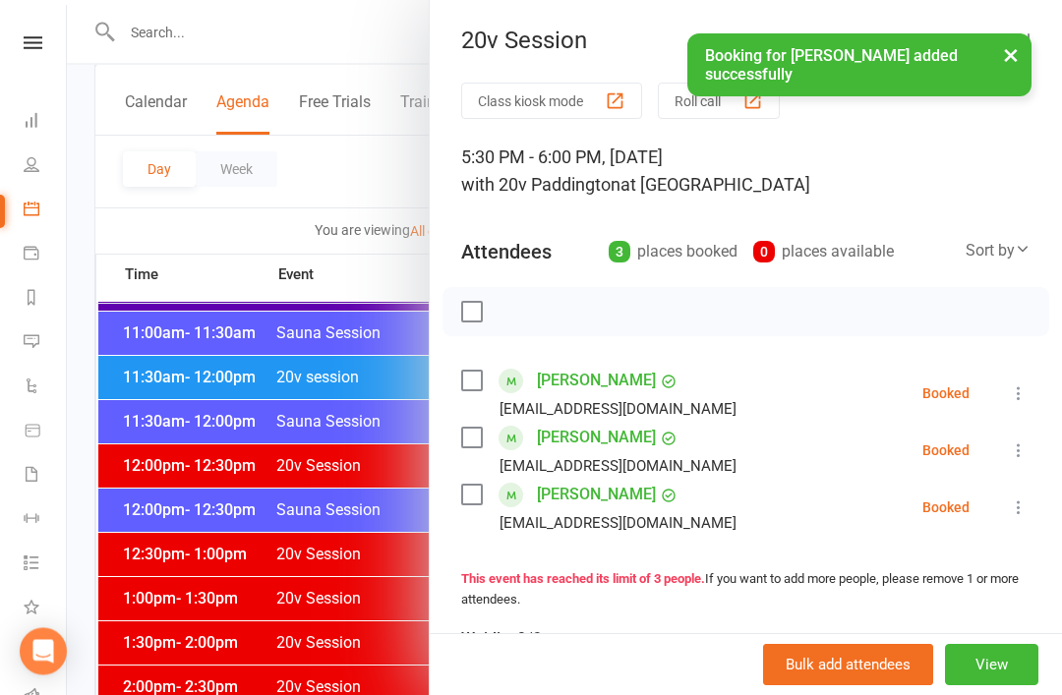
click at [354, 33] on div "× Booking for [PERSON_NAME] added successfully" at bounding box center [518, 33] width 1036 height 0
click at [352, 26] on div at bounding box center [564, 347] width 995 height 695
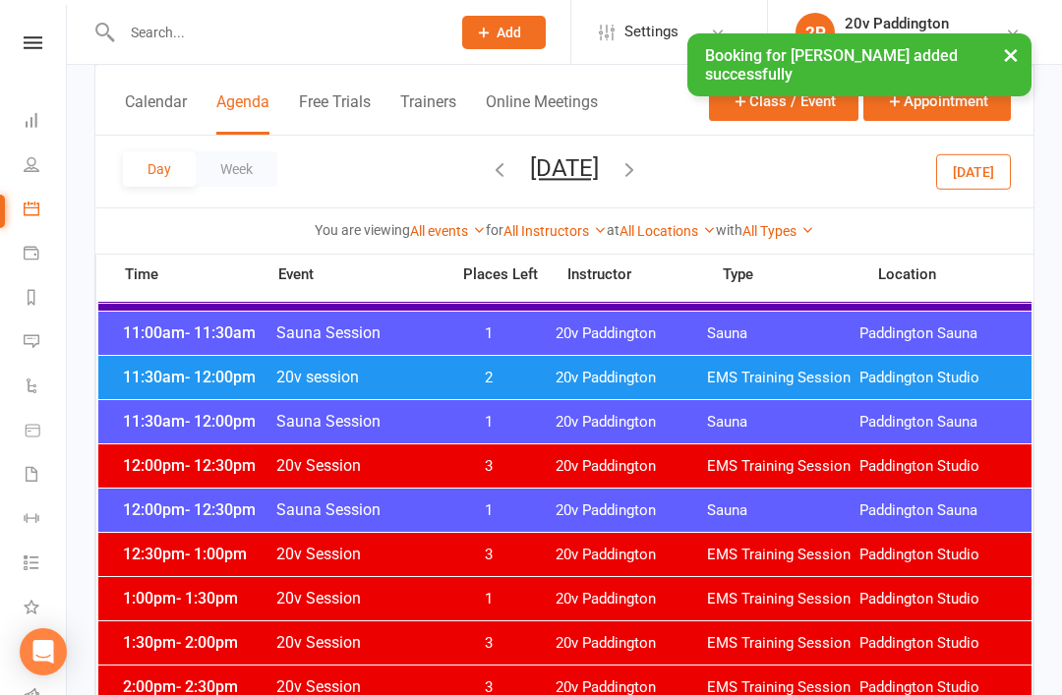
click at [399, 32] on input "text" at bounding box center [276, 33] width 321 height 28
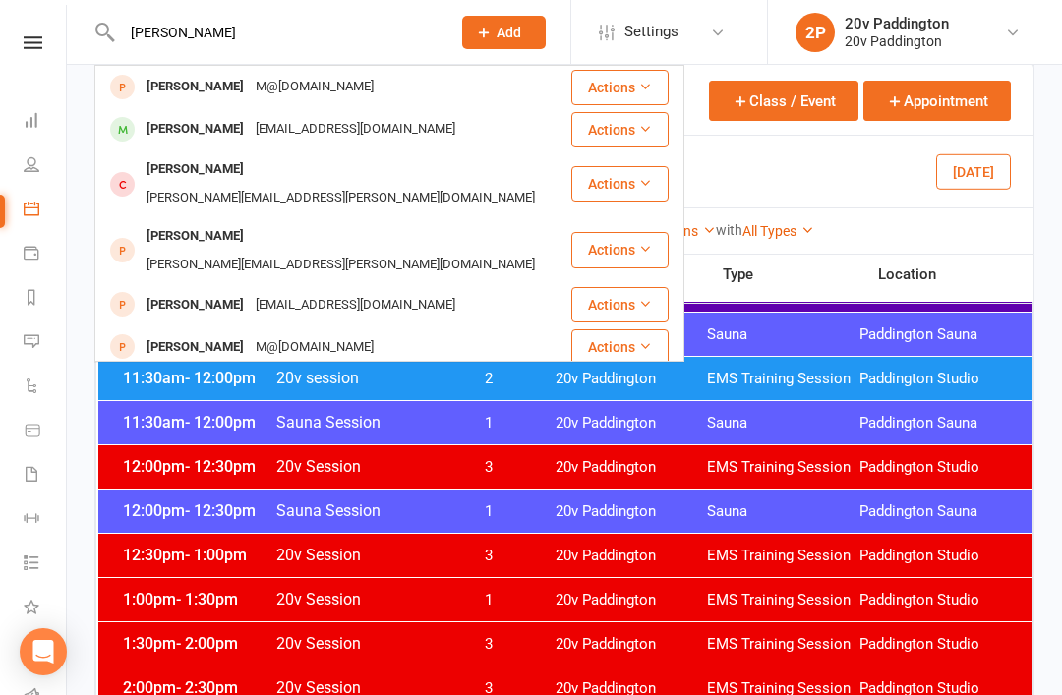
type input "[PERSON_NAME]"
click at [393, 133] on div "[PERSON_NAME] [EMAIL_ADDRESS][DOMAIN_NAME]" at bounding box center [332, 129] width 473 height 40
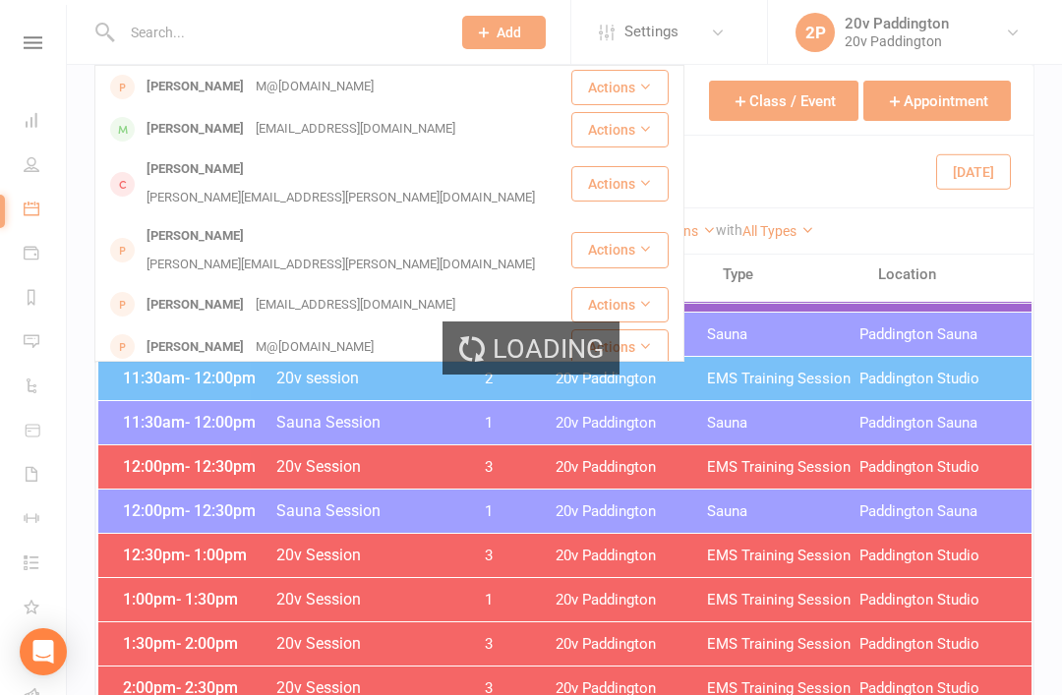
scroll to position [1017, 0]
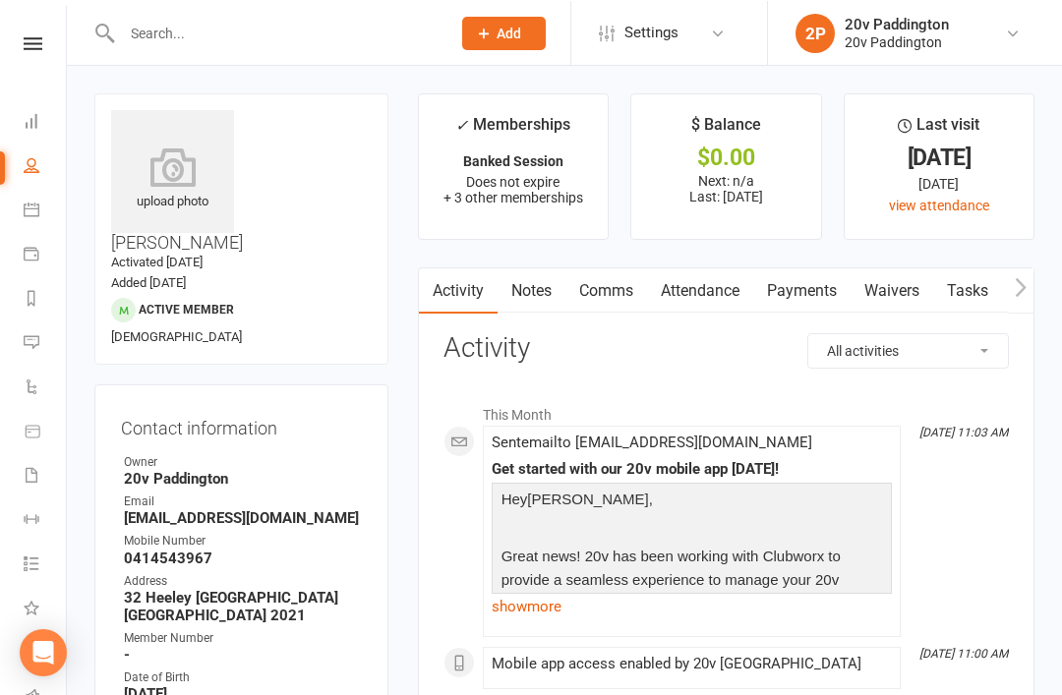
click at [705, 287] on link "Attendance" at bounding box center [700, 289] width 106 height 45
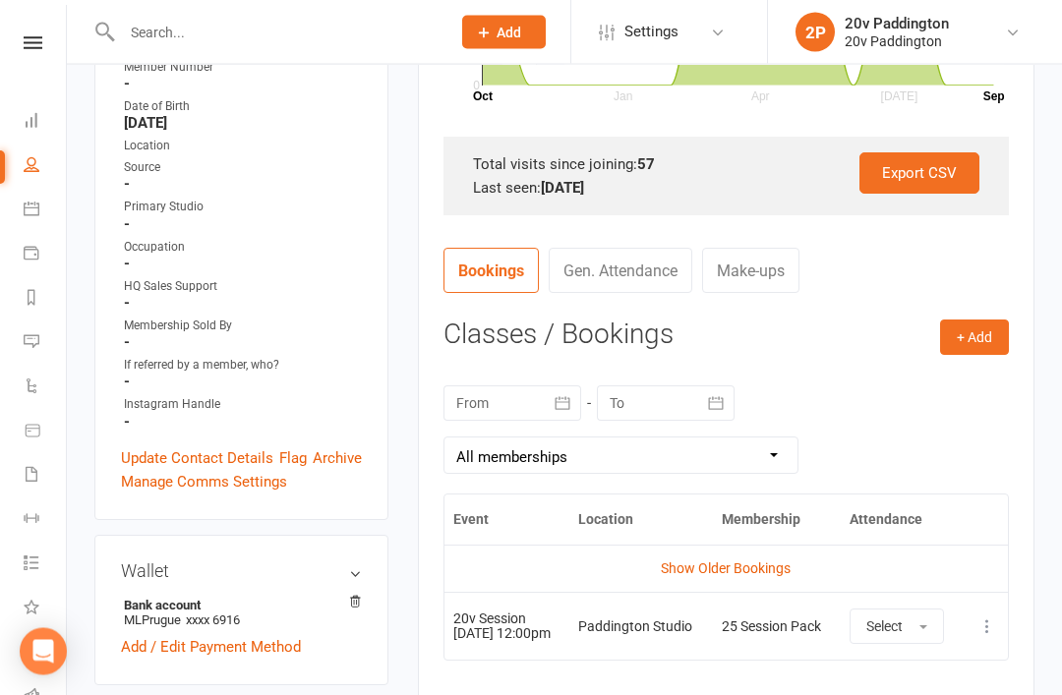
scroll to position [575, 0]
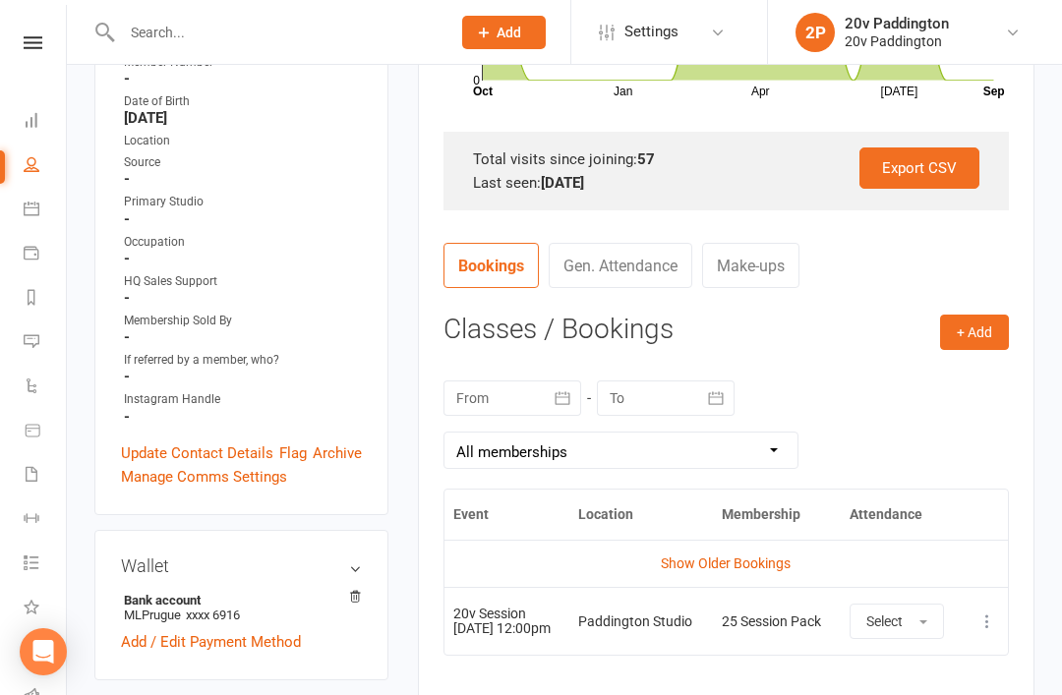
click at [743, 562] on link "Show Older Bookings" at bounding box center [726, 564] width 130 height 16
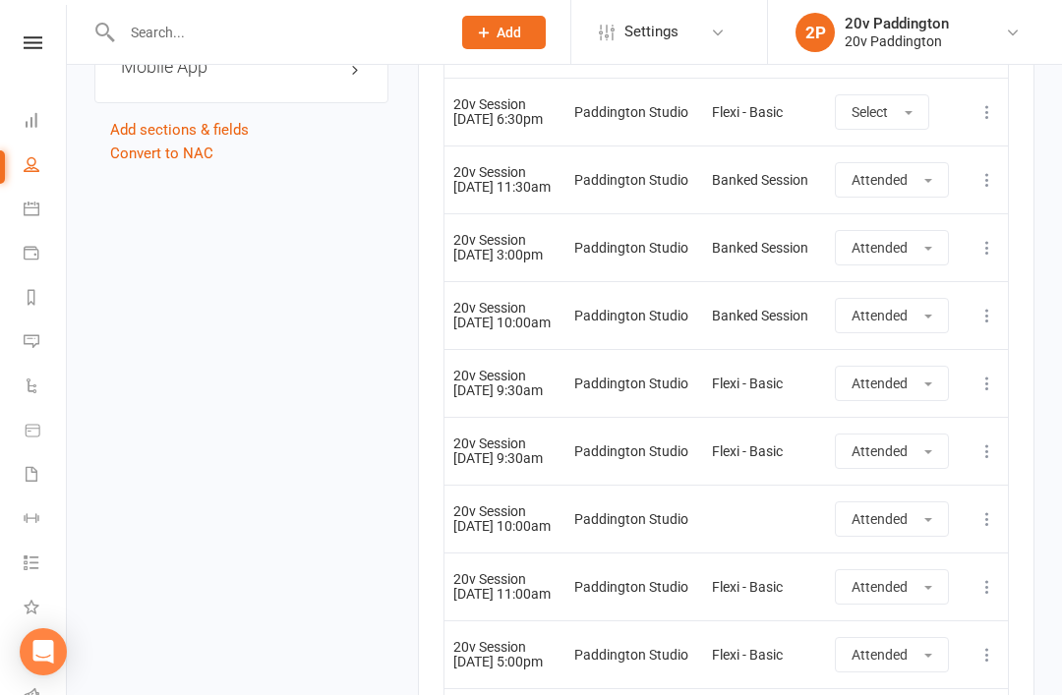
scroll to position [2697, 0]
